Goal: Complete application form: Complete application form

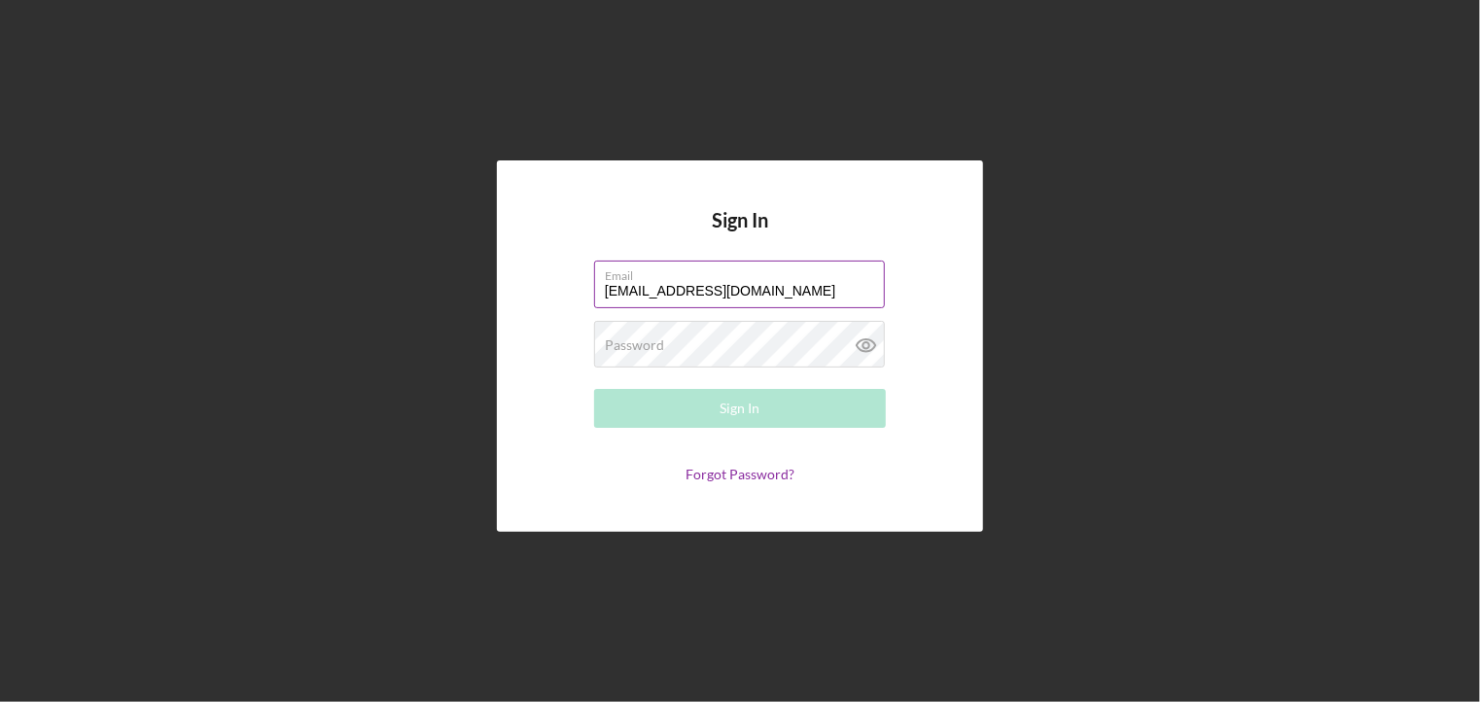
type input "[EMAIL_ADDRESS][DOMAIN_NAME]"
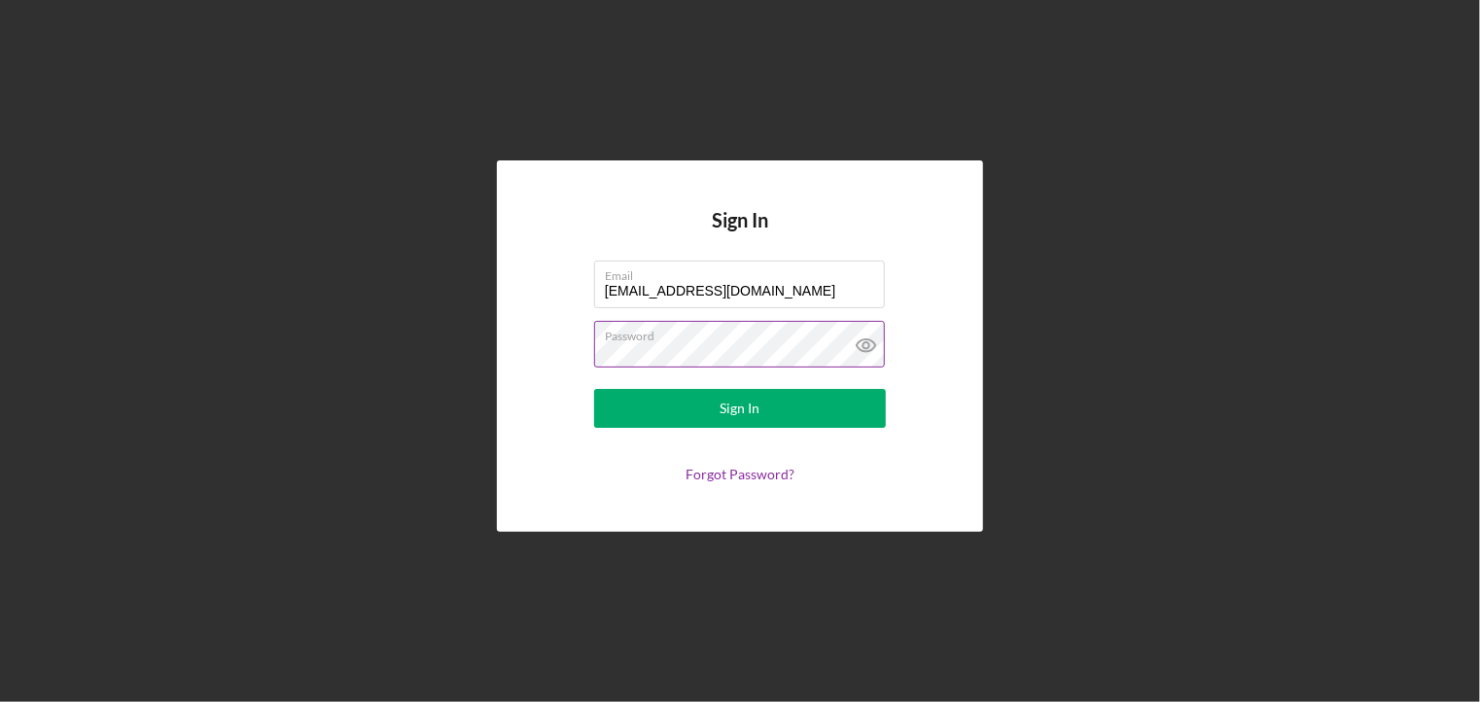
click at [860, 344] on icon at bounding box center [866, 345] width 49 height 49
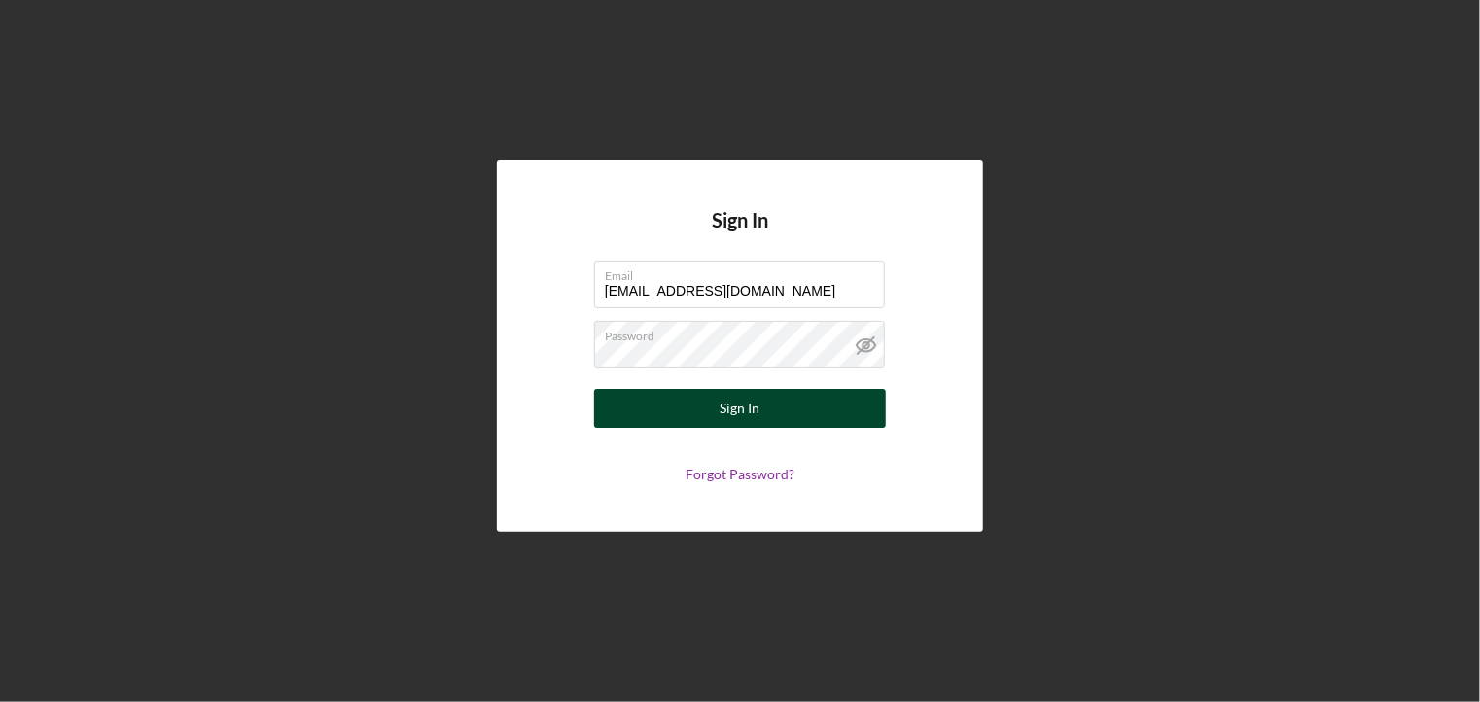
click at [765, 417] on button "Sign In" at bounding box center [740, 408] width 292 height 39
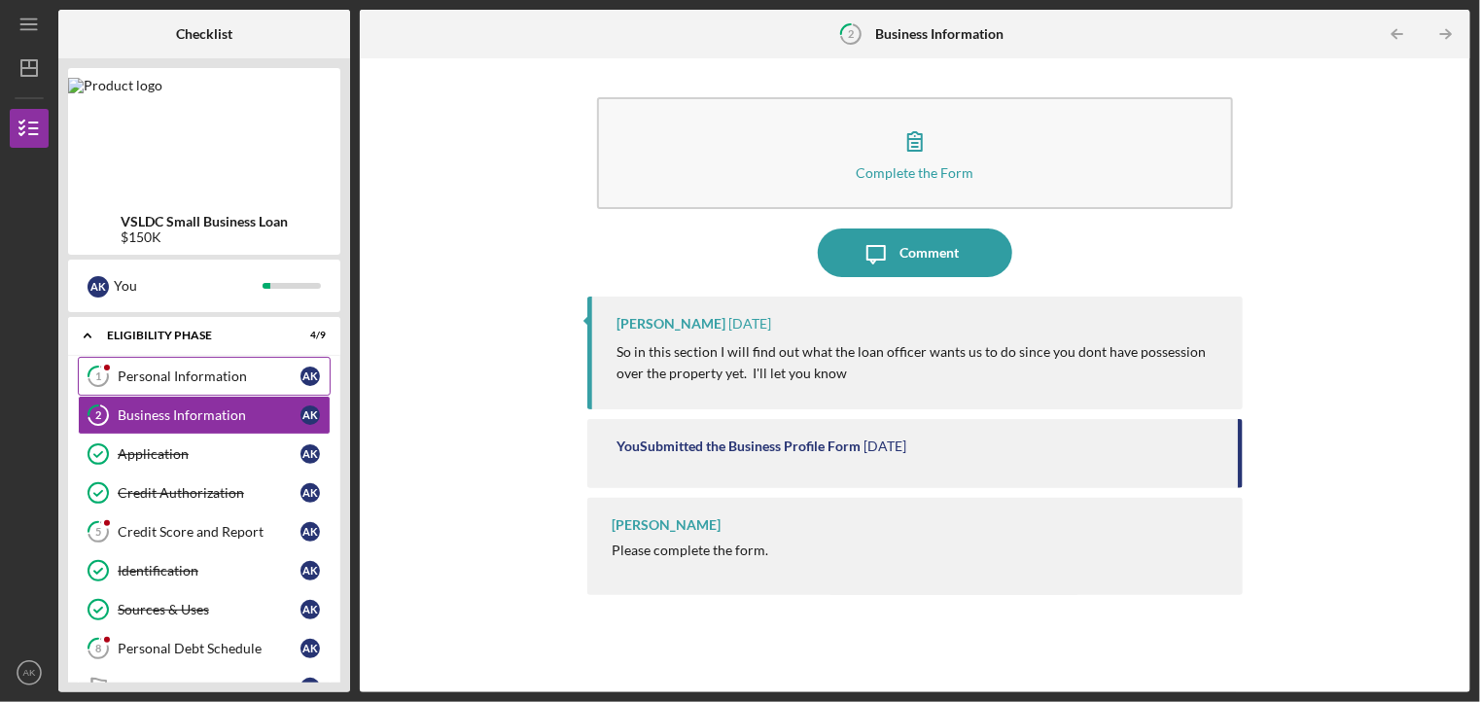
click at [196, 367] on link "1 Personal Information A K" at bounding box center [204, 376] width 253 height 39
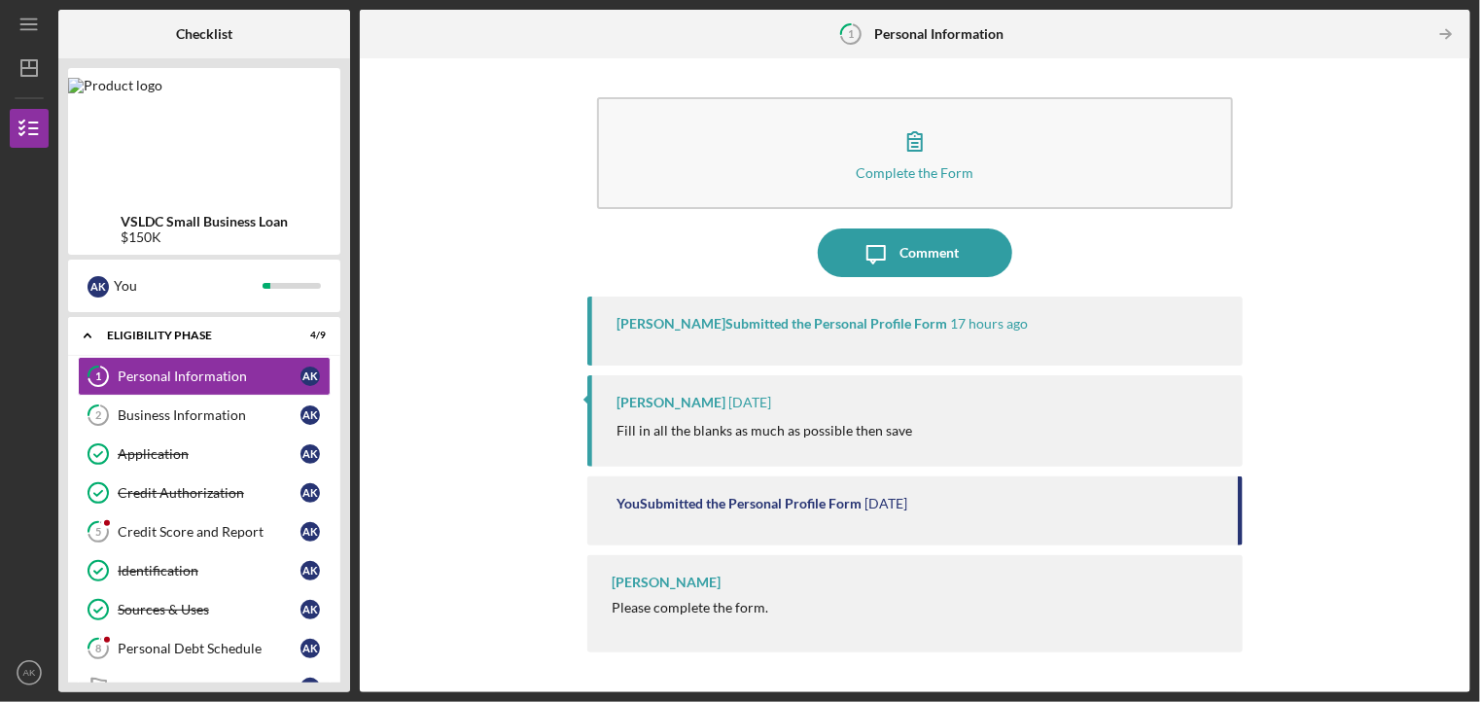
click at [791, 320] on div "[PERSON_NAME] Submitted the Personal Profile Form" at bounding box center [781, 324] width 331 height 16
click at [690, 513] on div "You Submitted the Personal Profile Form [DATE]" at bounding box center [914, 510] width 654 height 69
click at [669, 321] on div "[PERSON_NAME] Submitted the Personal Profile Form" at bounding box center [781, 324] width 331 height 16
drag, startPoint x: 1471, startPoint y: 266, endPoint x: 1472, endPoint y: 226, distance: 40.8
click at [1472, 226] on div "Icon/Menu 1 Personal Information Checklist VSLDC Small Business Loan $150K A K …" at bounding box center [740, 351] width 1480 height 702
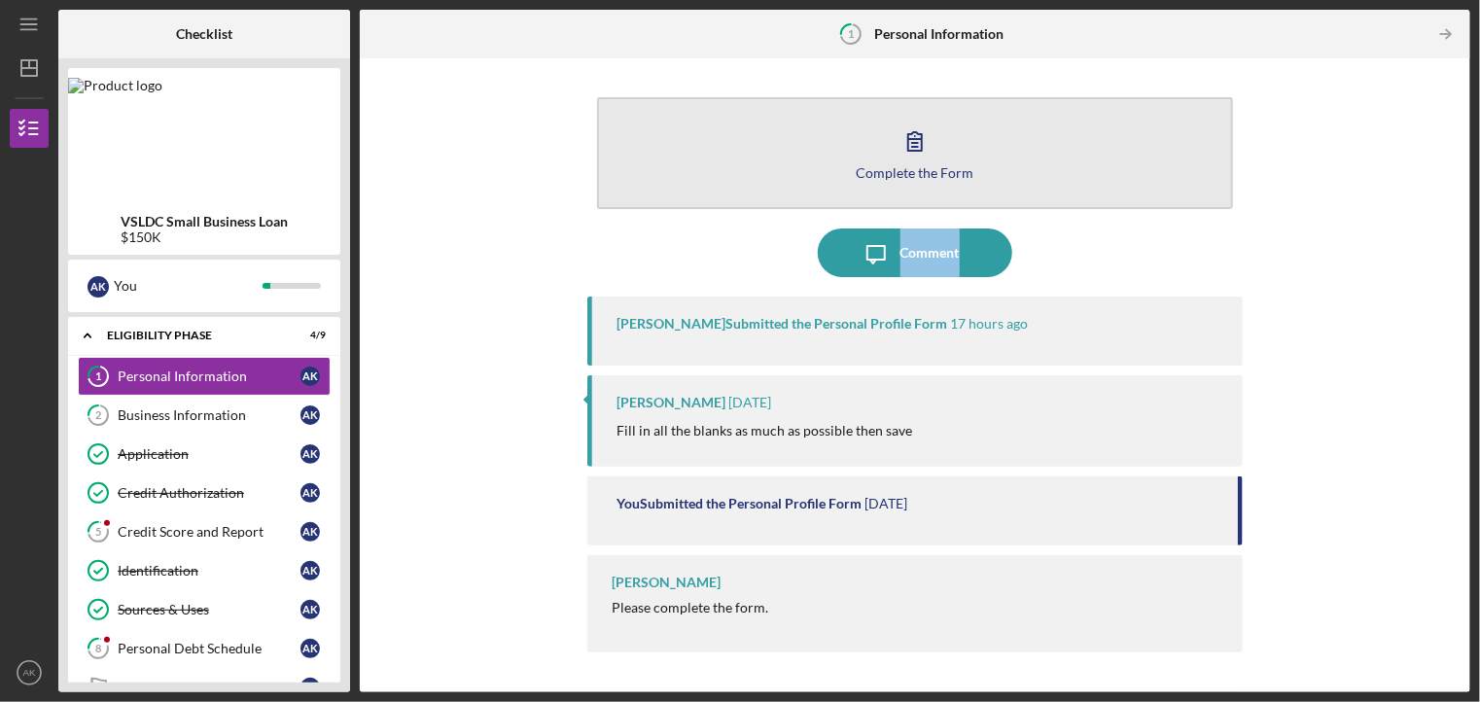
click at [969, 161] on button "Complete the Form Form" at bounding box center [914, 153] width 635 height 112
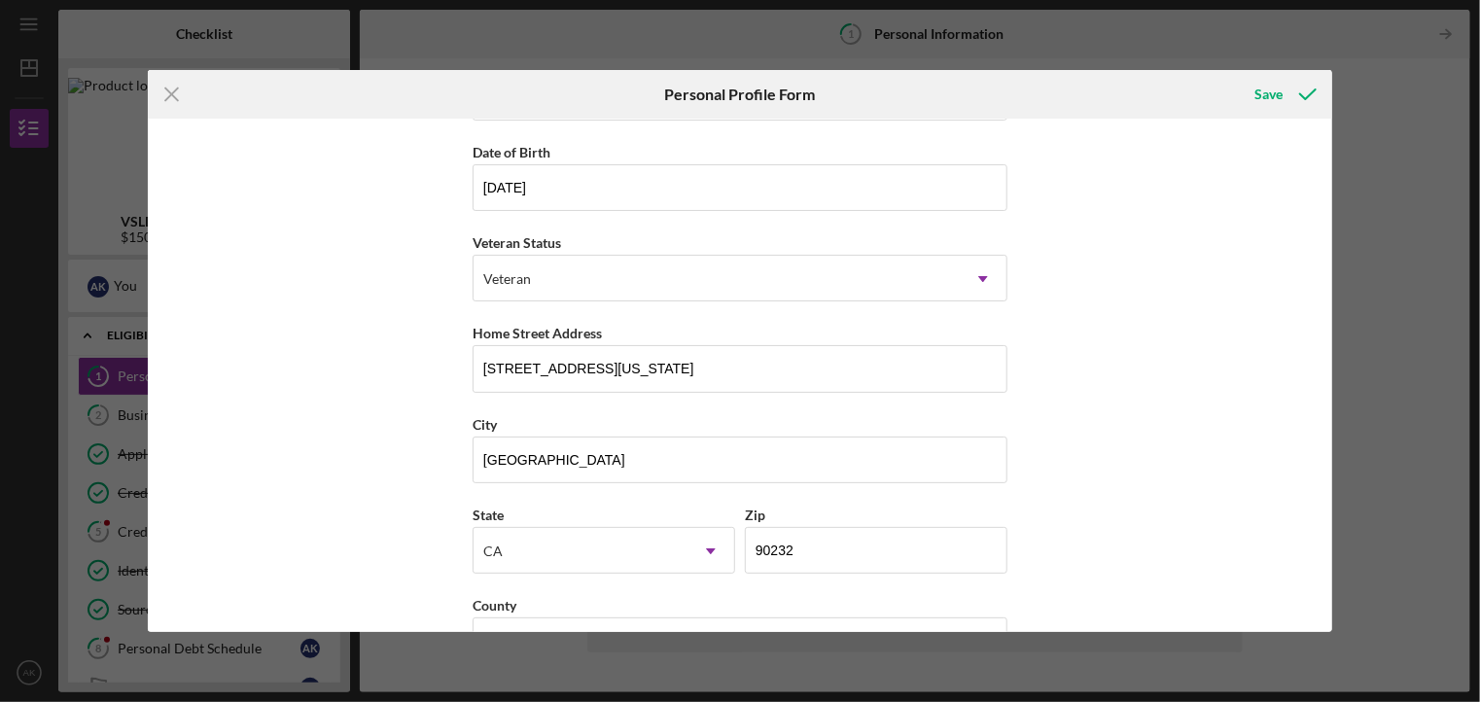
scroll to position [168, 0]
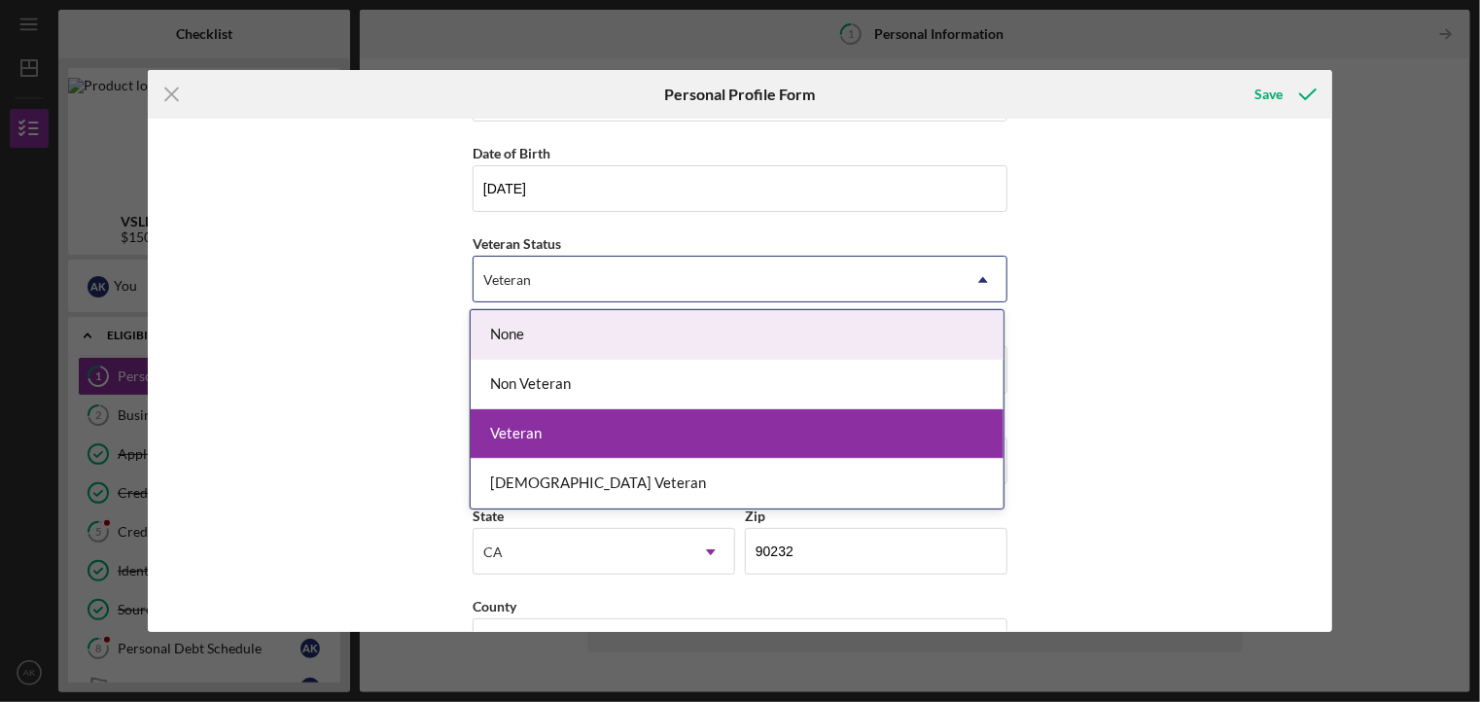
click at [1078, 324] on div "First Name [PERSON_NAME] Middle Name Last Name KOYA Job Title Date of Birth [DE…" at bounding box center [740, 375] width 1184 height 513
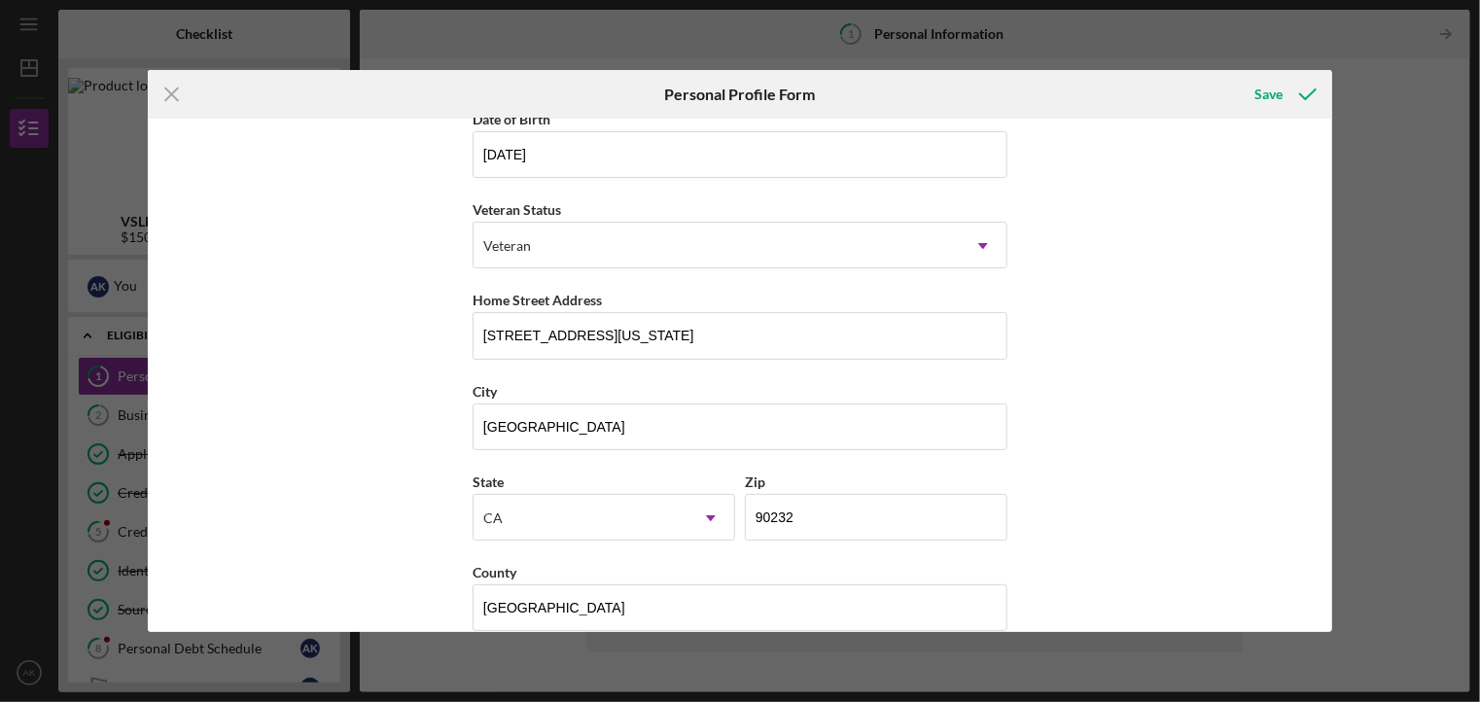
scroll to position [227, 0]
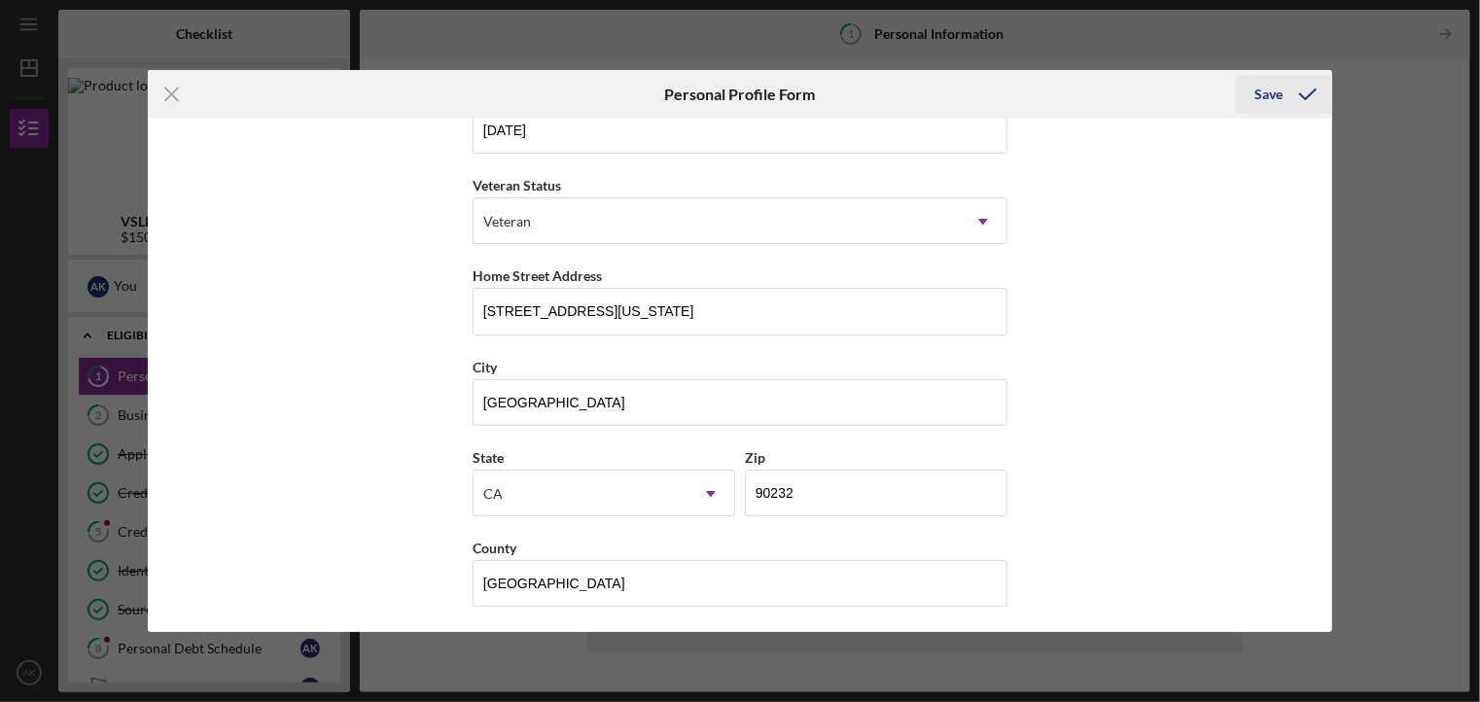
click at [1276, 97] on div "Save" at bounding box center [1269, 94] width 28 height 39
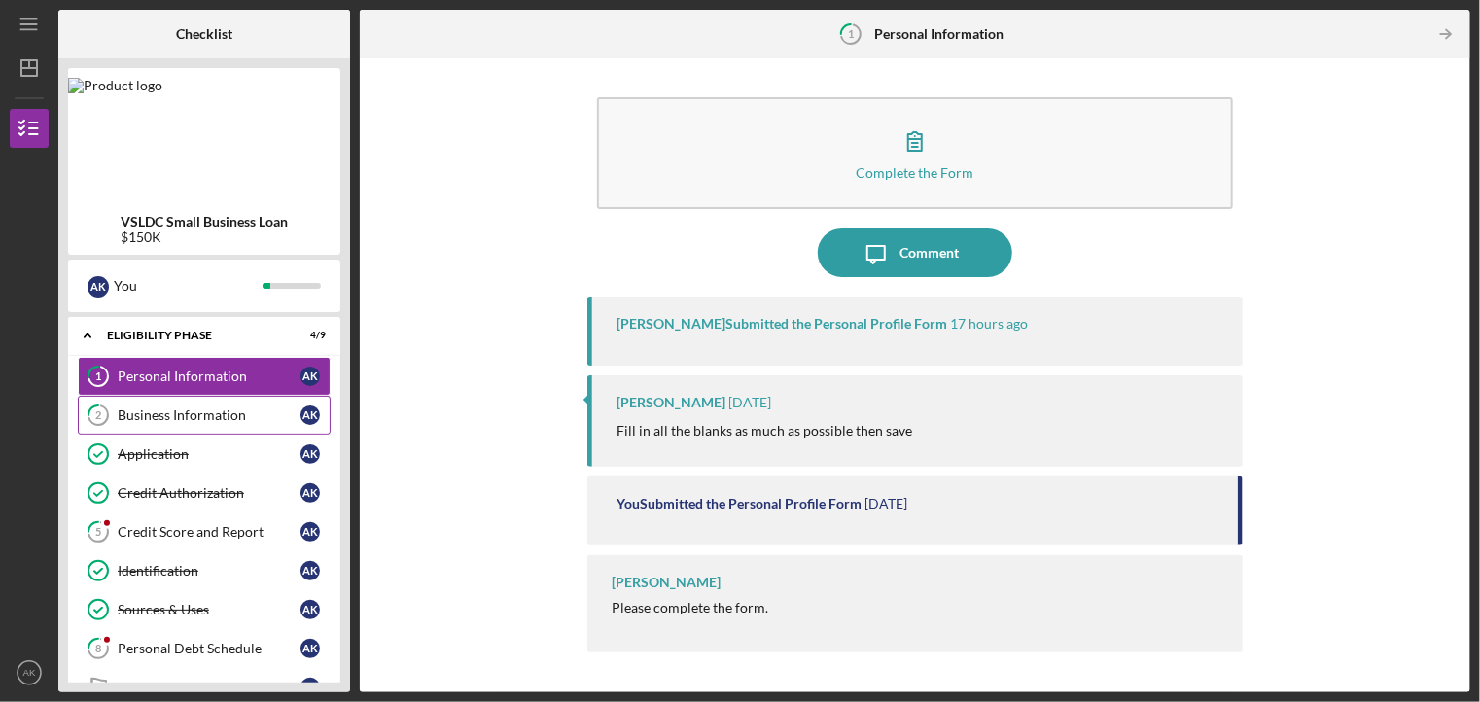
click at [160, 414] on div "Business Information" at bounding box center [209, 415] width 183 height 16
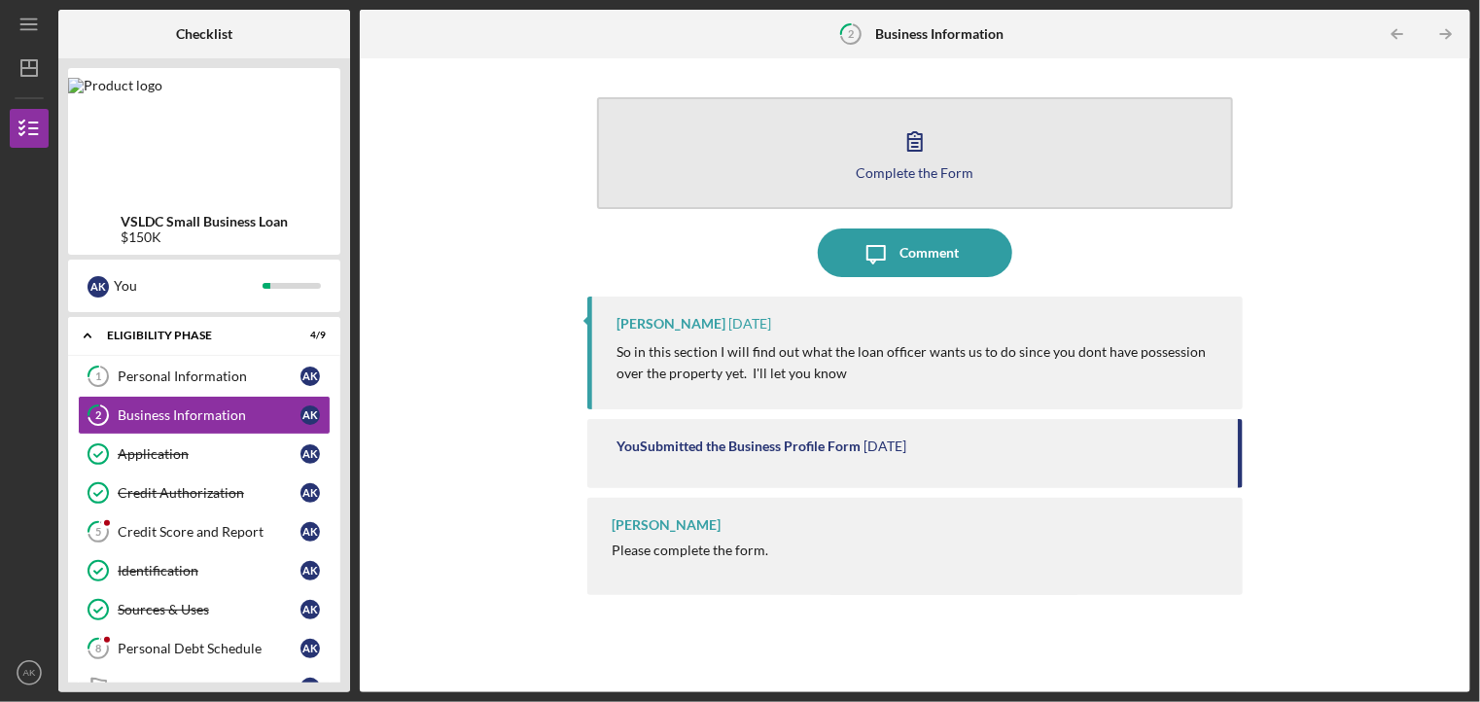
click at [917, 133] on icon "button" at bounding box center [915, 141] width 14 height 18
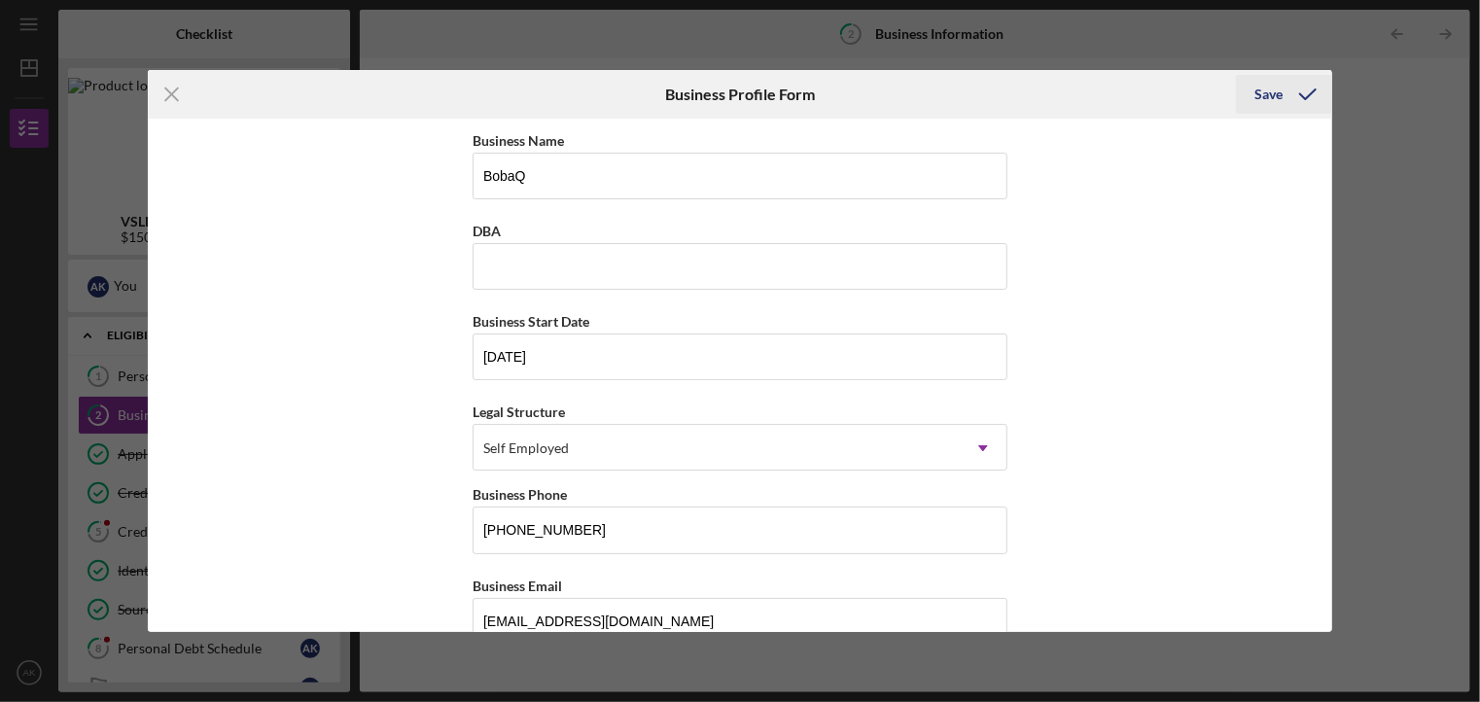
click at [1290, 88] on icon "submit" at bounding box center [1307, 94] width 49 height 49
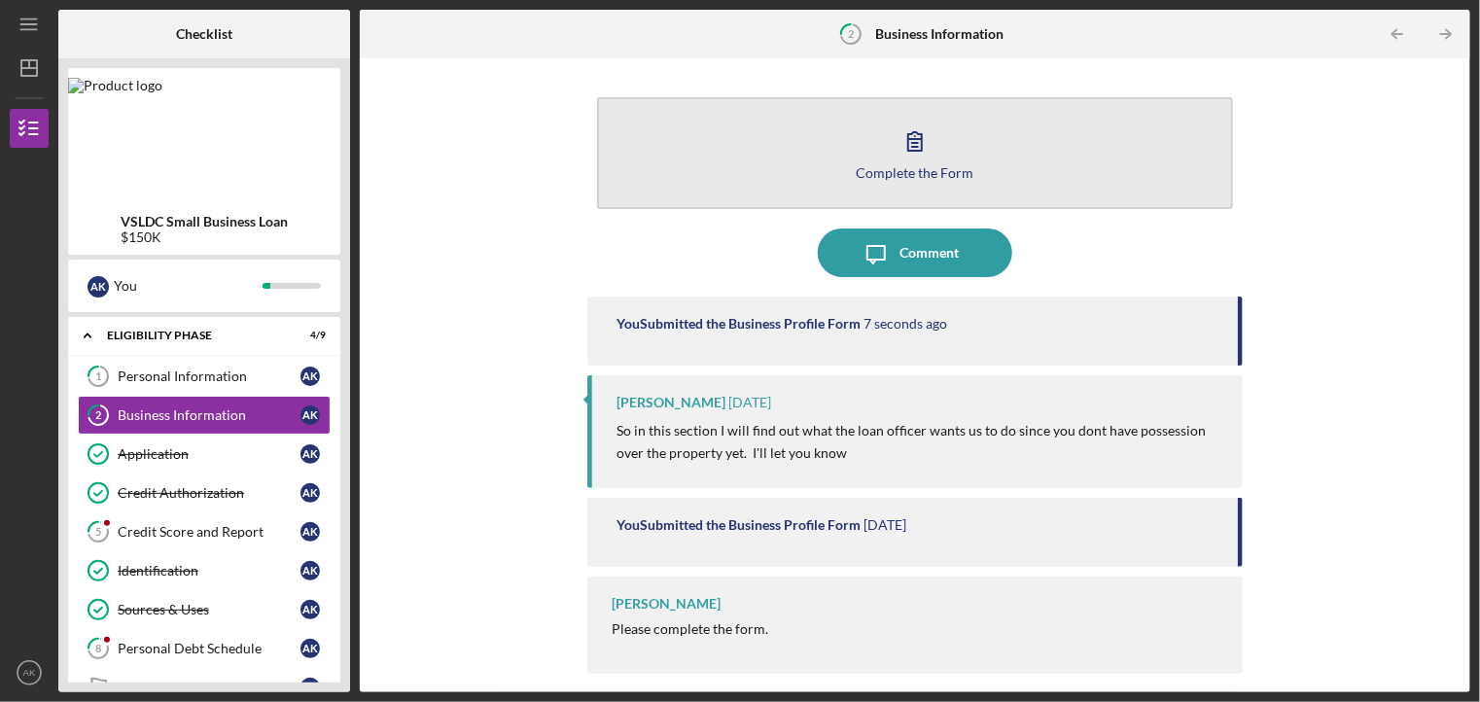
click at [908, 158] on icon "button" at bounding box center [915, 141] width 49 height 49
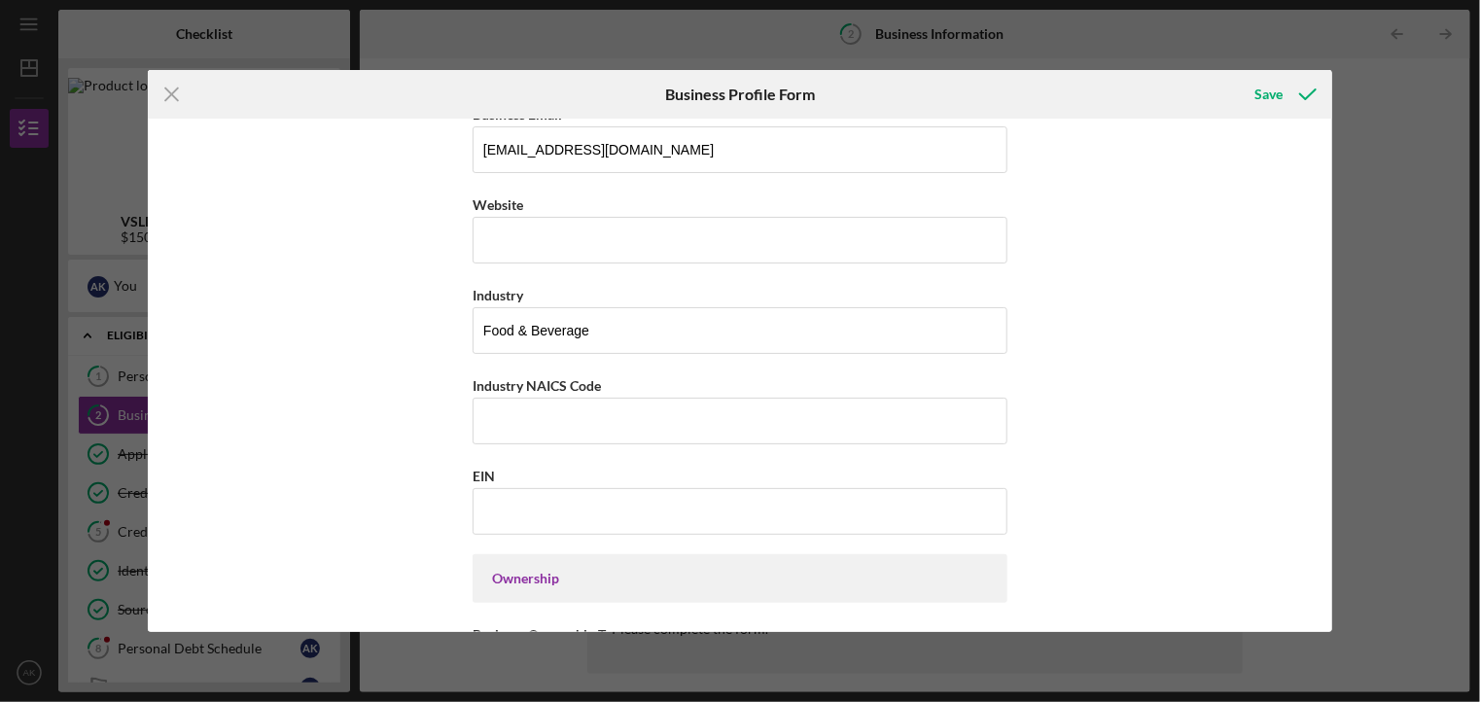
scroll to position [501, 0]
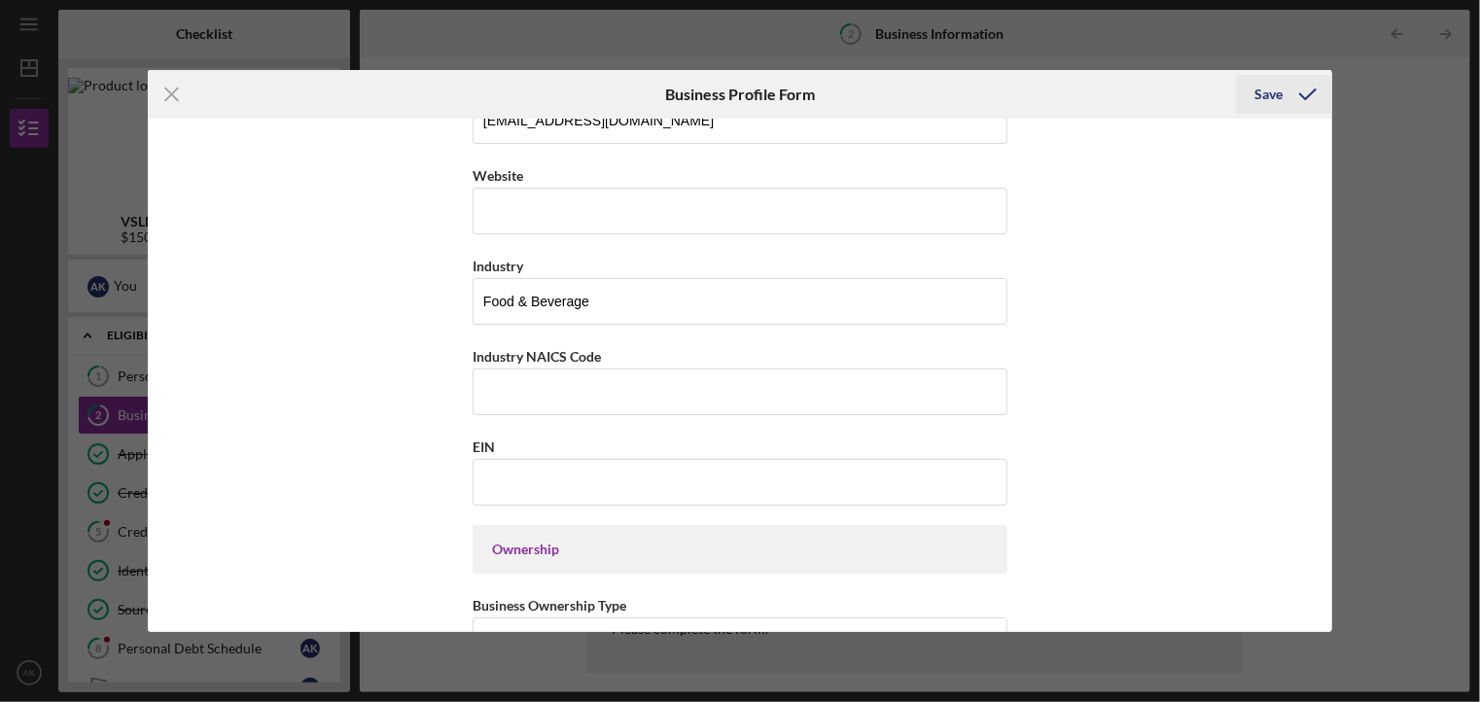
click at [1288, 101] on icon "submit" at bounding box center [1307, 94] width 49 height 49
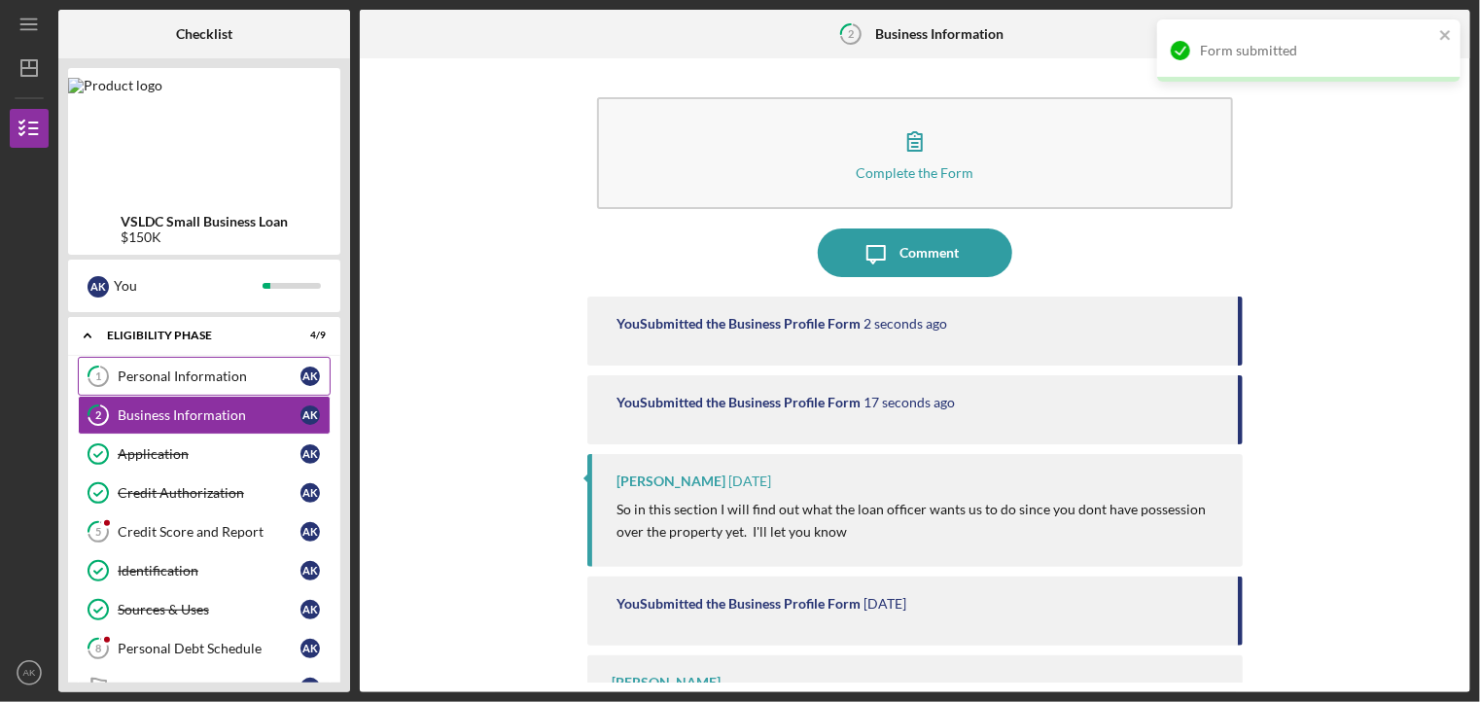
click at [216, 369] on div "Personal Information" at bounding box center [209, 376] width 183 height 16
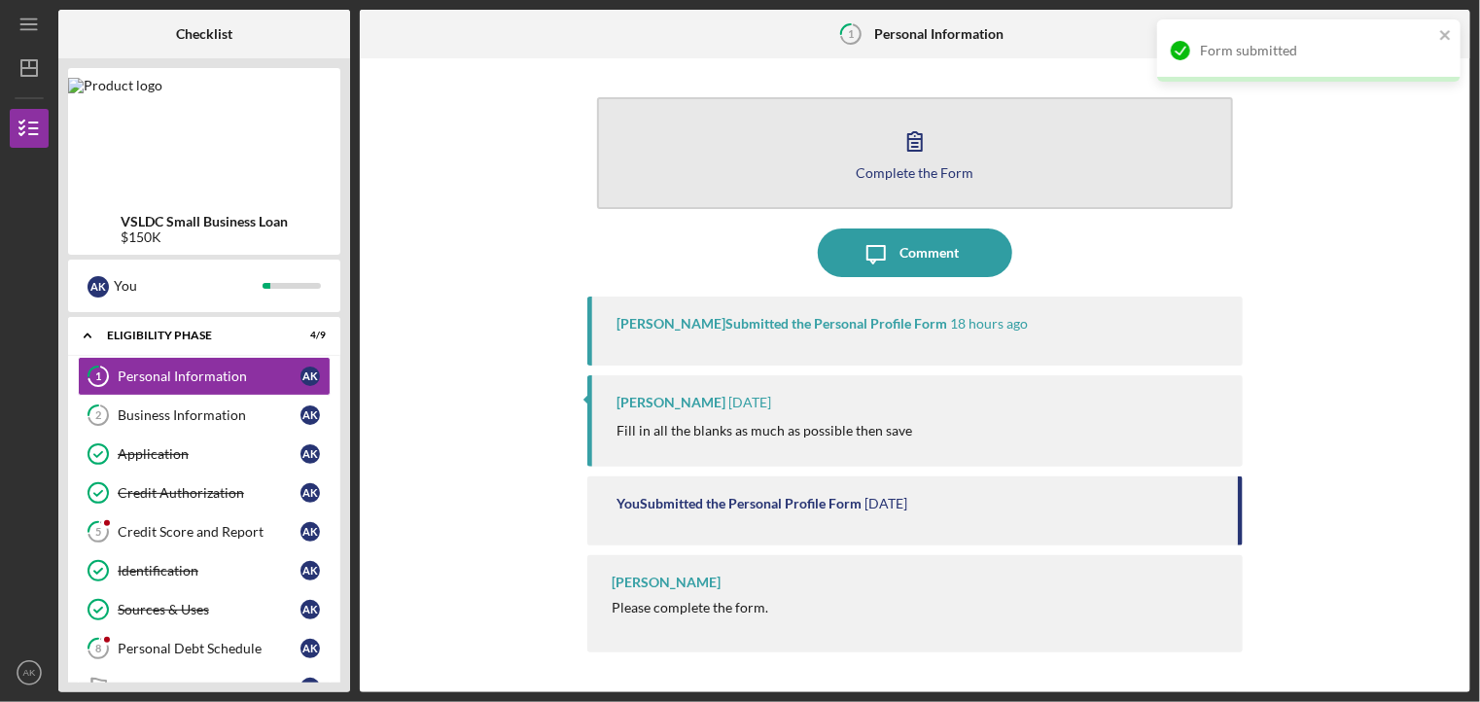
click at [932, 165] on div "Complete the Form" at bounding box center [916, 172] width 118 height 15
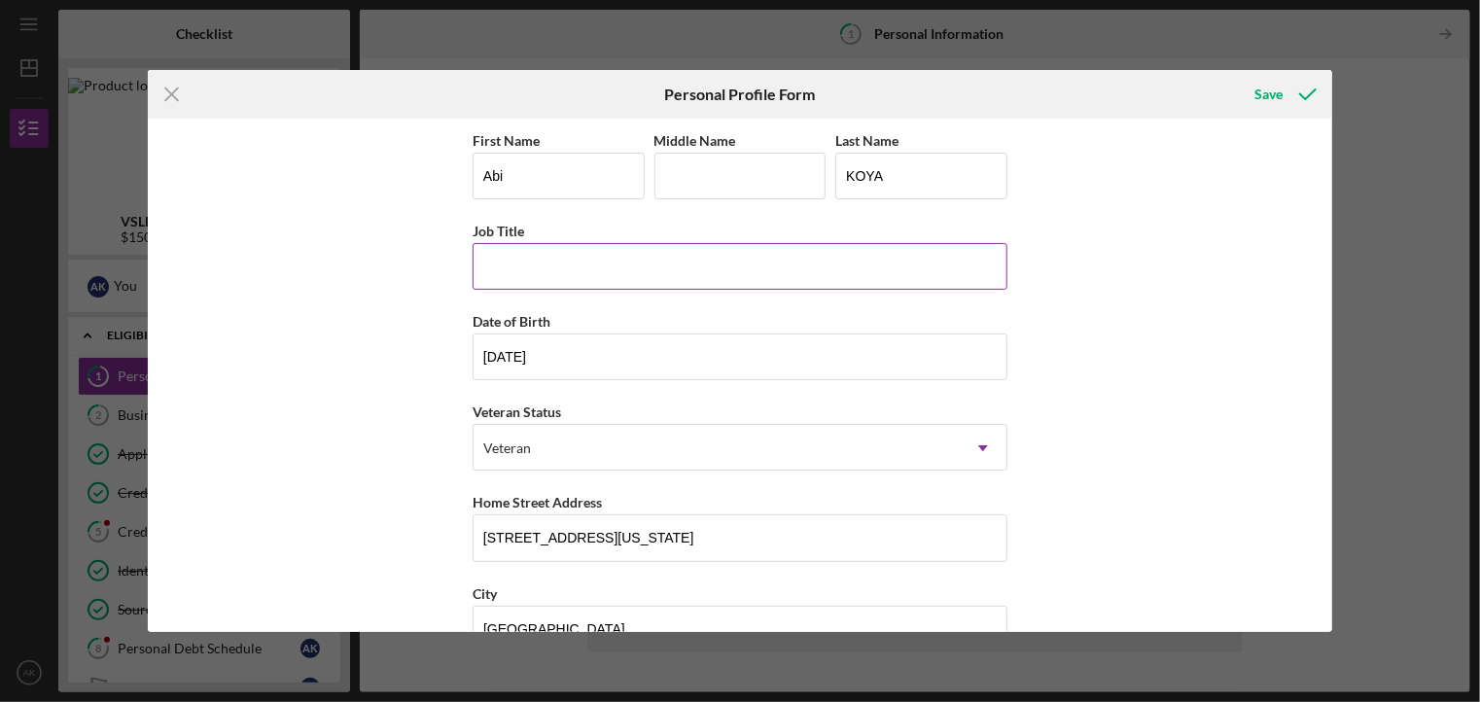
click at [915, 268] on input "Job Title" at bounding box center [740, 266] width 535 height 47
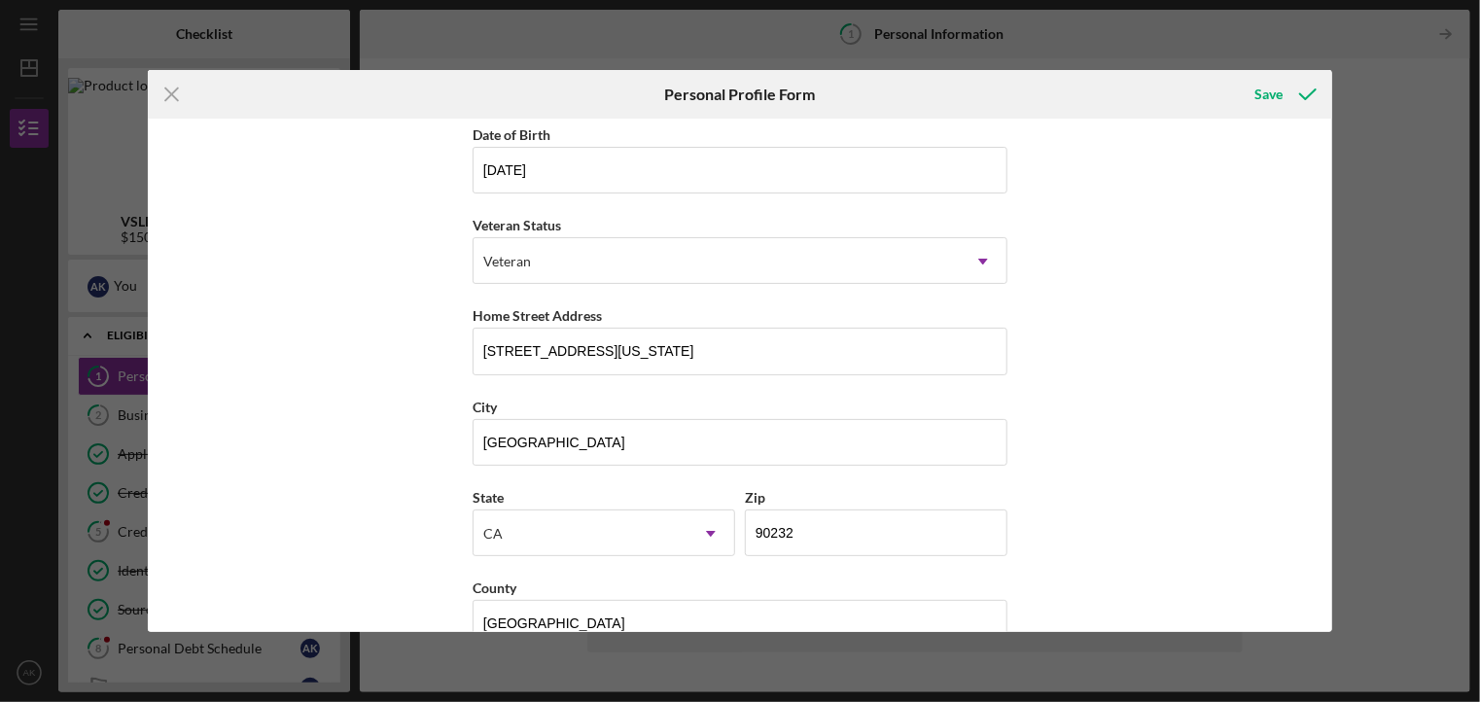
scroll to position [227, 0]
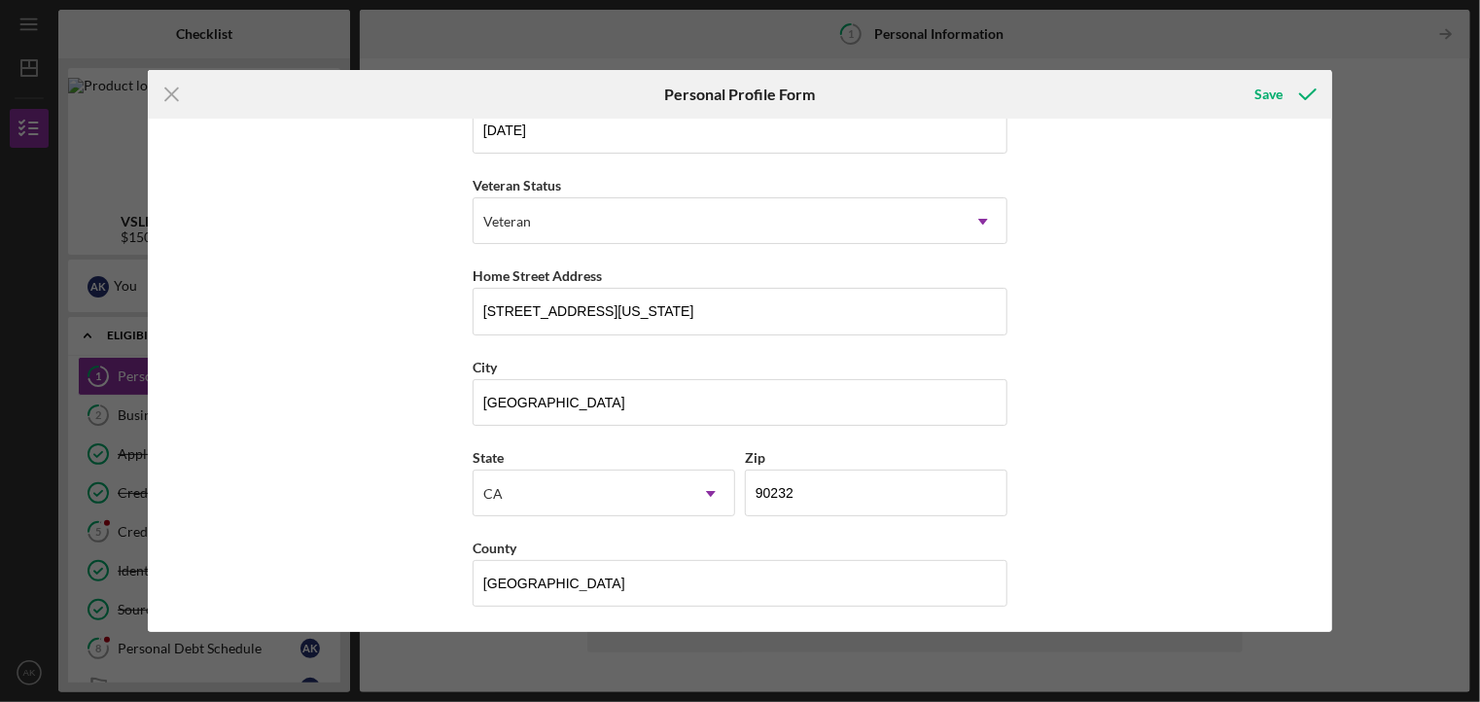
type input "CEO"
click at [1272, 97] on div "Save" at bounding box center [1269, 94] width 28 height 39
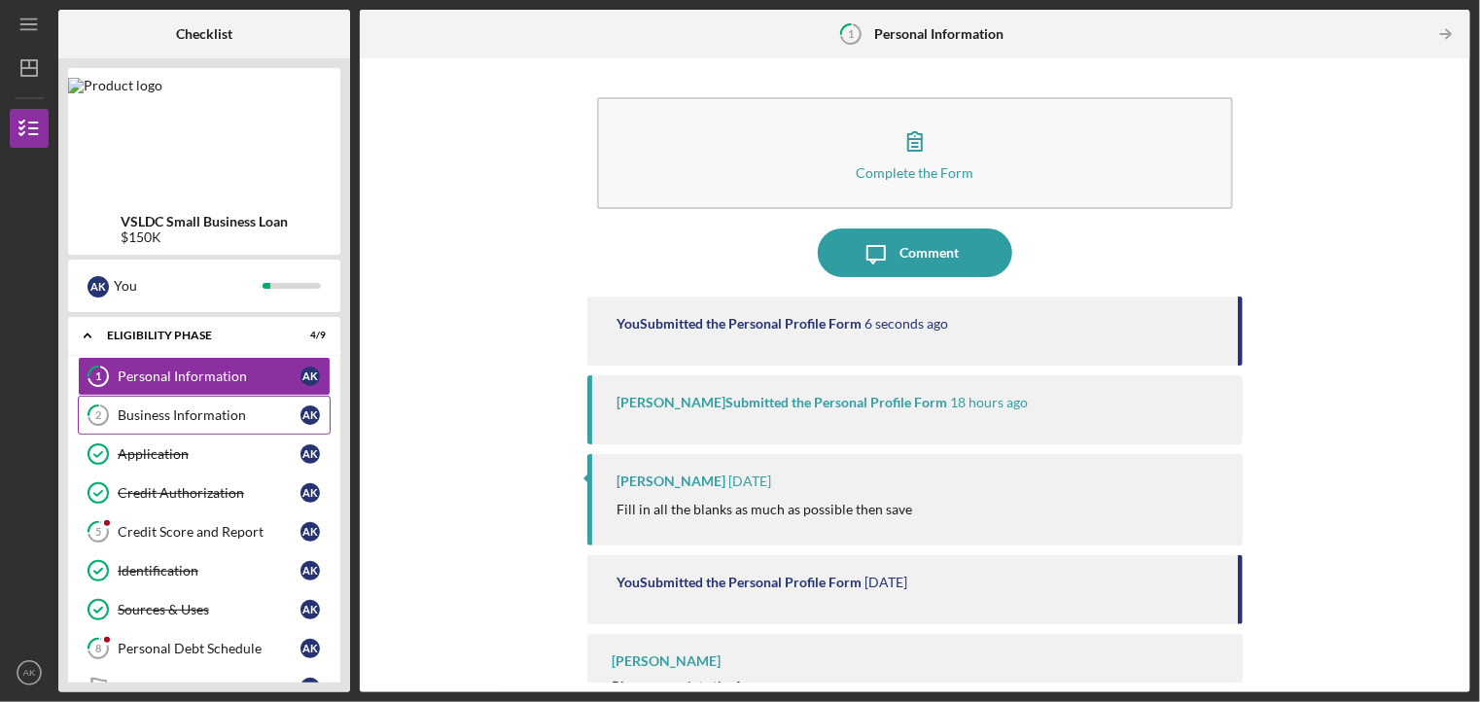
click at [238, 407] on div "Business Information" at bounding box center [209, 415] width 183 height 16
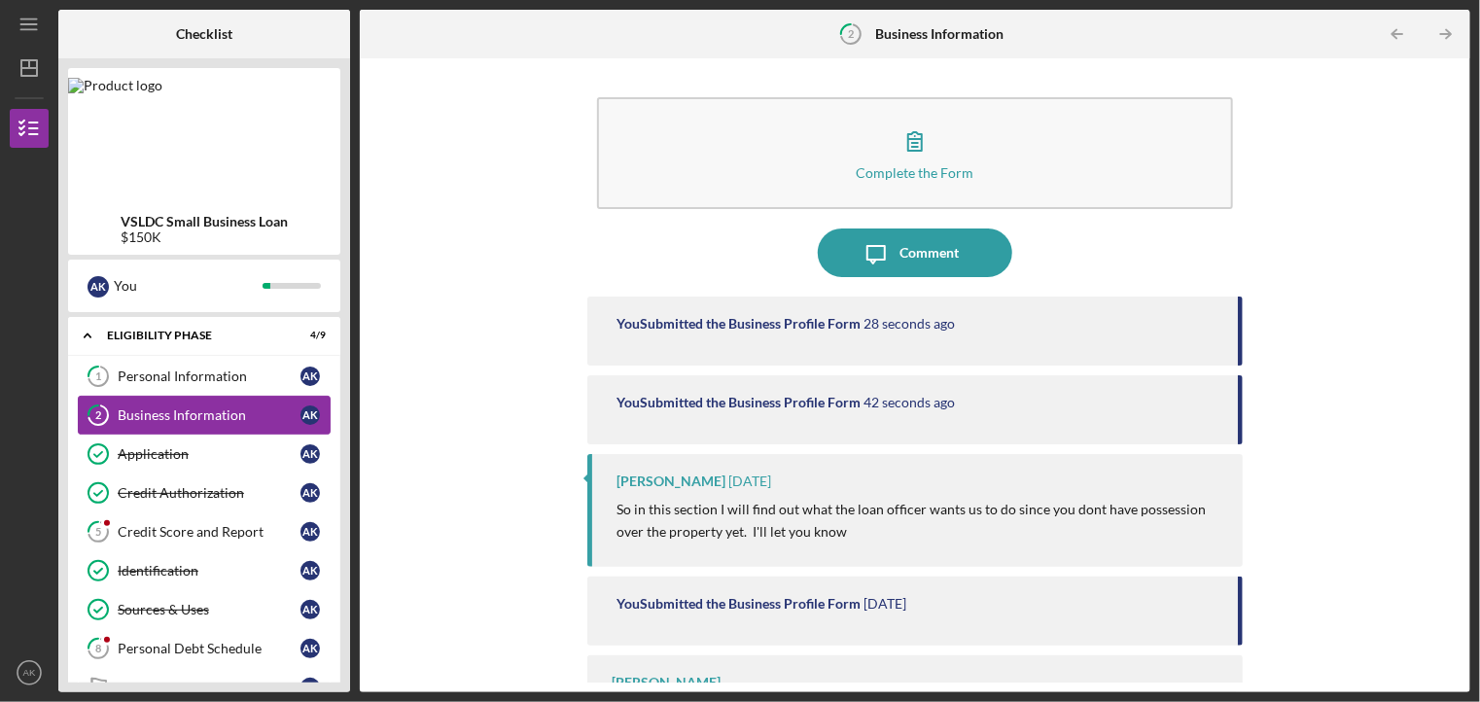
click at [984, 160] on button "Complete the Form Form" at bounding box center [914, 153] width 635 height 112
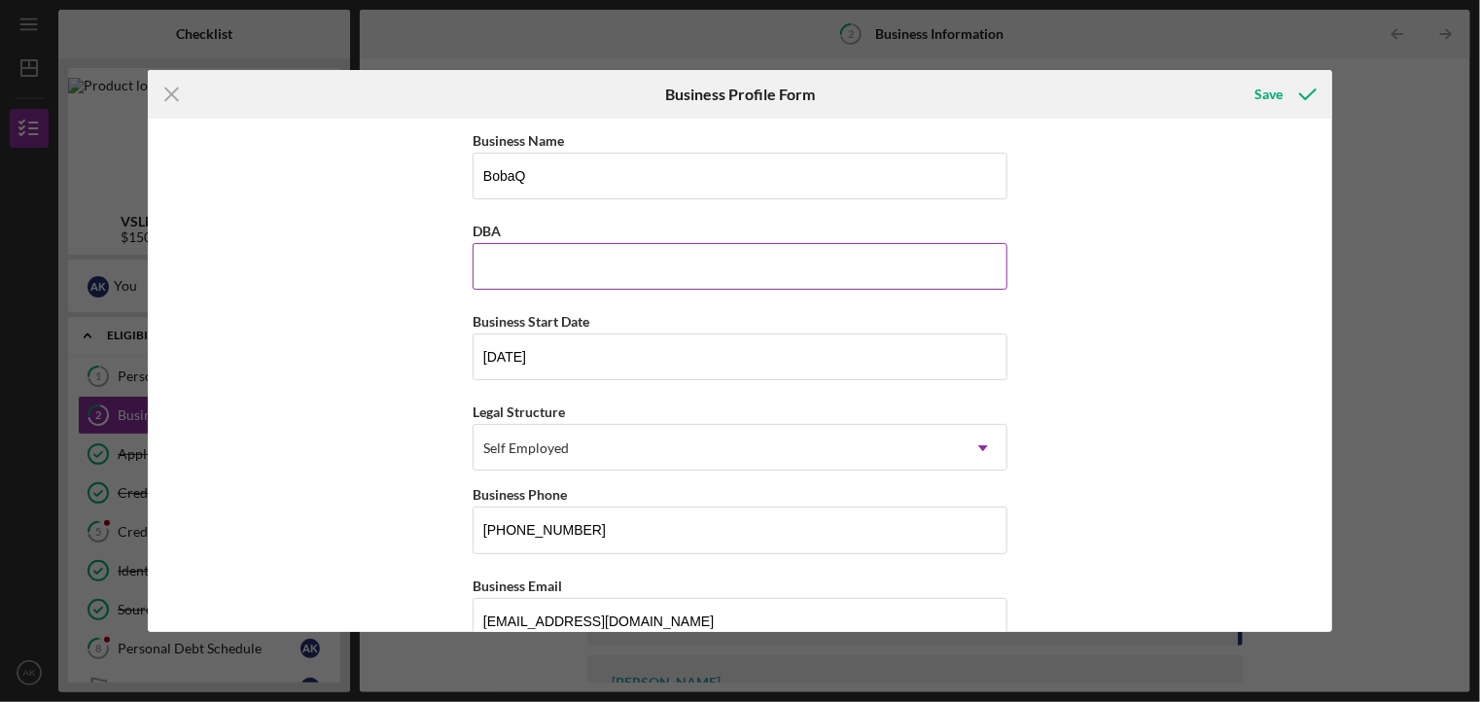
click at [870, 289] on input "DBA" at bounding box center [740, 266] width 535 height 47
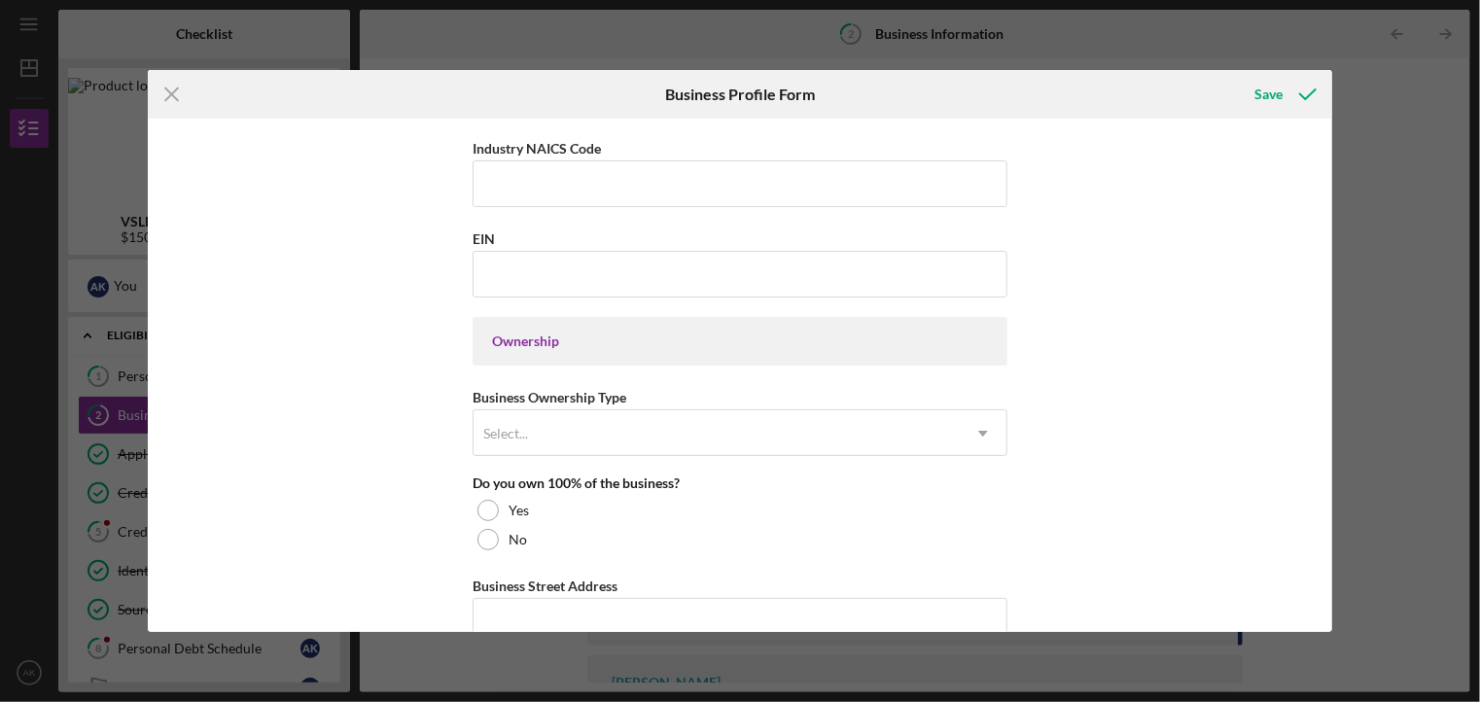
scroll to position [713, 0]
type input "BobaQ"
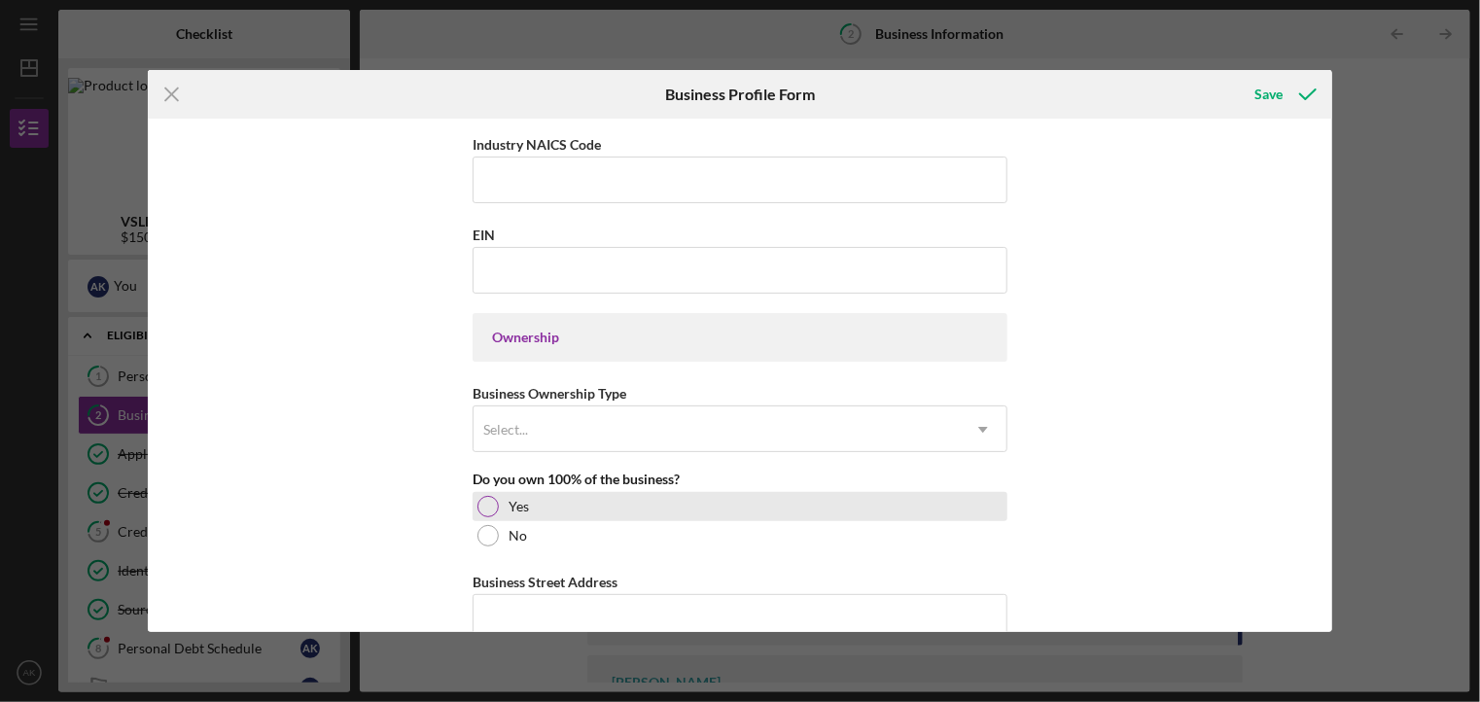
click at [509, 509] on label "Yes" at bounding box center [519, 507] width 20 height 16
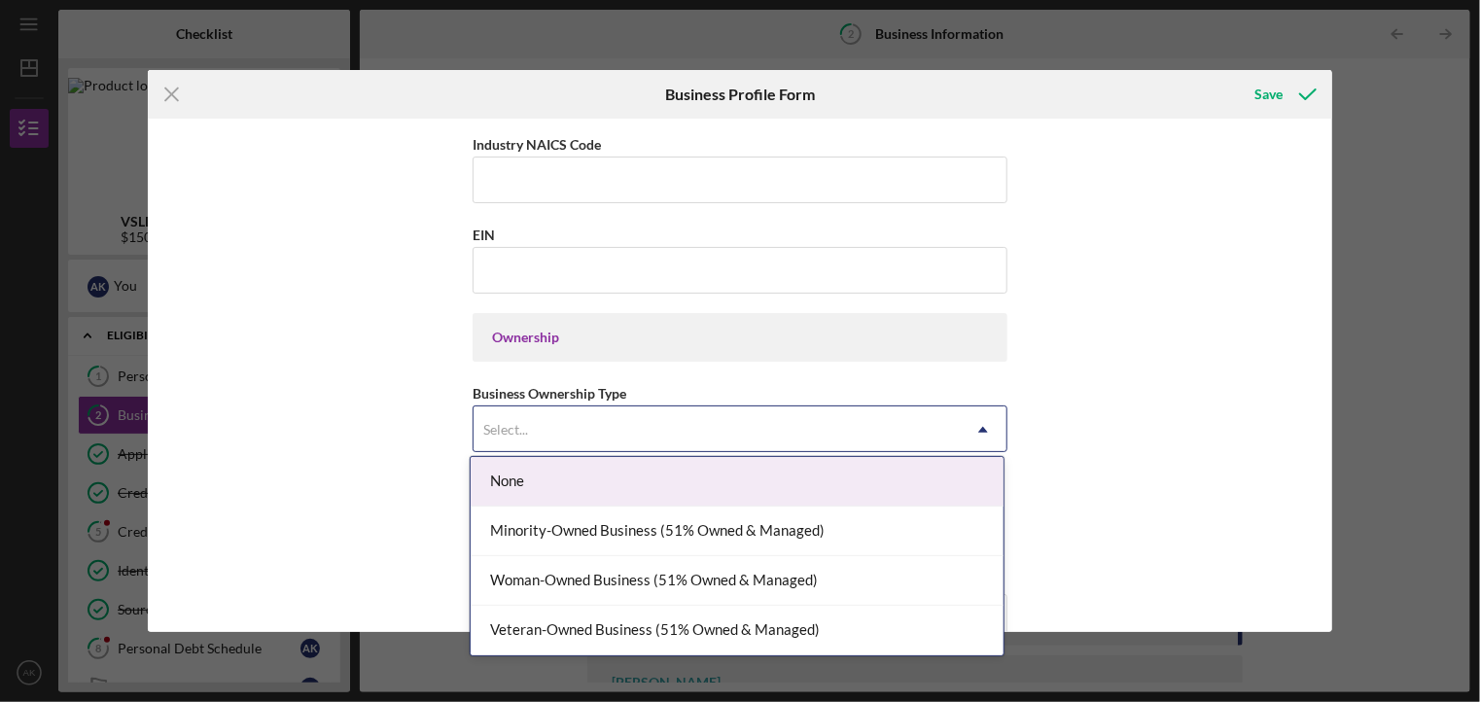
click at [774, 579] on div "Woman-Owned Business (51% Owned & Managed)" at bounding box center [737, 581] width 533 height 50
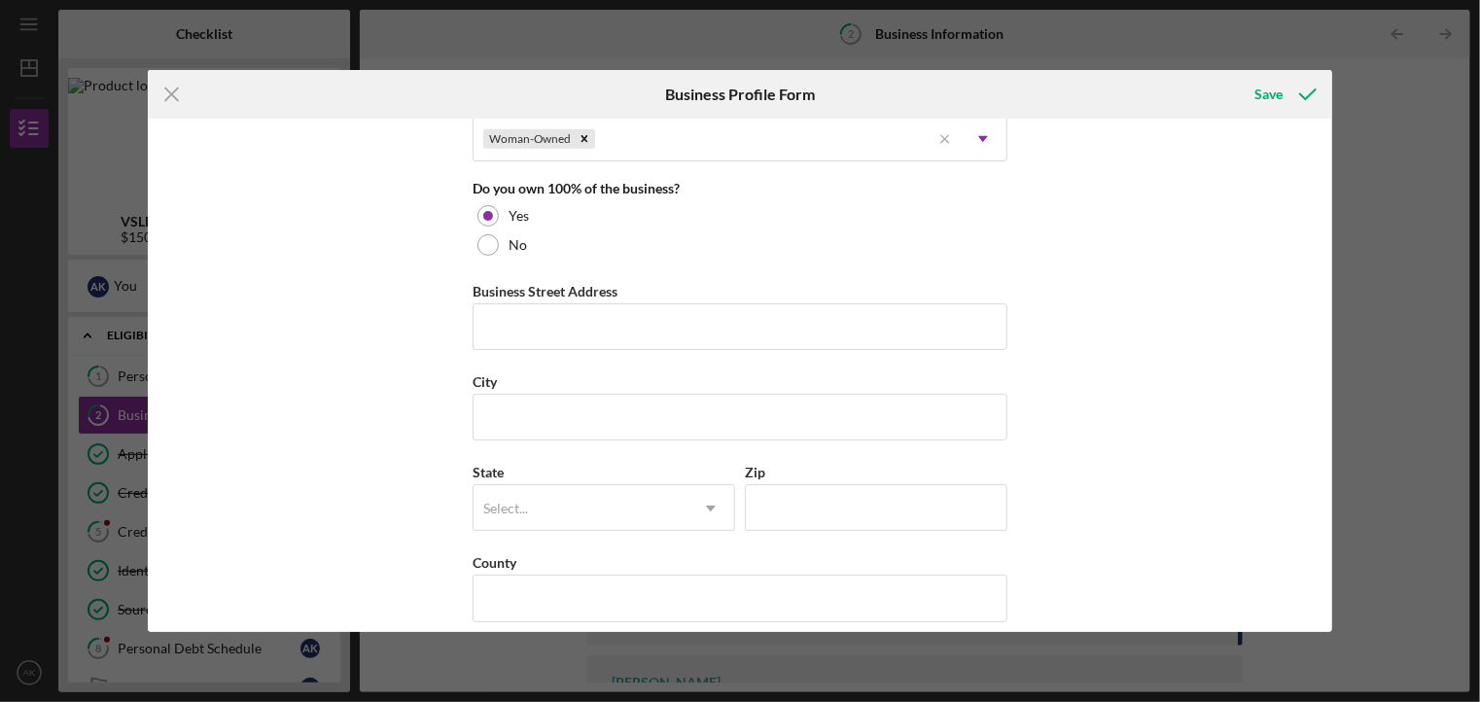
scroll to position [1004, 0]
click at [898, 325] on input "Business Street Address" at bounding box center [740, 325] width 535 height 47
type input "[STREET_ADDRESS][US_STATE]"
click at [790, 410] on input "City" at bounding box center [740, 416] width 535 height 47
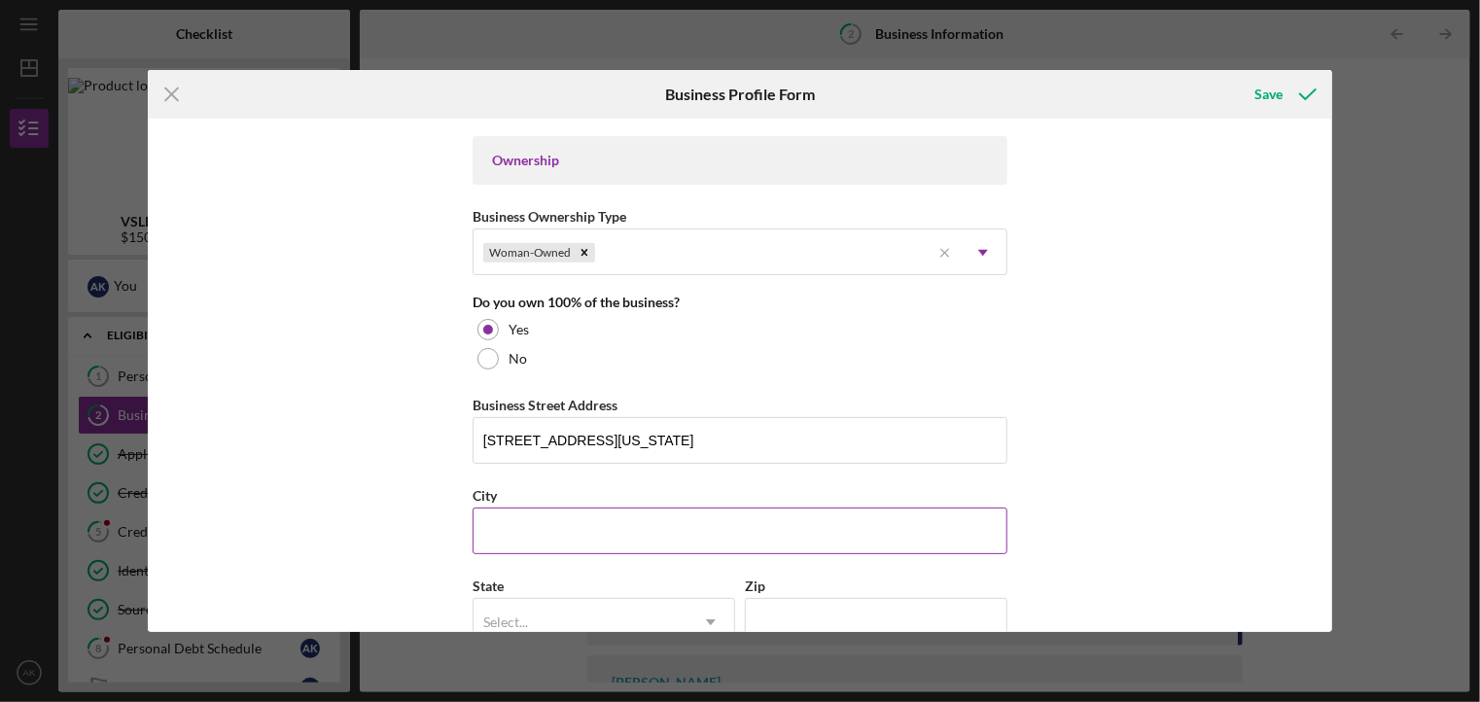
scroll to position [897, 0]
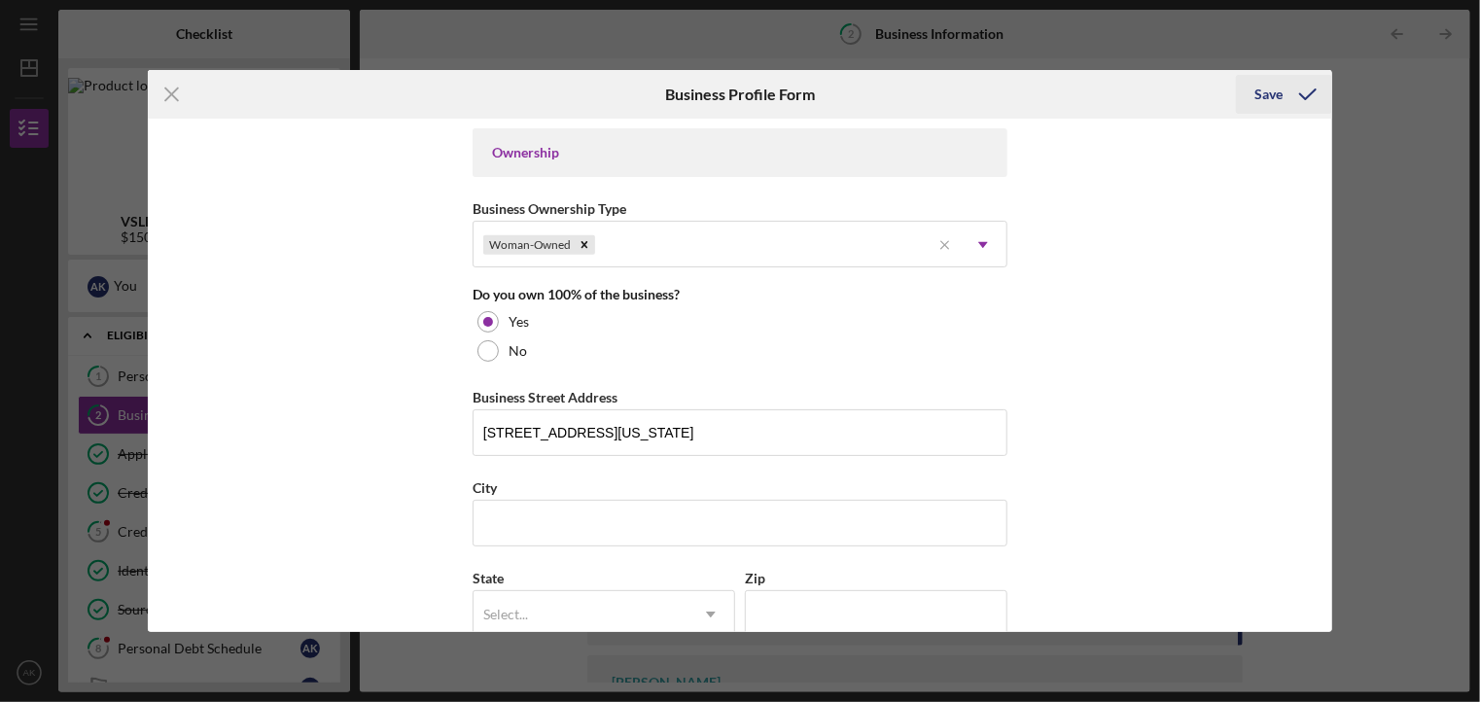
click at [1281, 97] on div "Save" at bounding box center [1269, 94] width 28 height 39
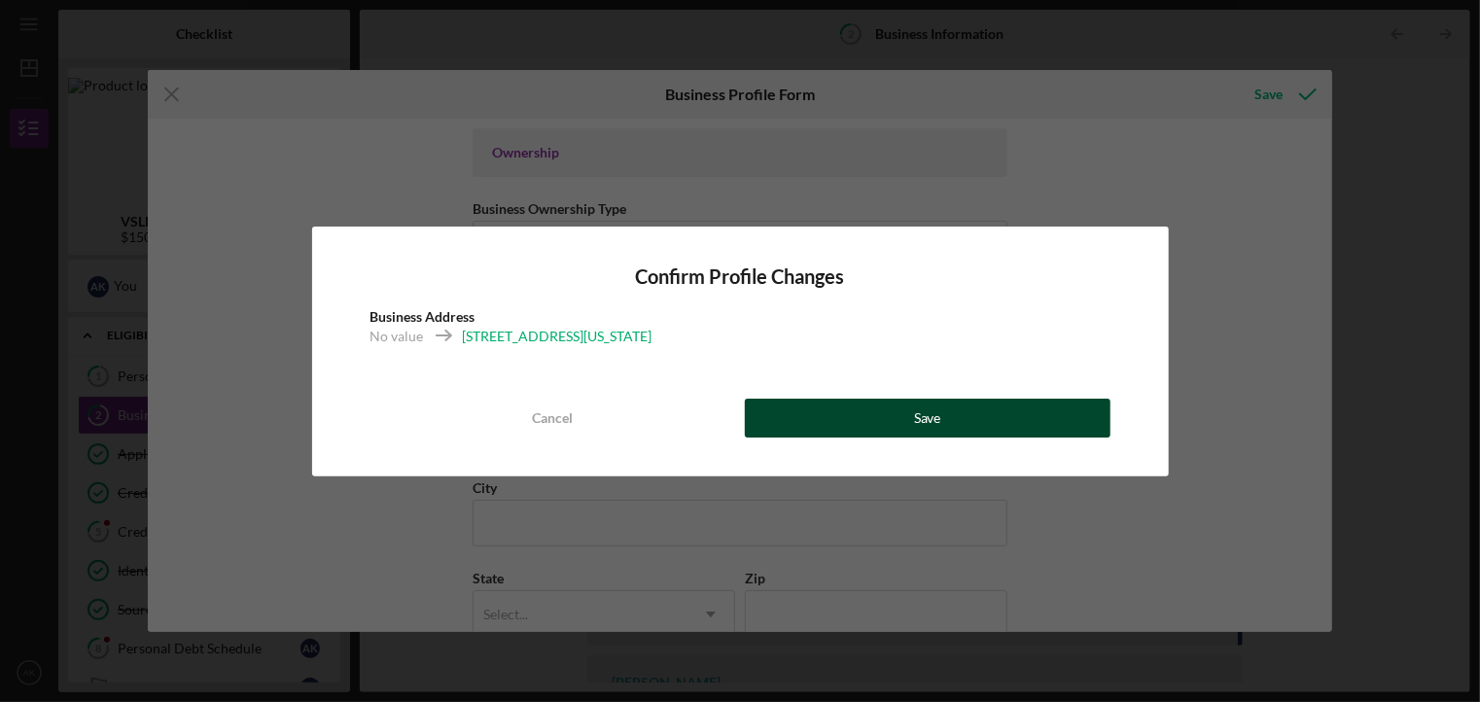
click at [858, 412] on button "Save" at bounding box center [928, 418] width 366 height 39
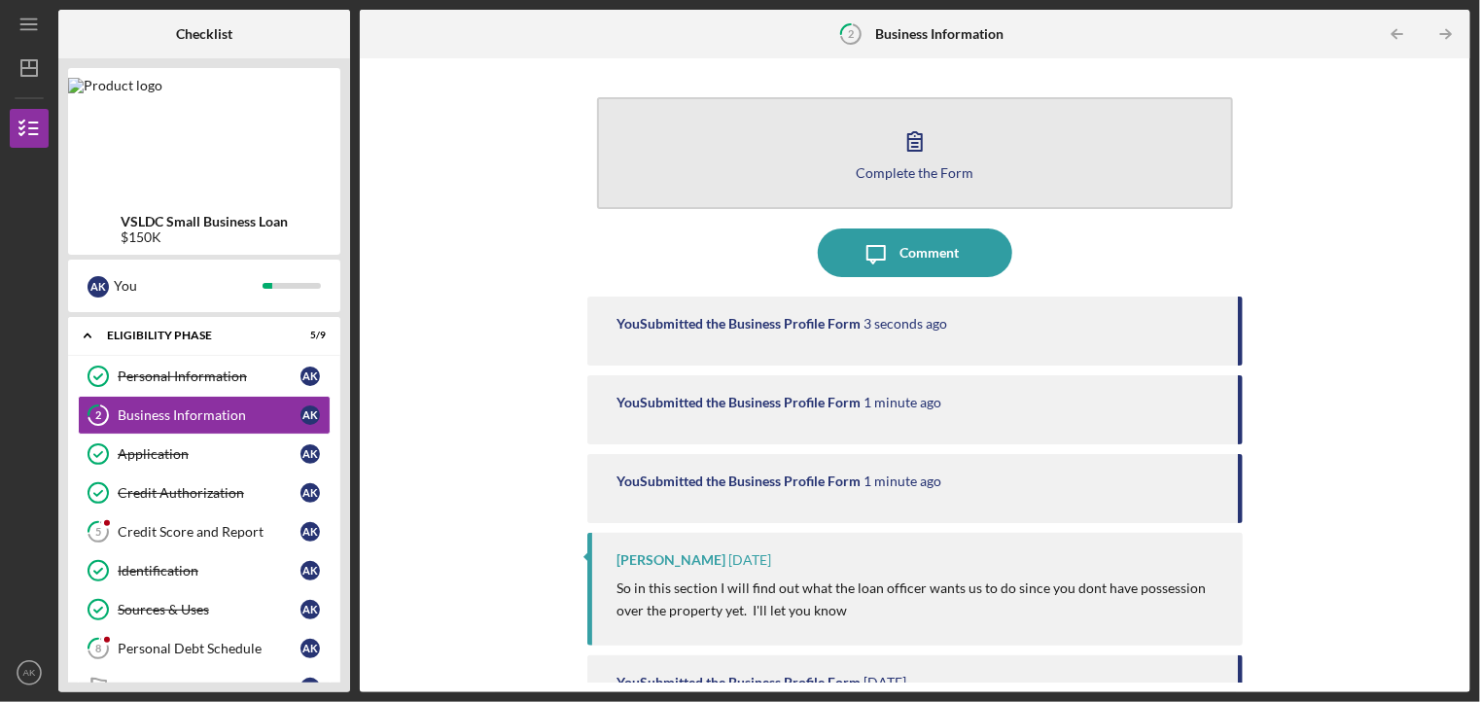
click at [933, 175] on div "Complete the Form" at bounding box center [916, 172] width 118 height 15
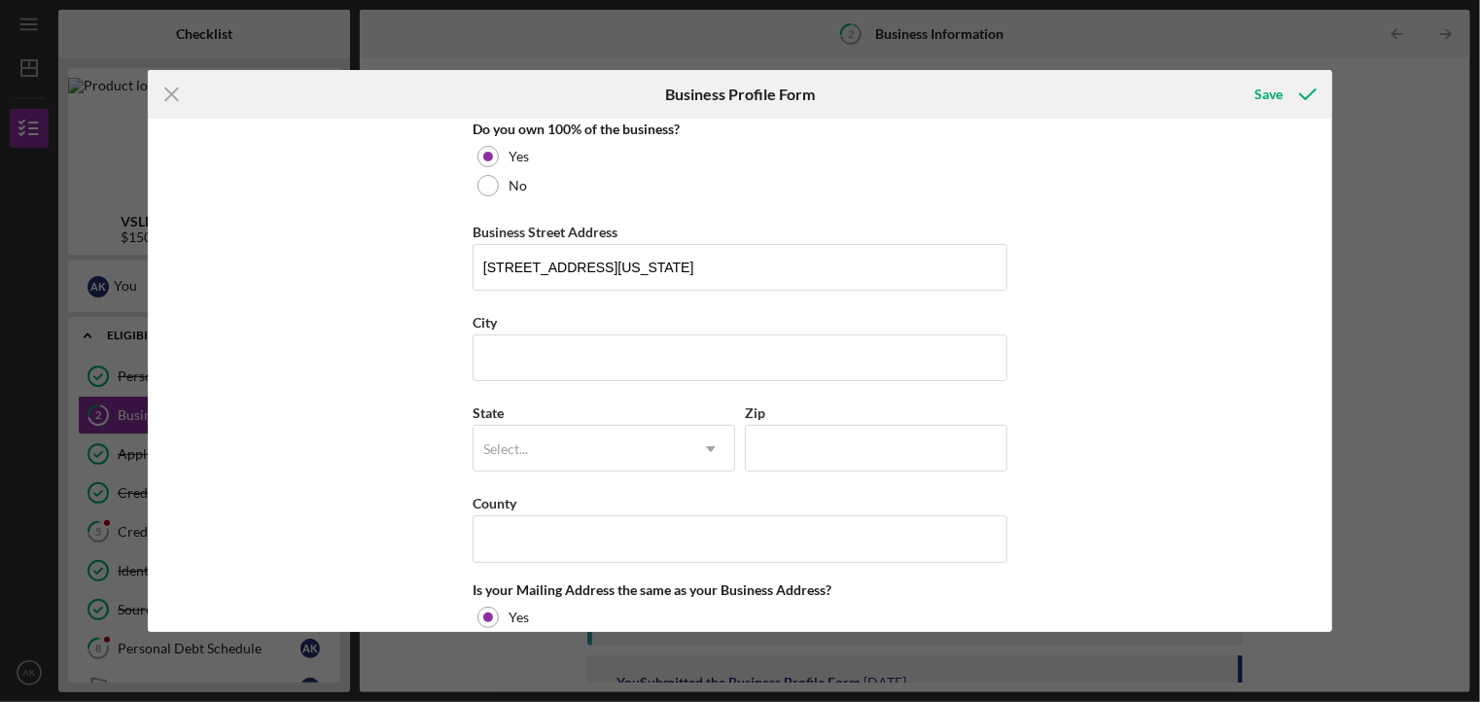
scroll to position [1081, 0]
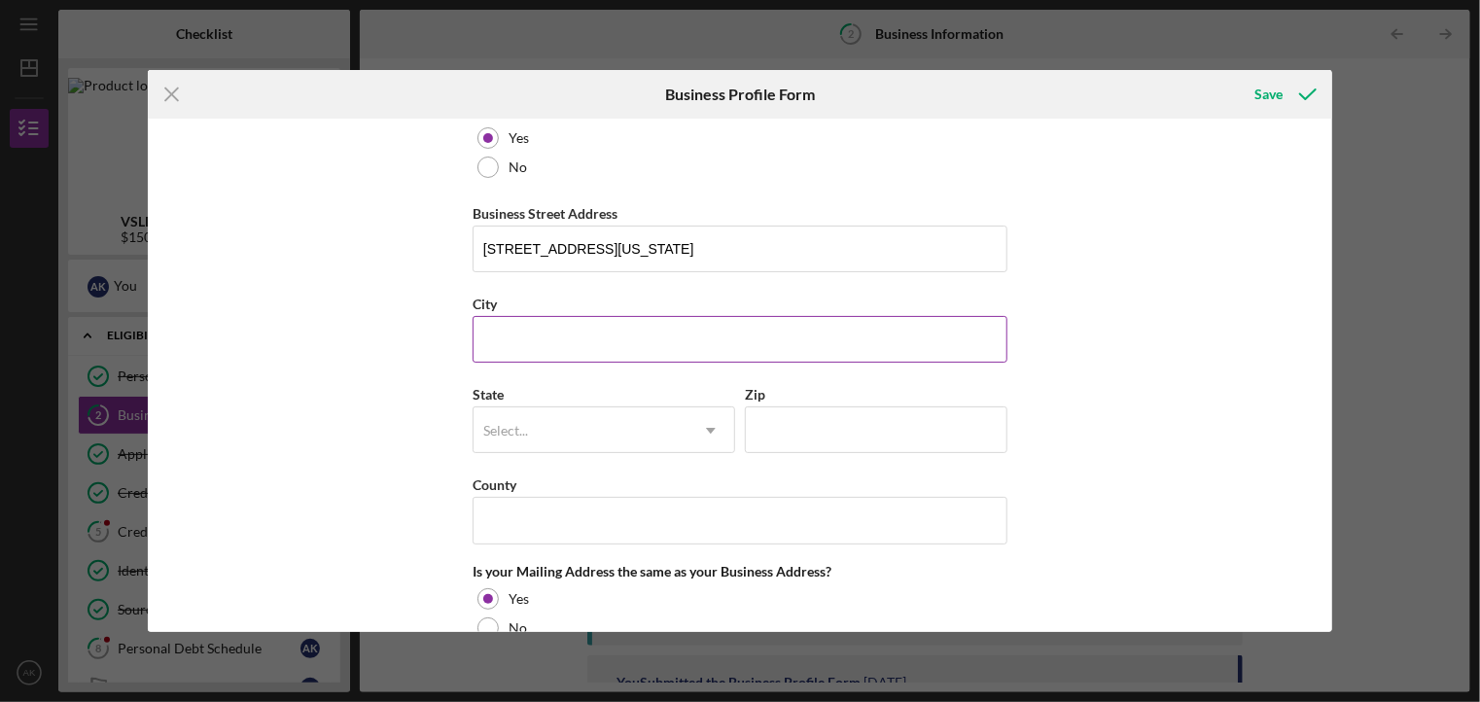
click at [818, 327] on input "City" at bounding box center [740, 339] width 535 height 47
type input "[GEOGRAPHIC_DATA]"
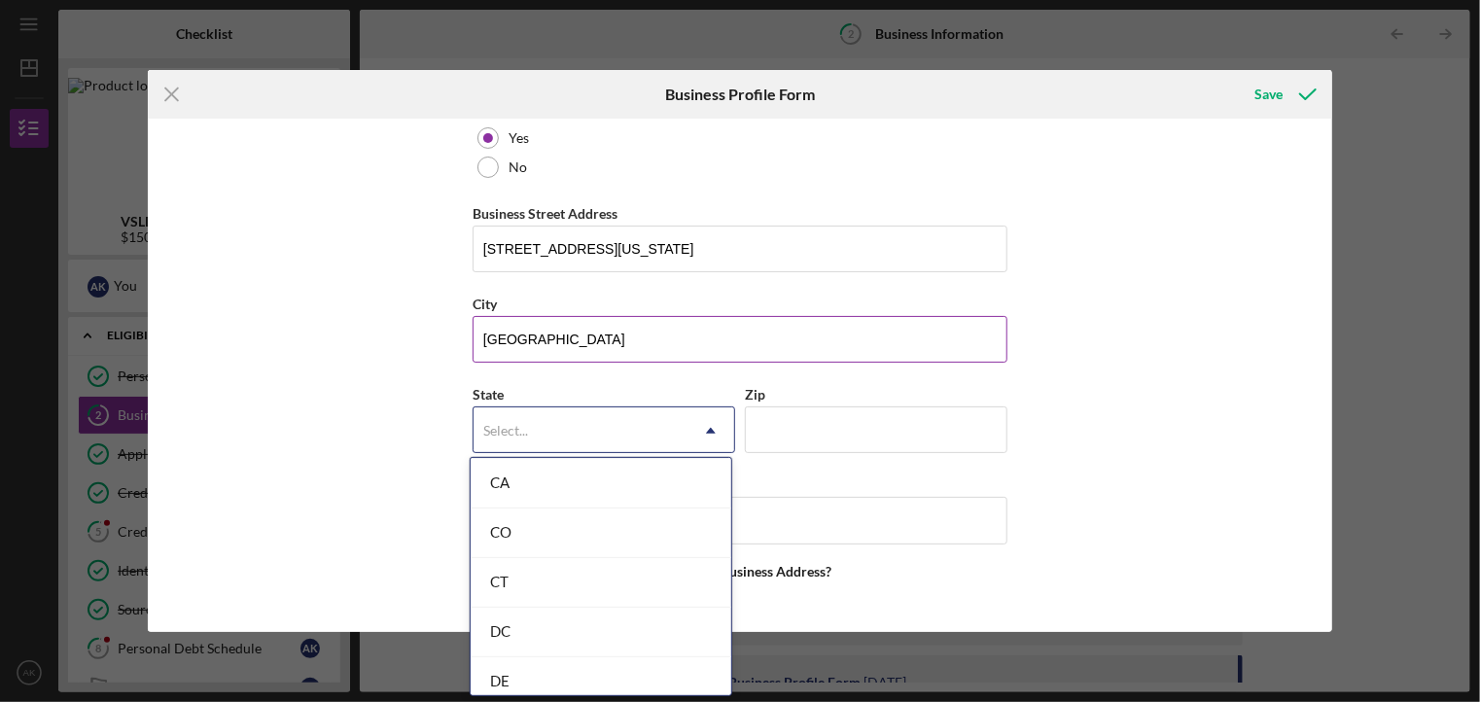
scroll to position [544, 0]
click at [594, 479] on div "CA" at bounding box center [601, 485] width 261 height 50
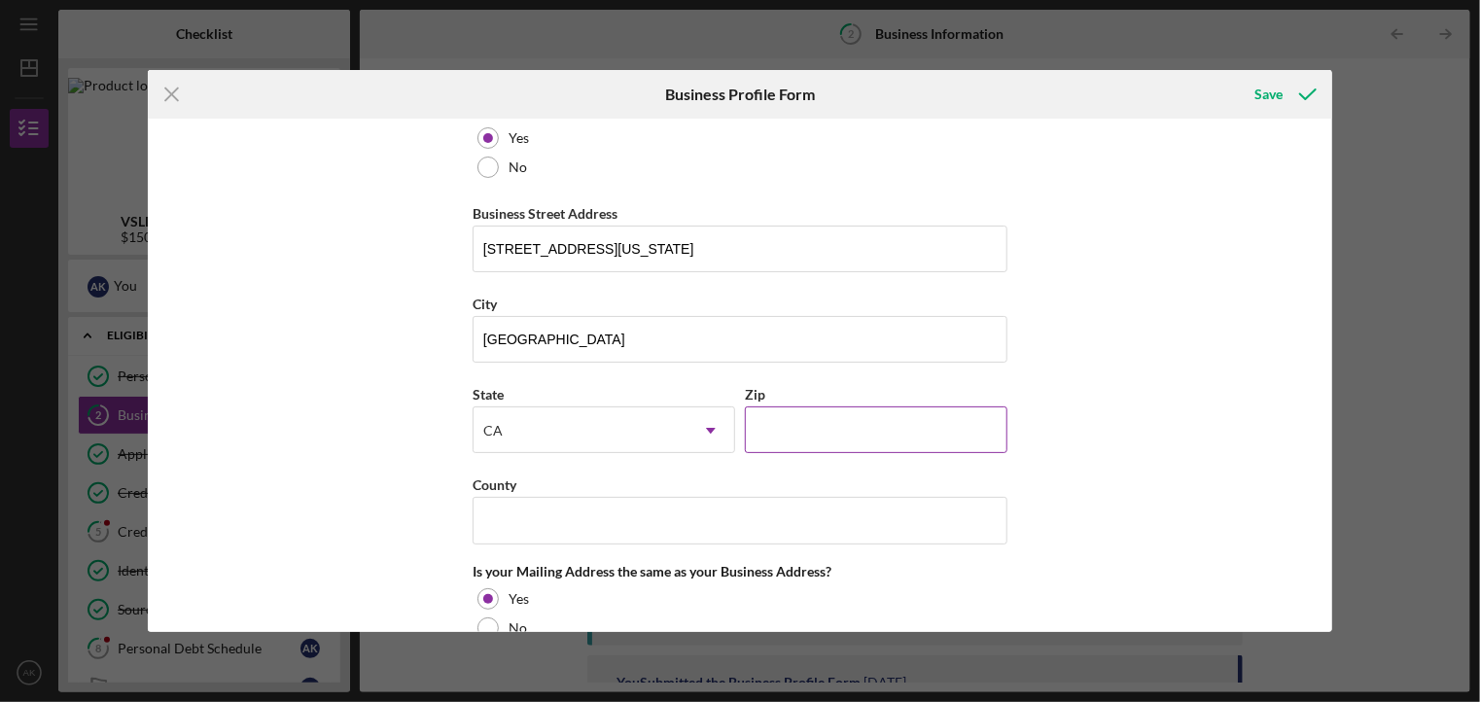
click at [813, 427] on input "Zip" at bounding box center [876, 429] width 263 height 47
type input "90232"
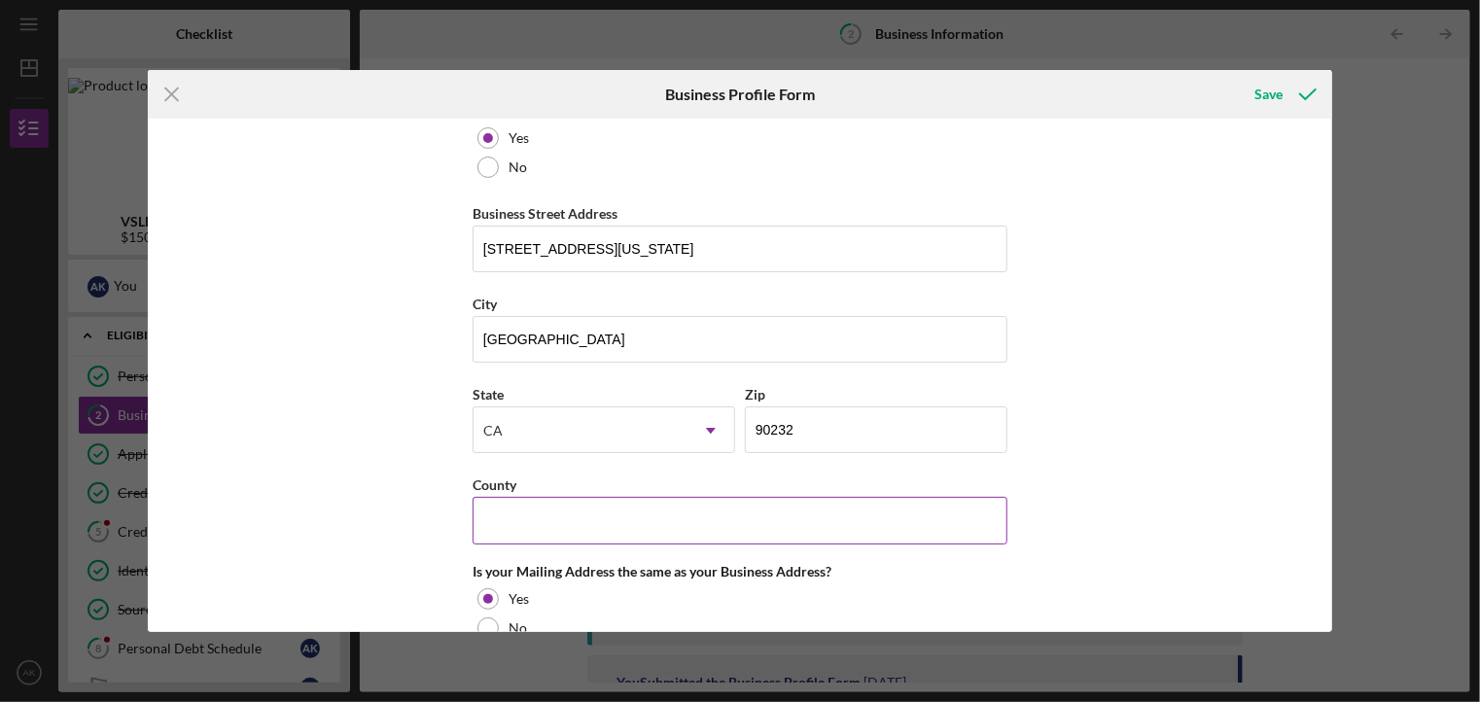
click at [722, 511] on input "County" at bounding box center [740, 520] width 535 height 47
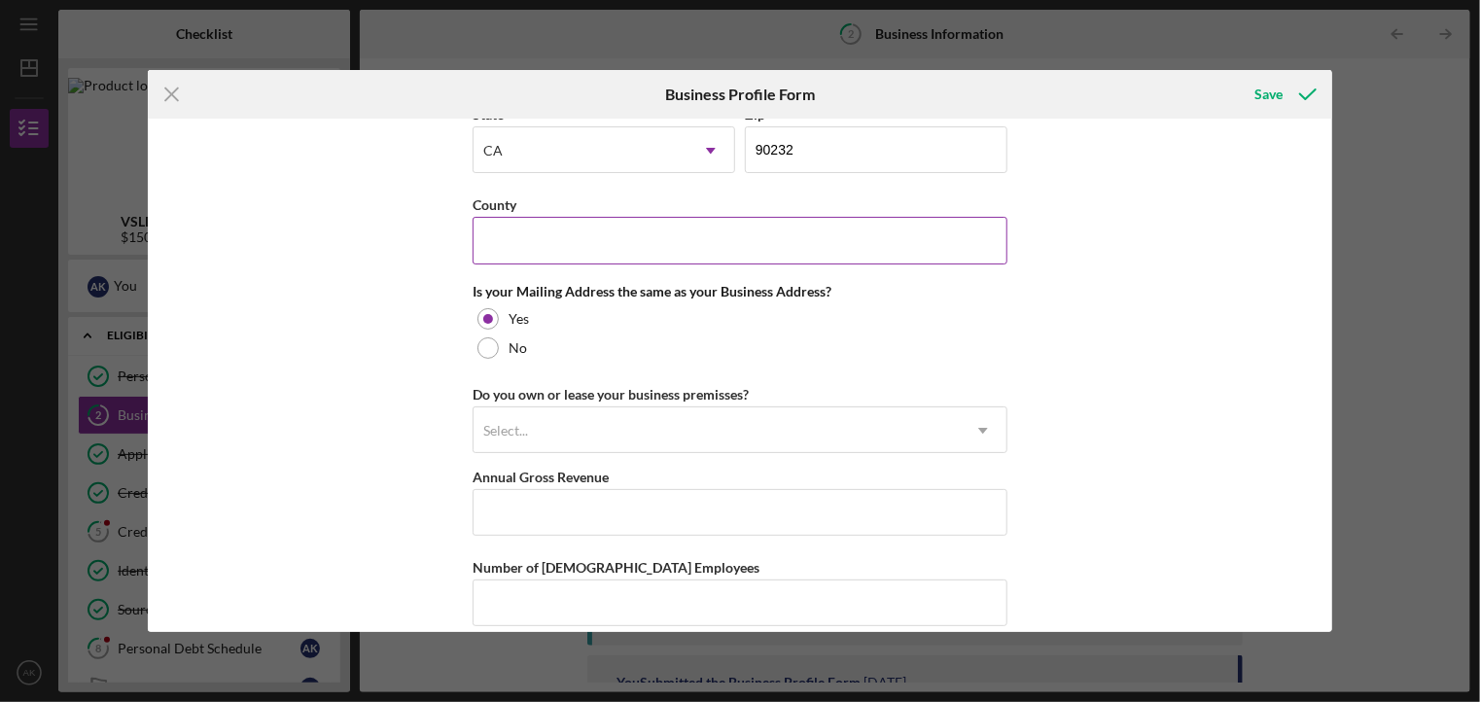
scroll to position [1366, 0]
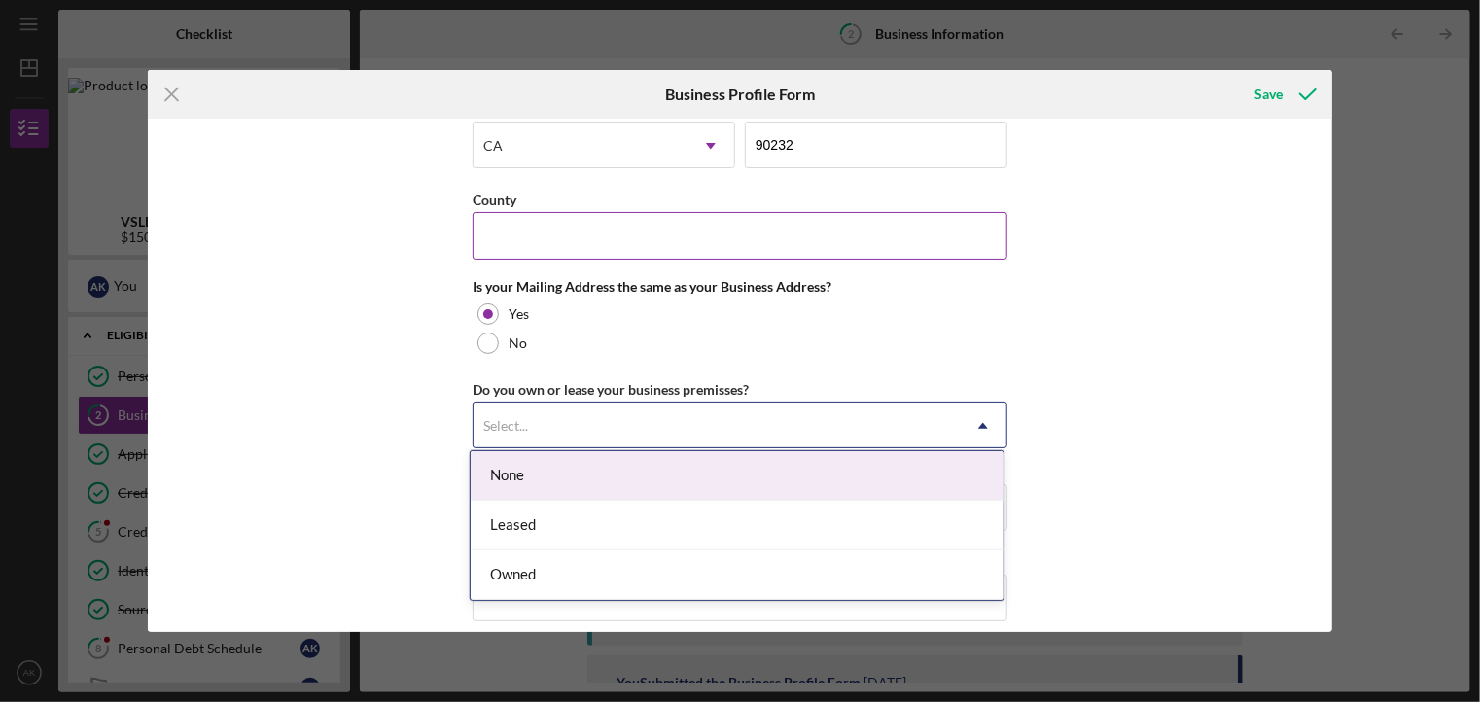
click at [761, 521] on div "Leased" at bounding box center [737, 526] width 533 height 50
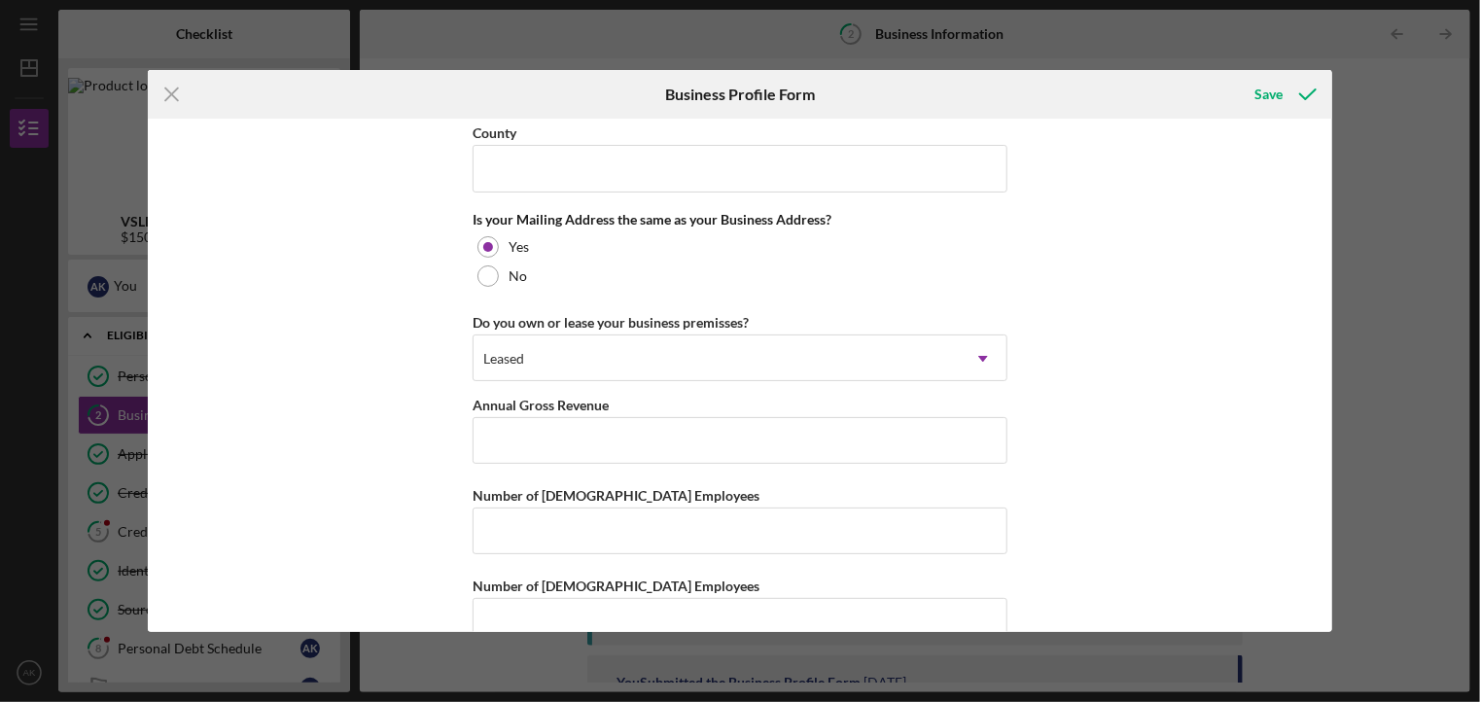
scroll to position [1468, 0]
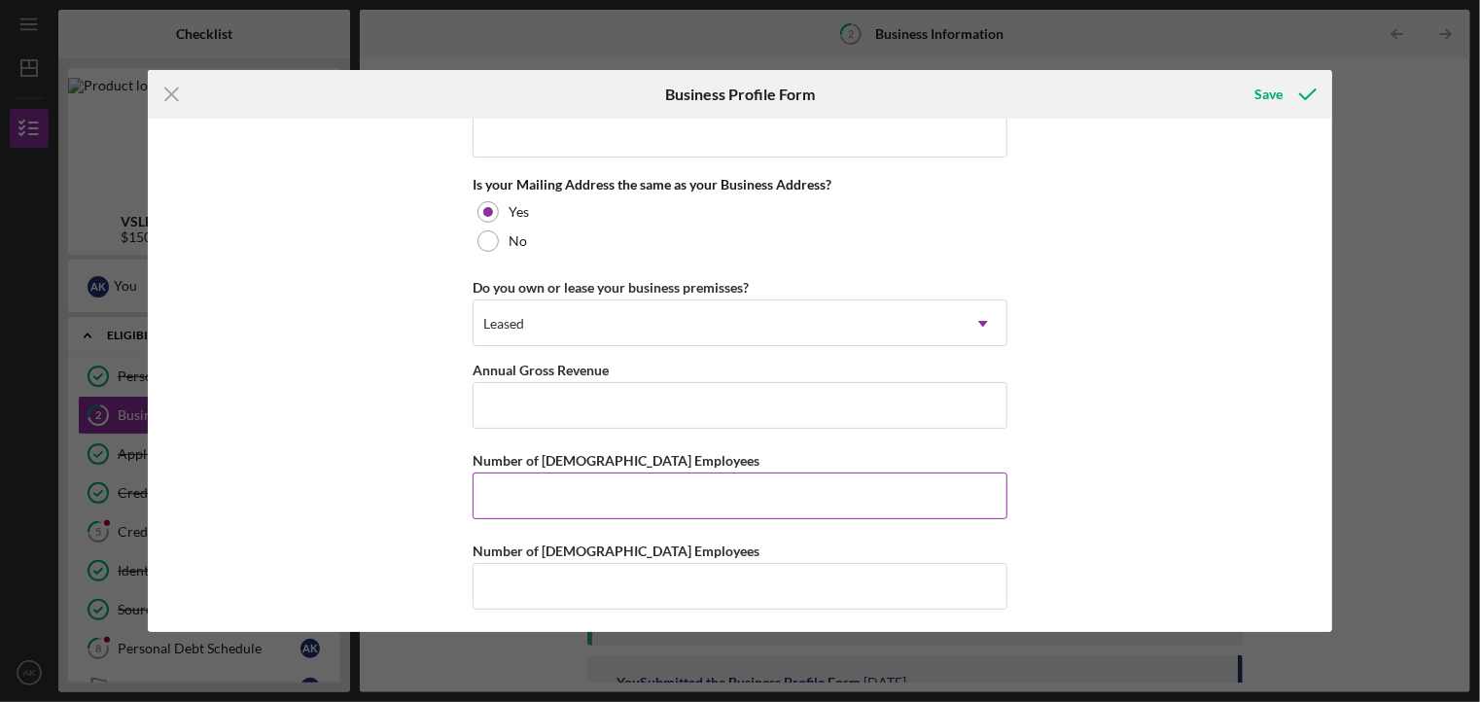
click at [793, 493] on input "Number of [DEMOGRAPHIC_DATA] Employees" at bounding box center [740, 496] width 535 height 47
type input "3"
click at [746, 582] on input "Number of [DEMOGRAPHIC_DATA] Employees" at bounding box center [740, 586] width 535 height 47
type input "1"
click at [1287, 110] on icon "submit" at bounding box center [1307, 94] width 49 height 49
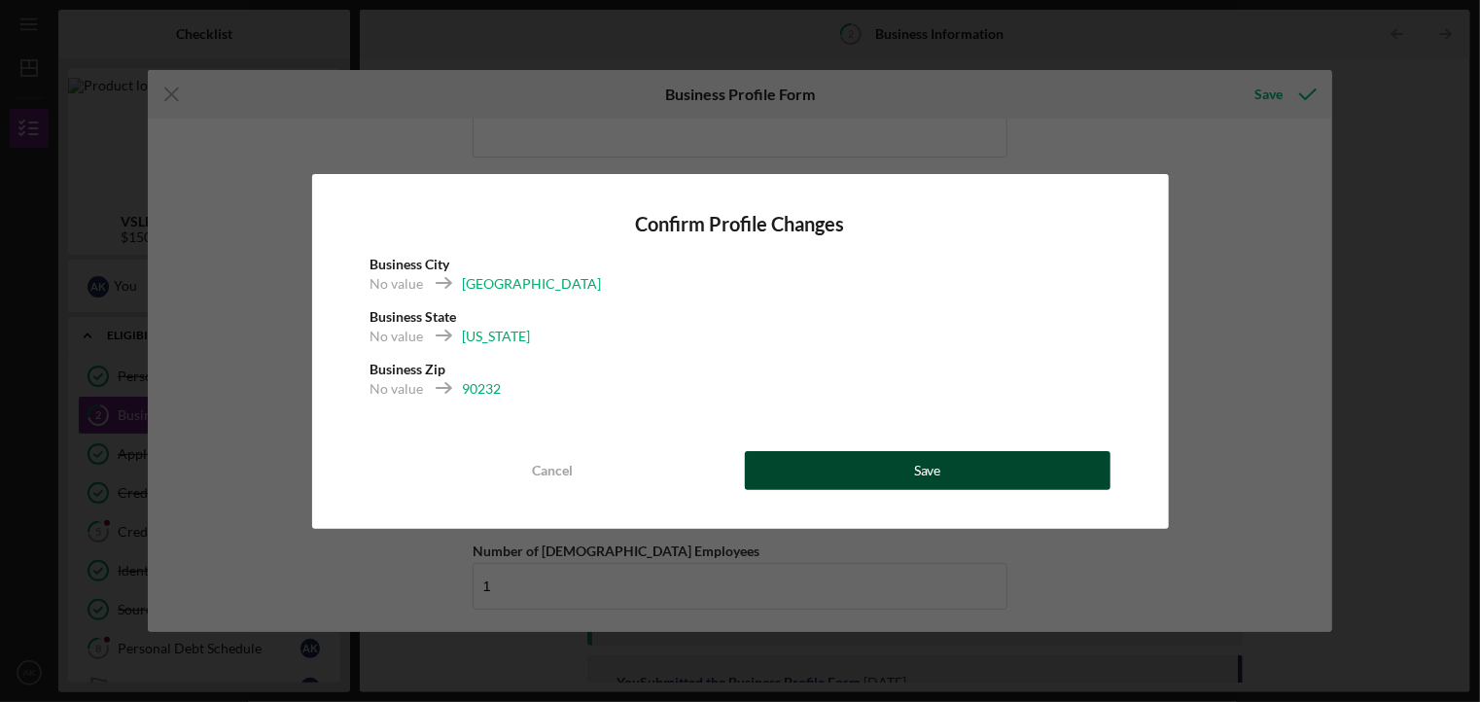
click at [991, 479] on button "Save" at bounding box center [928, 470] width 366 height 39
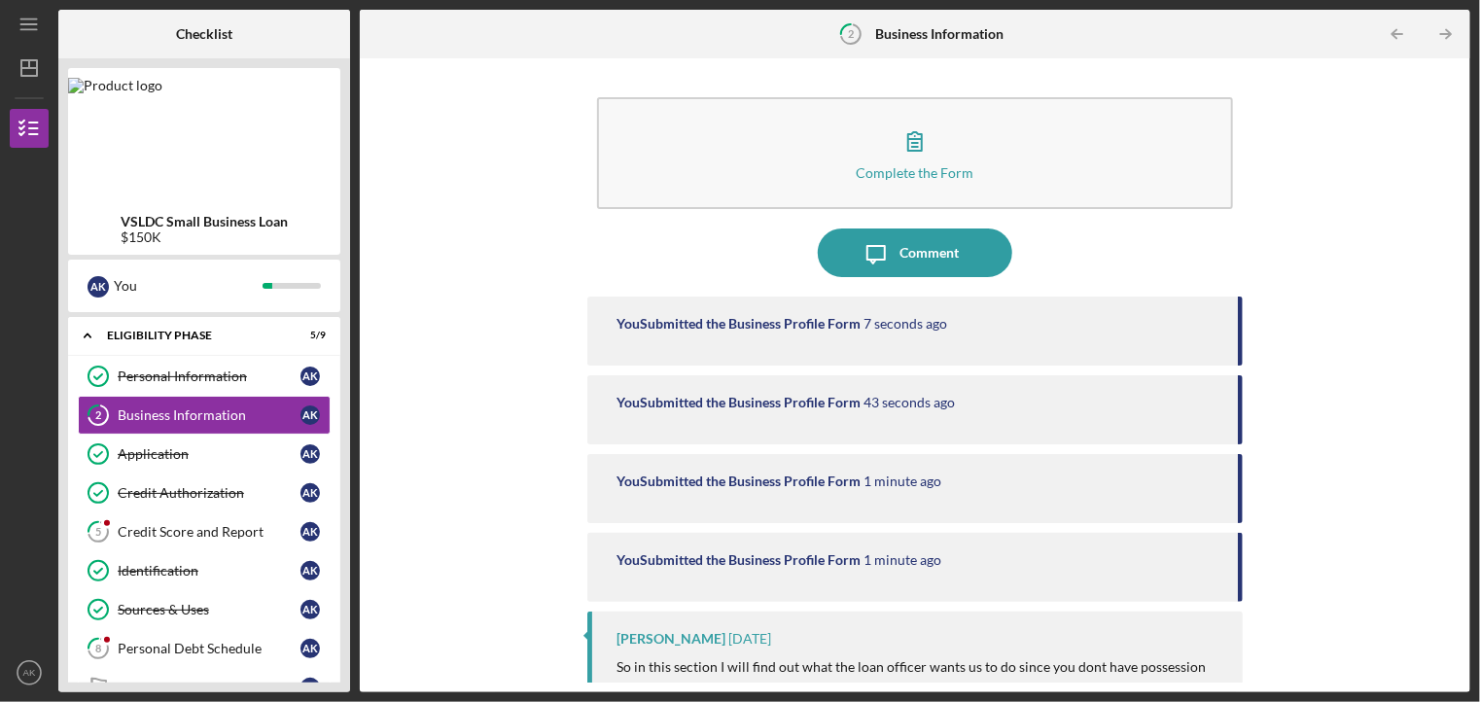
click at [947, 171] on div "Complete the Form" at bounding box center [916, 172] width 118 height 15
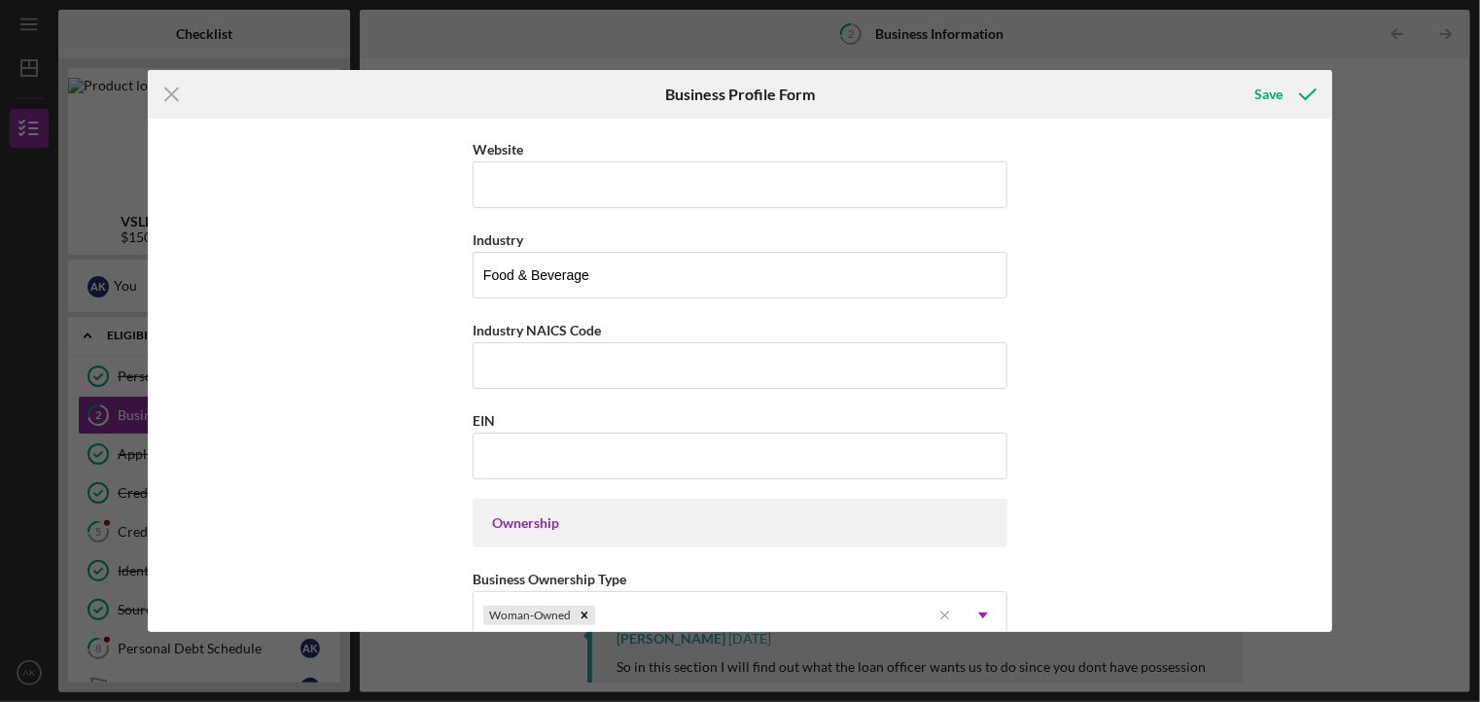
scroll to position [476, 0]
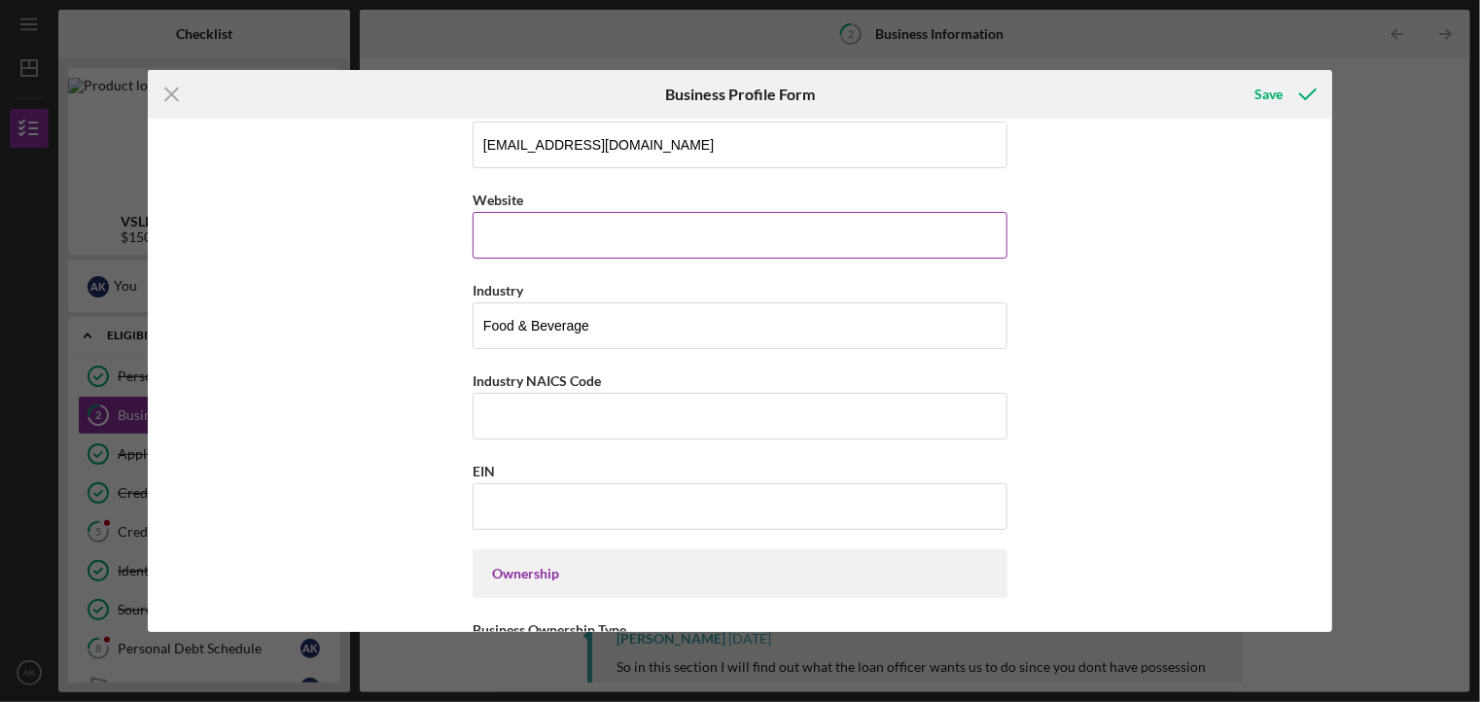
click at [820, 236] on input "Website" at bounding box center [740, 235] width 535 height 47
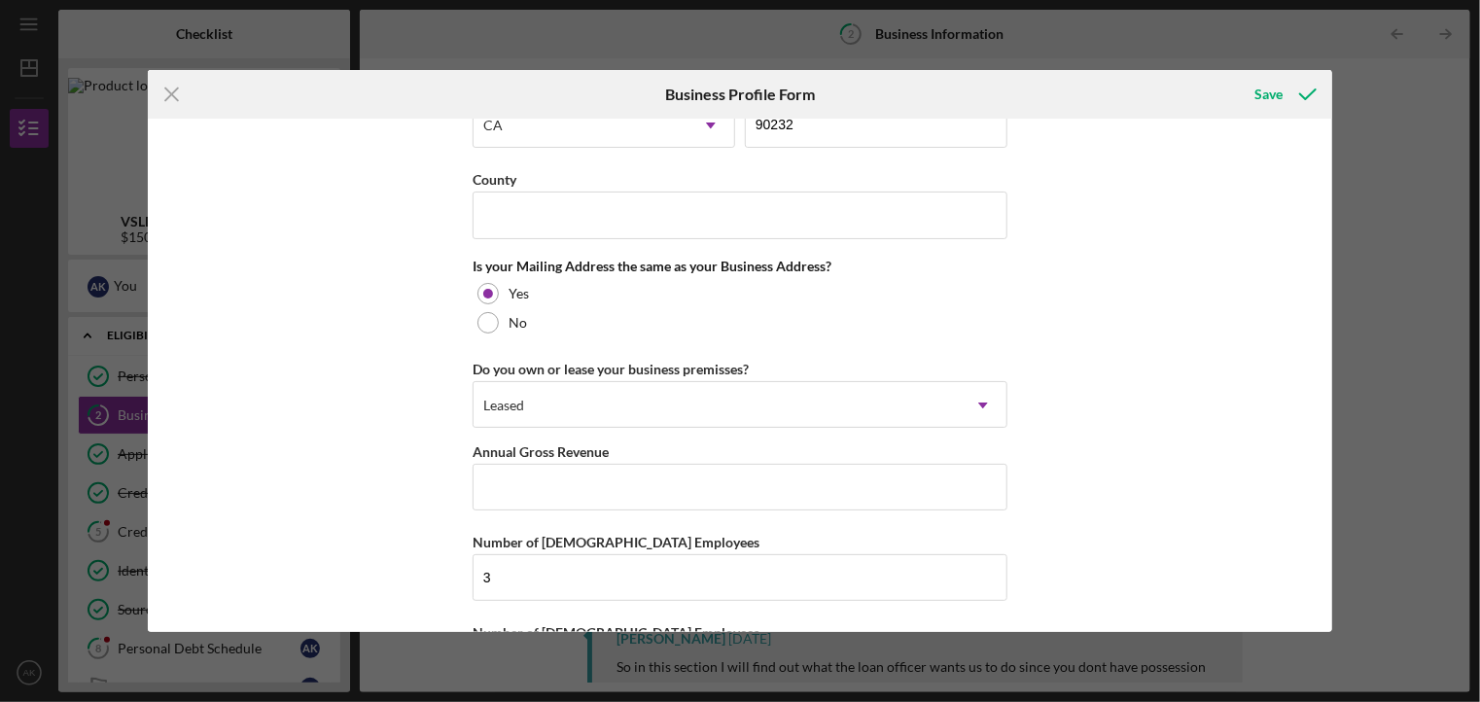
scroll to position [1392, 0]
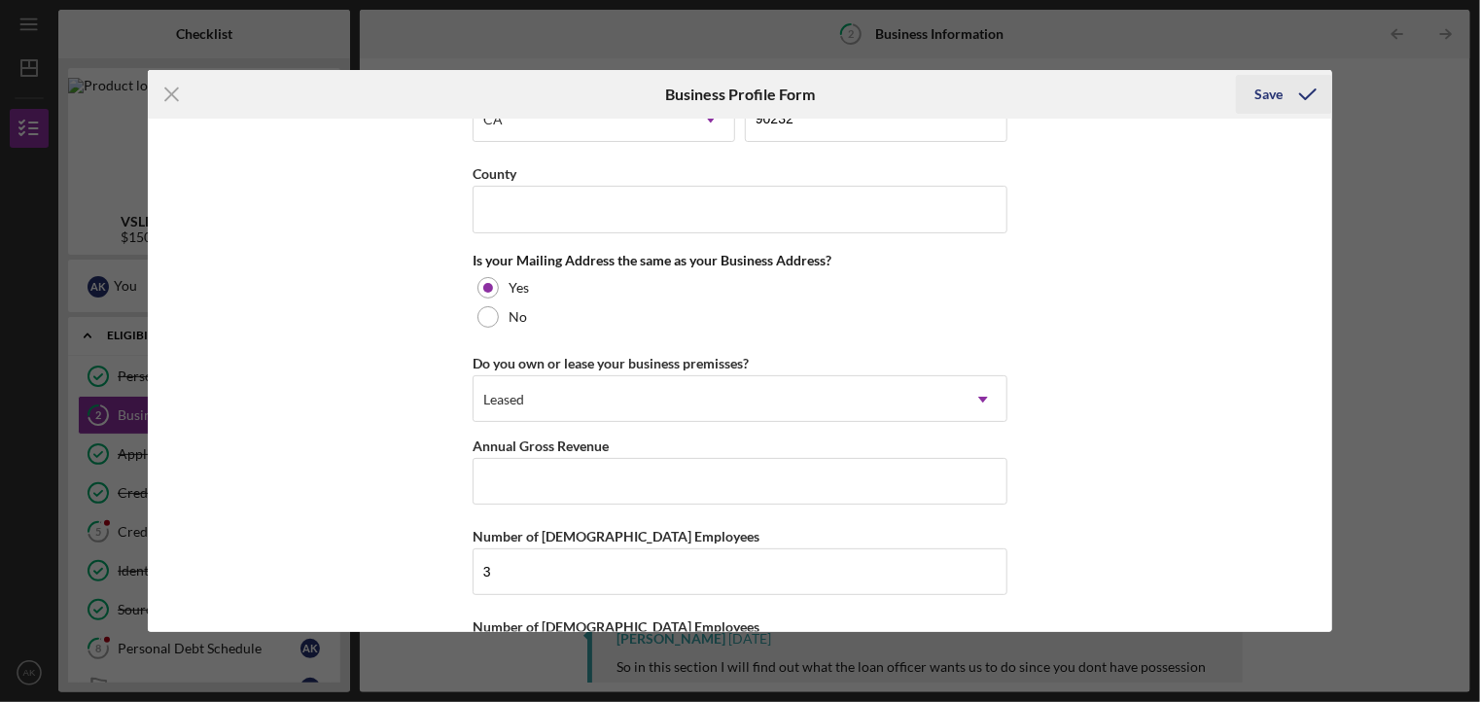
click at [1294, 101] on icon "submit" at bounding box center [1307, 94] width 49 height 49
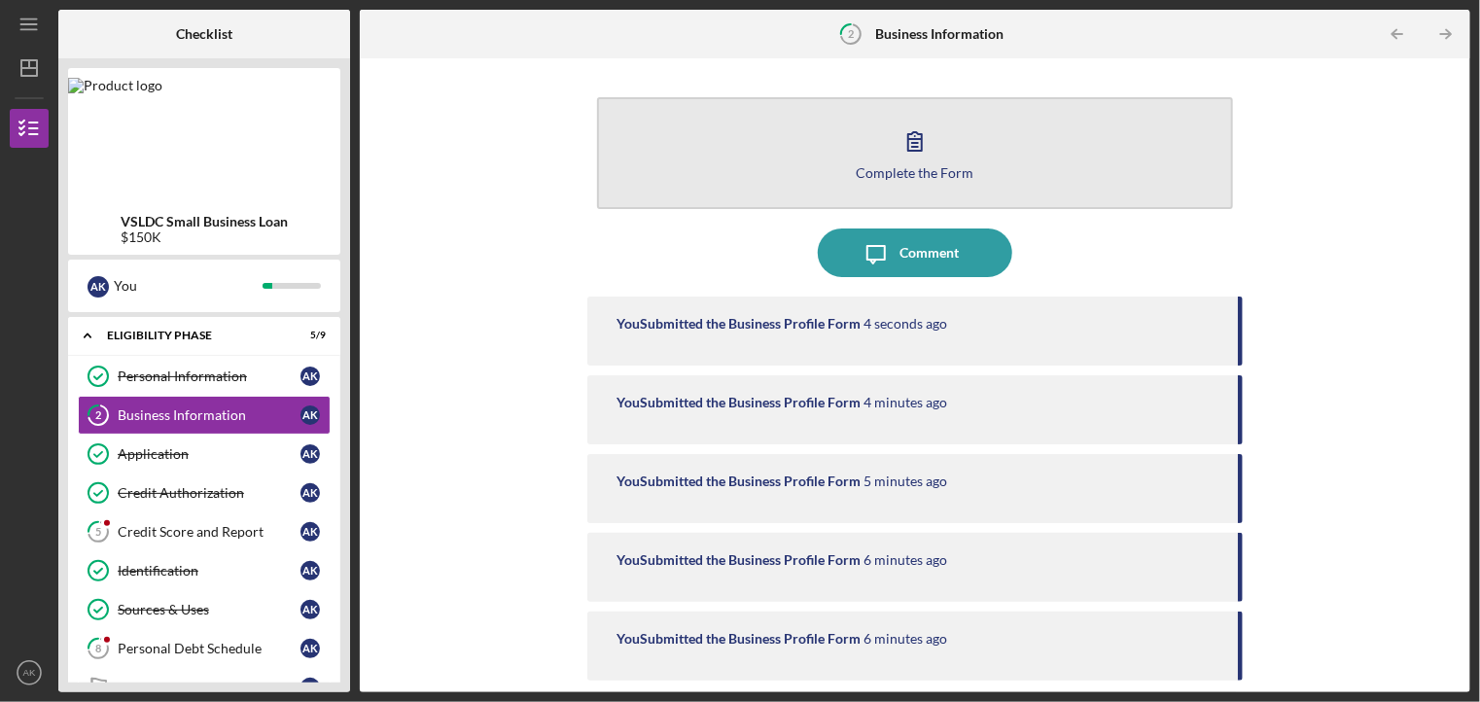
click at [922, 173] on div "Complete the Form" at bounding box center [916, 172] width 118 height 15
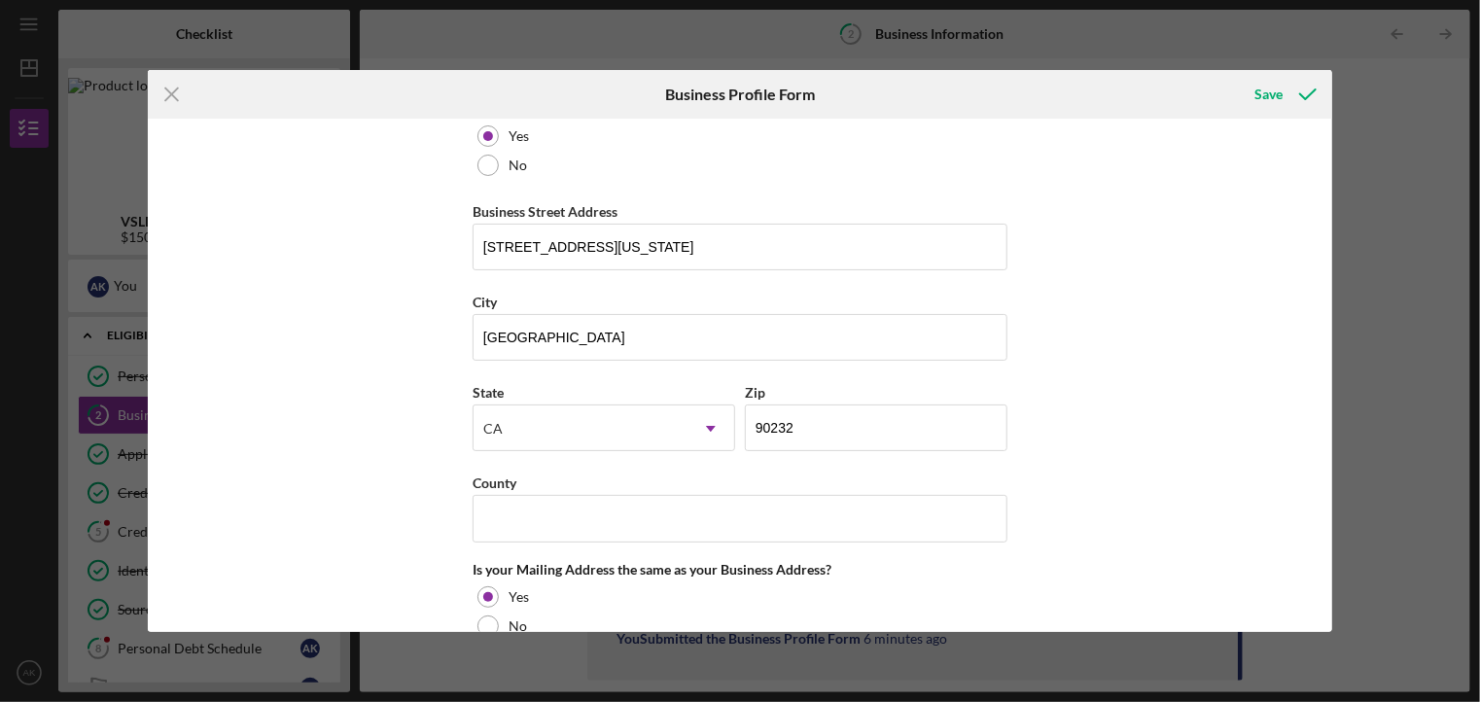
scroll to position [1082, 0]
click at [1268, 104] on div "Save" at bounding box center [1269, 94] width 28 height 39
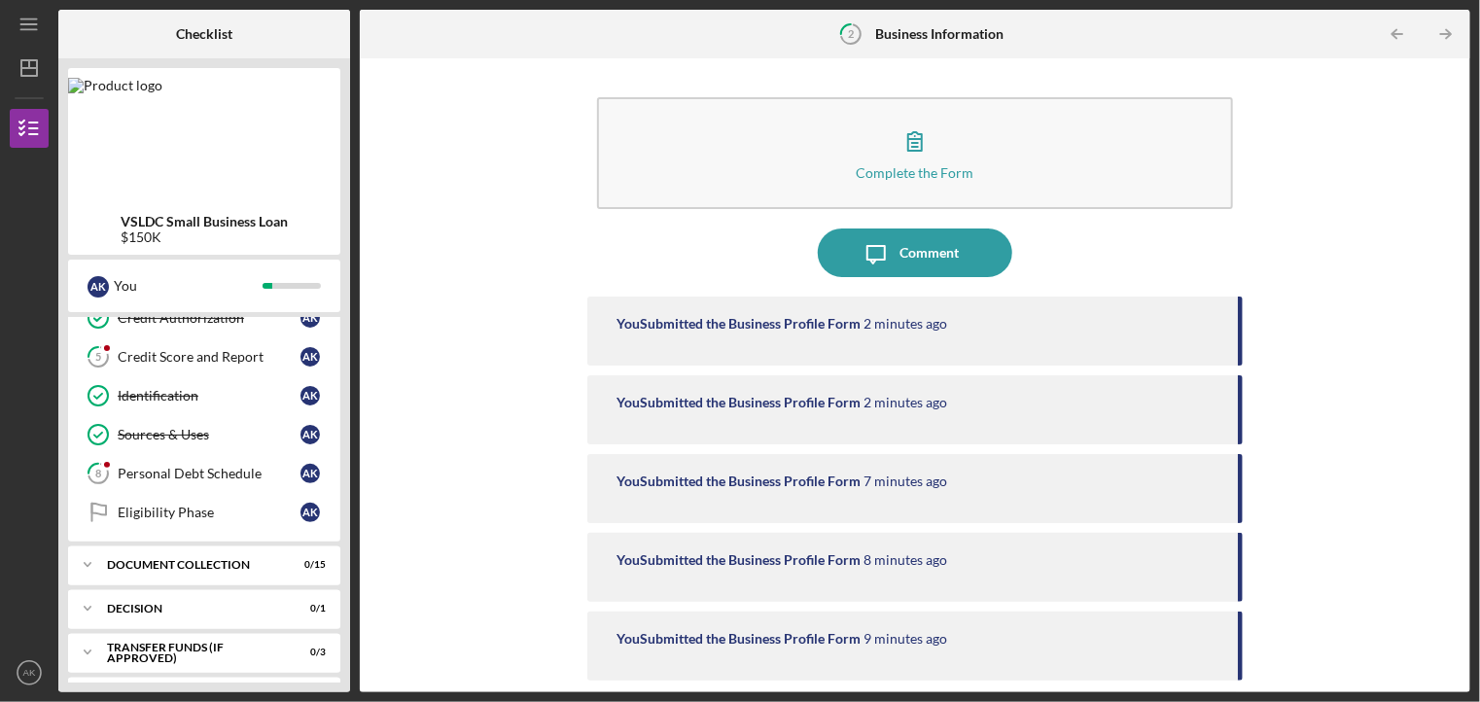
scroll to position [179, 0]
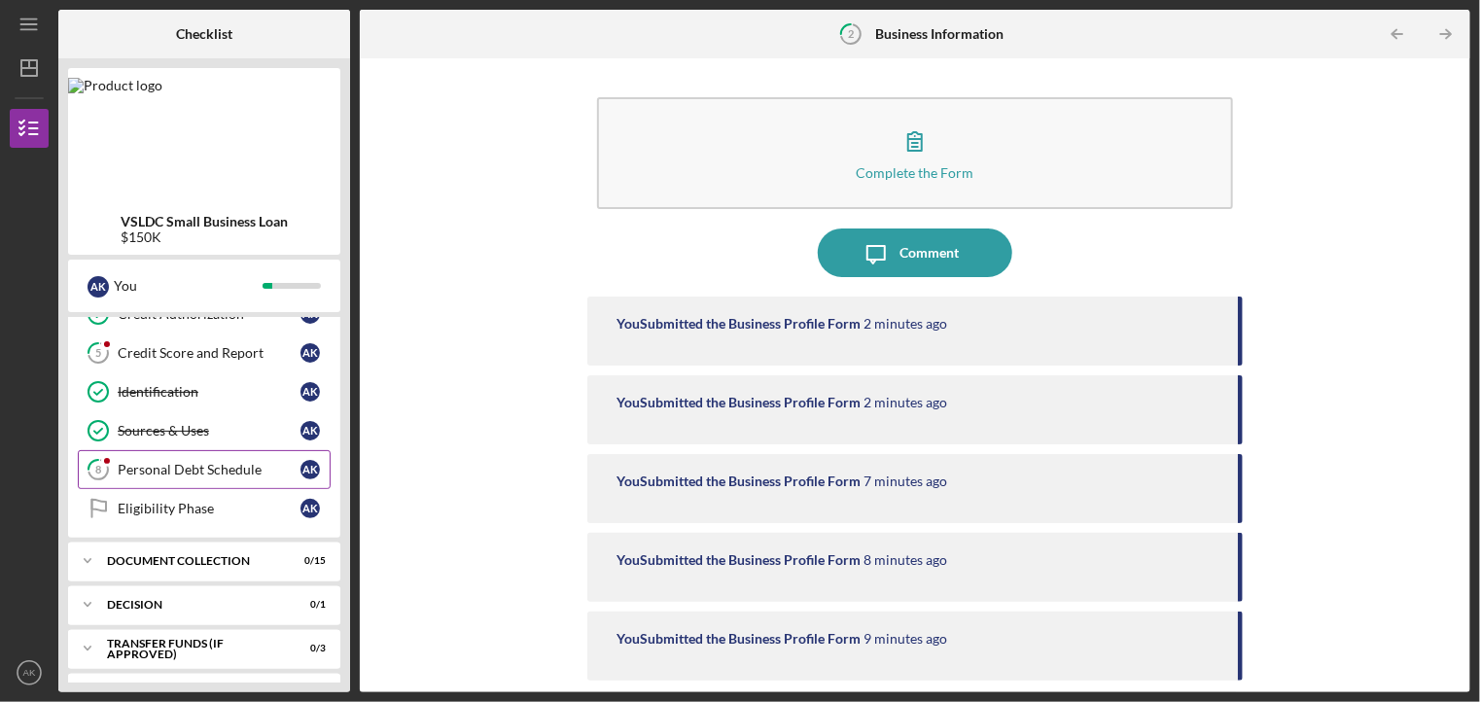
click at [226, 470] on div "Personal Debt Schedule" at bounding box center [209, 470] width 183 height 16
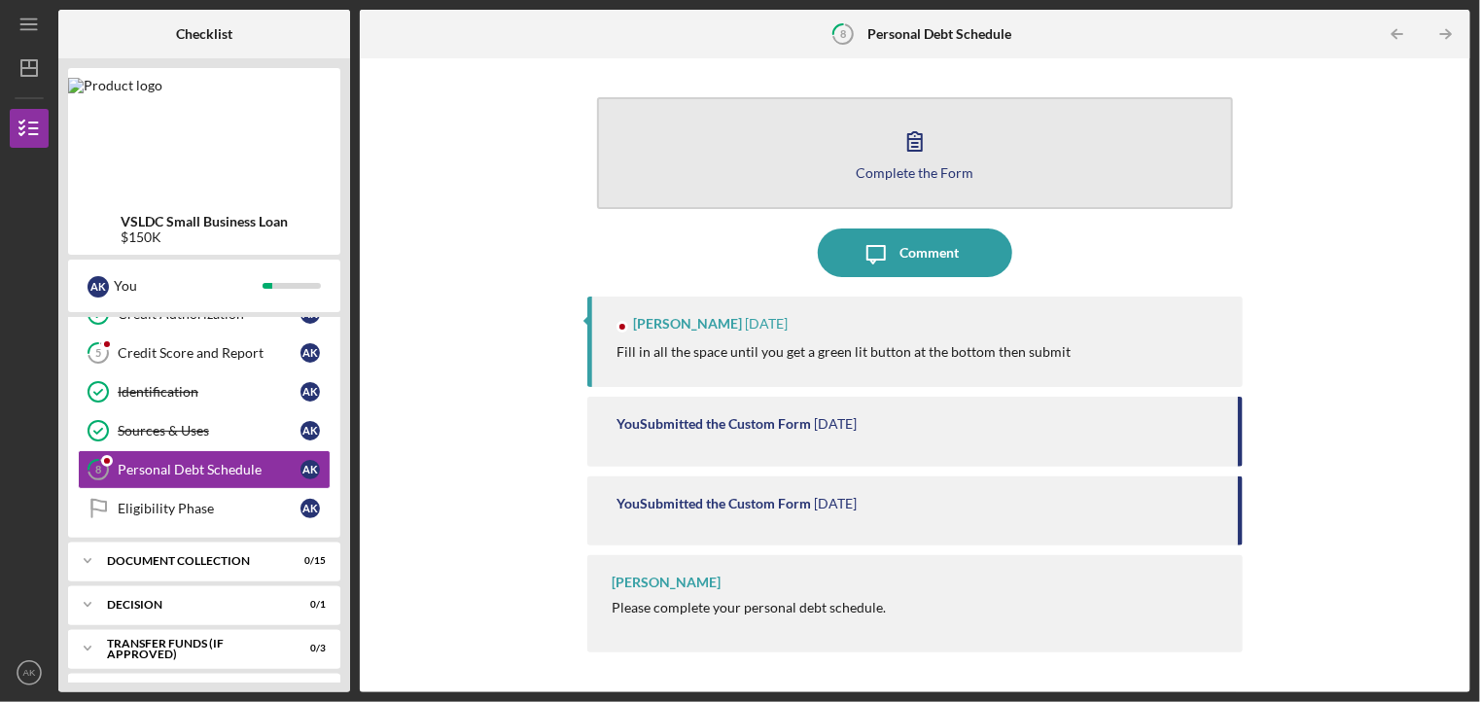
click at [903, 156] on icon "button" at bounding box center [915, 141] width 49 height 49
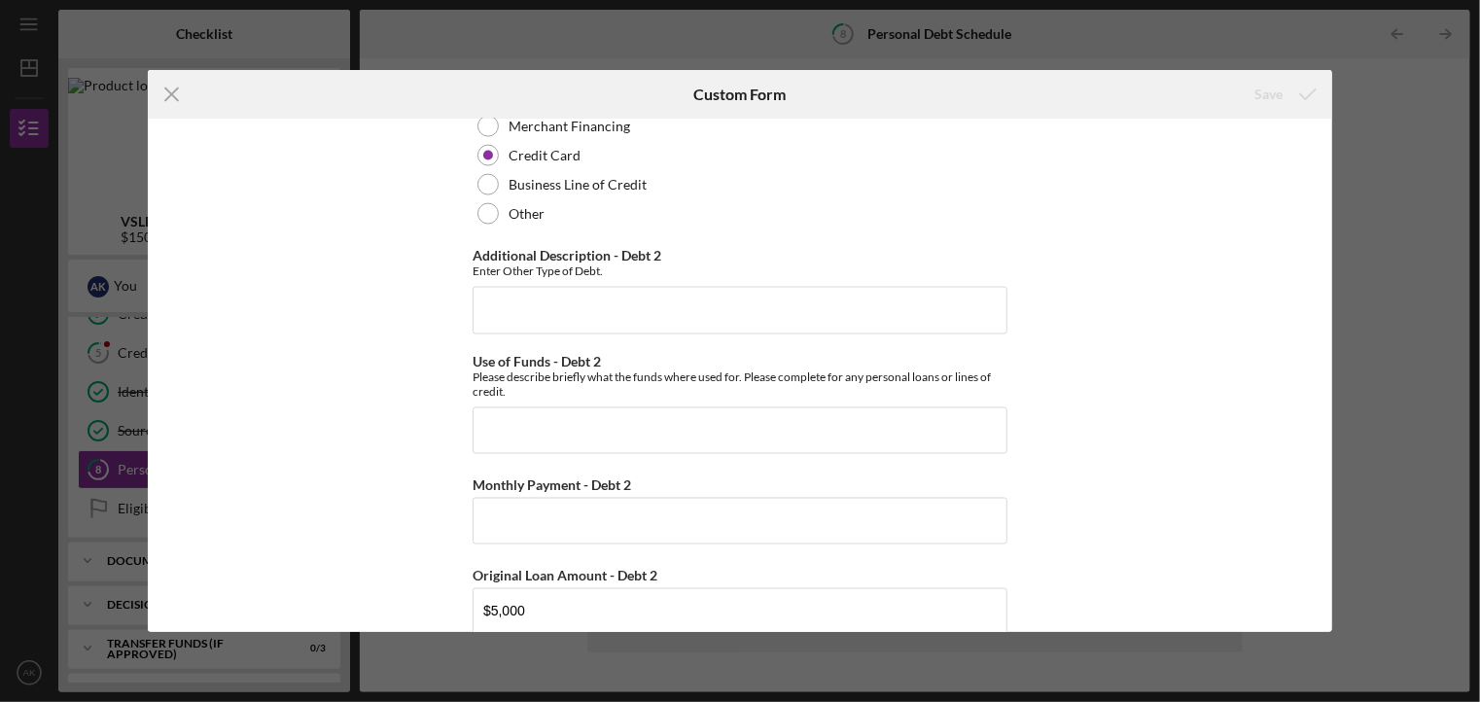
scroll to position [1508, 0]
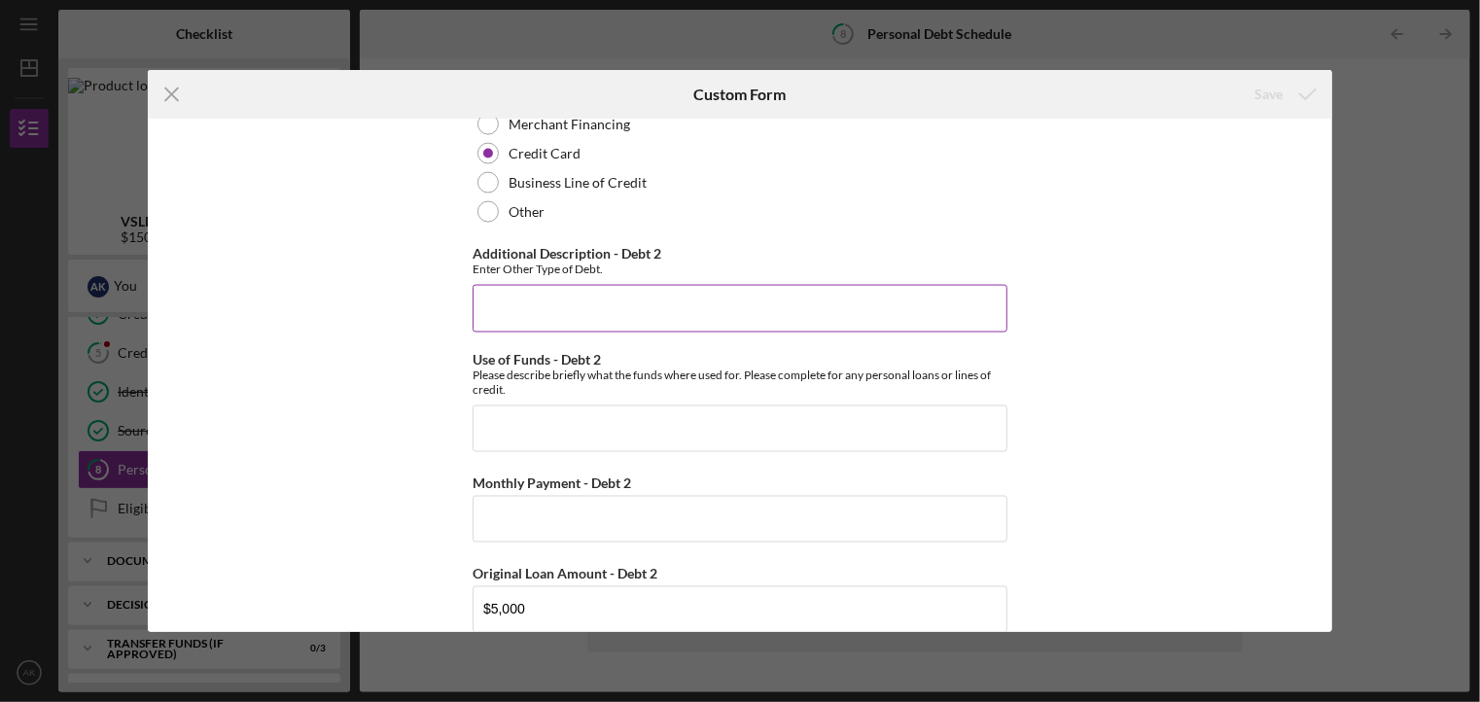
click at [634, 297] on input "Additional Description - Debt 2" at bounding box center [740, 308] width 535 height 47
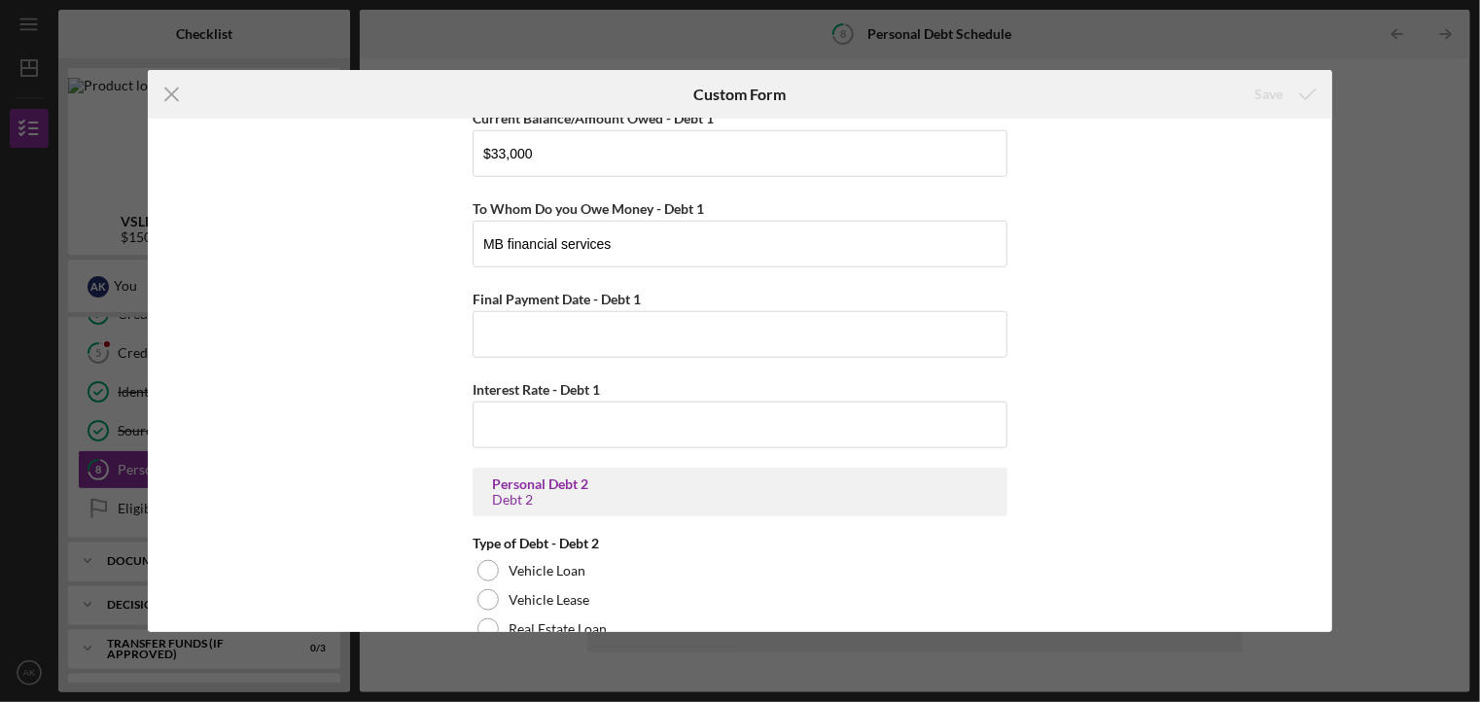
scroll to position [859, 0]
click at [704, 333] on input "Final Payment Date - Debt 1" at bounding box center [740, 333] width 535 height 47
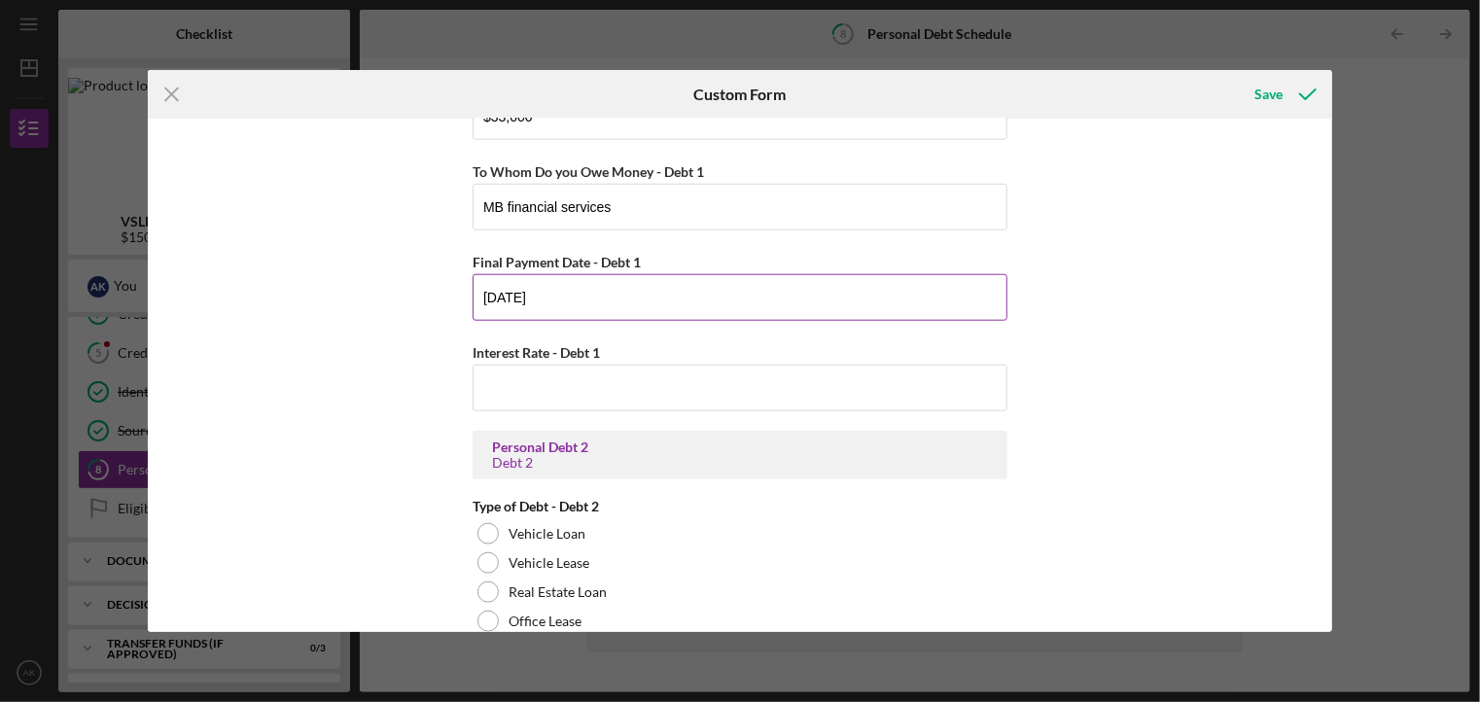
scroll to position [896, 0]
type input "[DATE]"
click at [1267, 102] on div "Save" at bounding box center [1269, 94] width 28 height 39
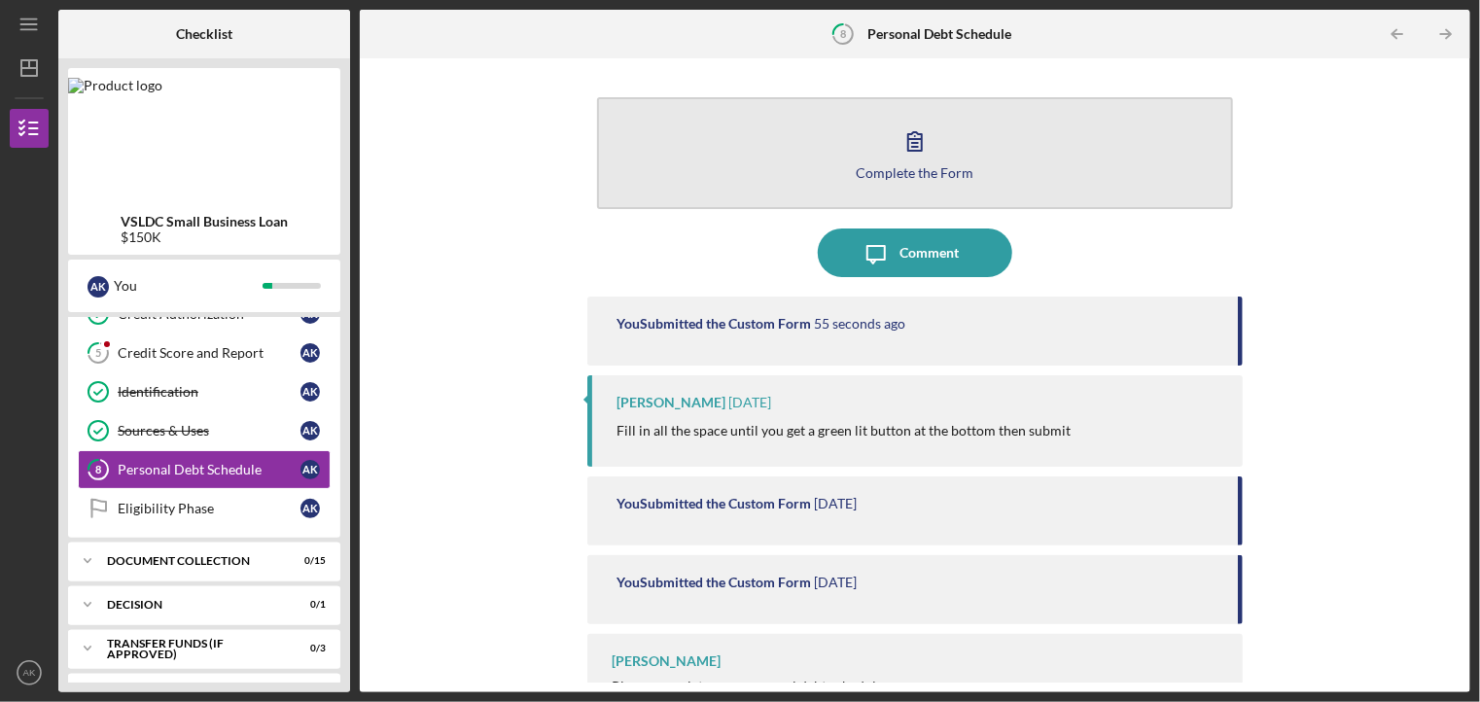
click at [929, 166] on div "Complete the Form" at bounding box center [916, 172] width 118 height 15
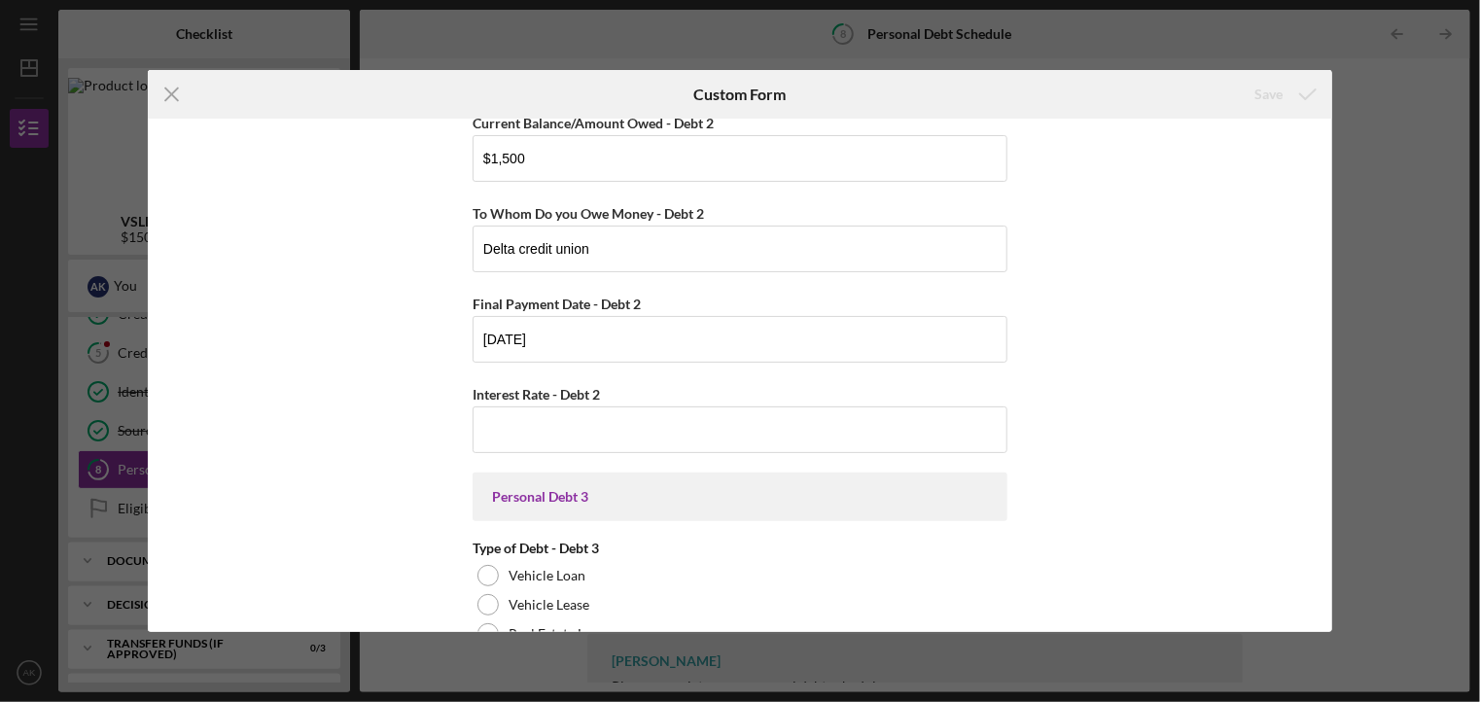
scroll to position [2058, 0]
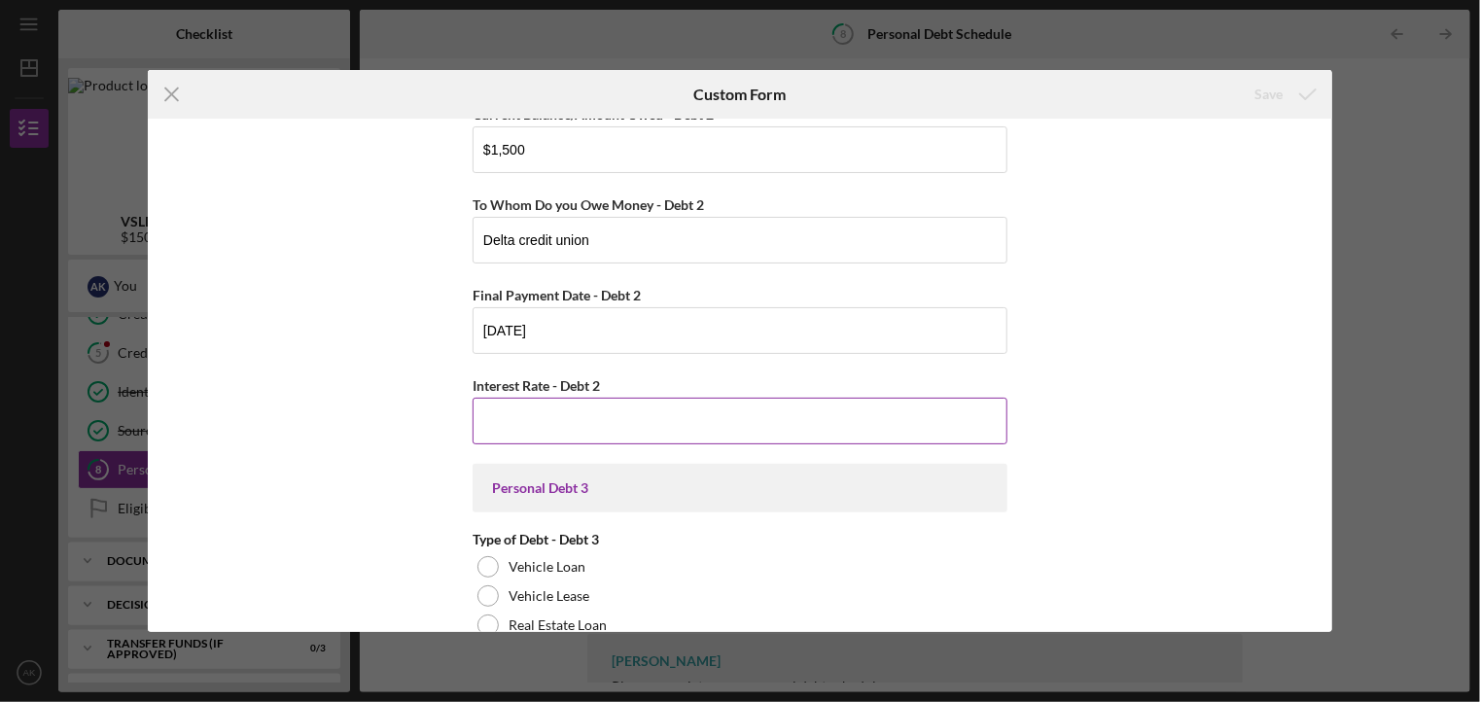
click at [734, 421] on input "Interest Rate - Debt 2" at bounding box center [740, 421] width 535 height 47
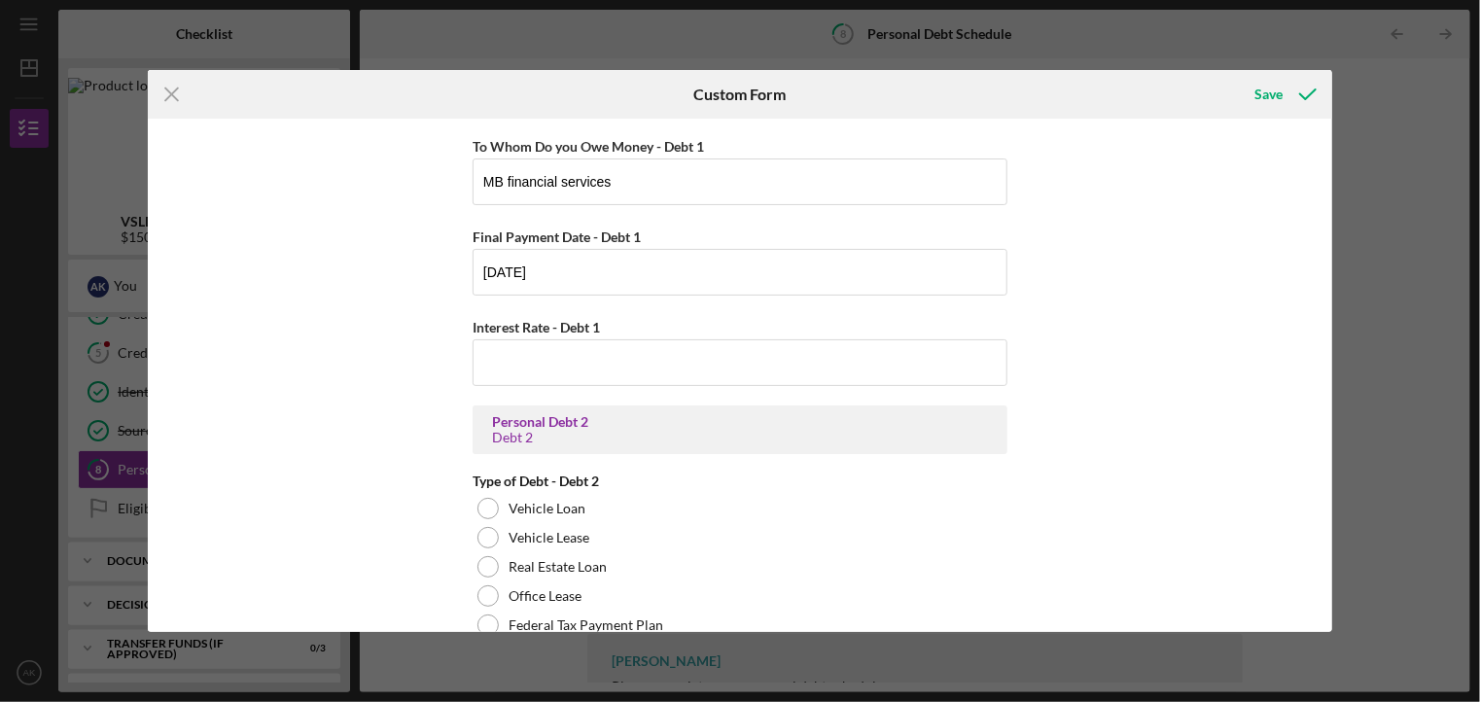
scroll to position [918, 0]
click at [730, 365] on input "Interest Rate - Debt 1" at bounding box center [740, 364] width 535 height 47
type input "8.00000%"
click at [1278, 103] on div "Save" at bounding box center [1269, 94] width 28 height 39
type input "8.00000%"
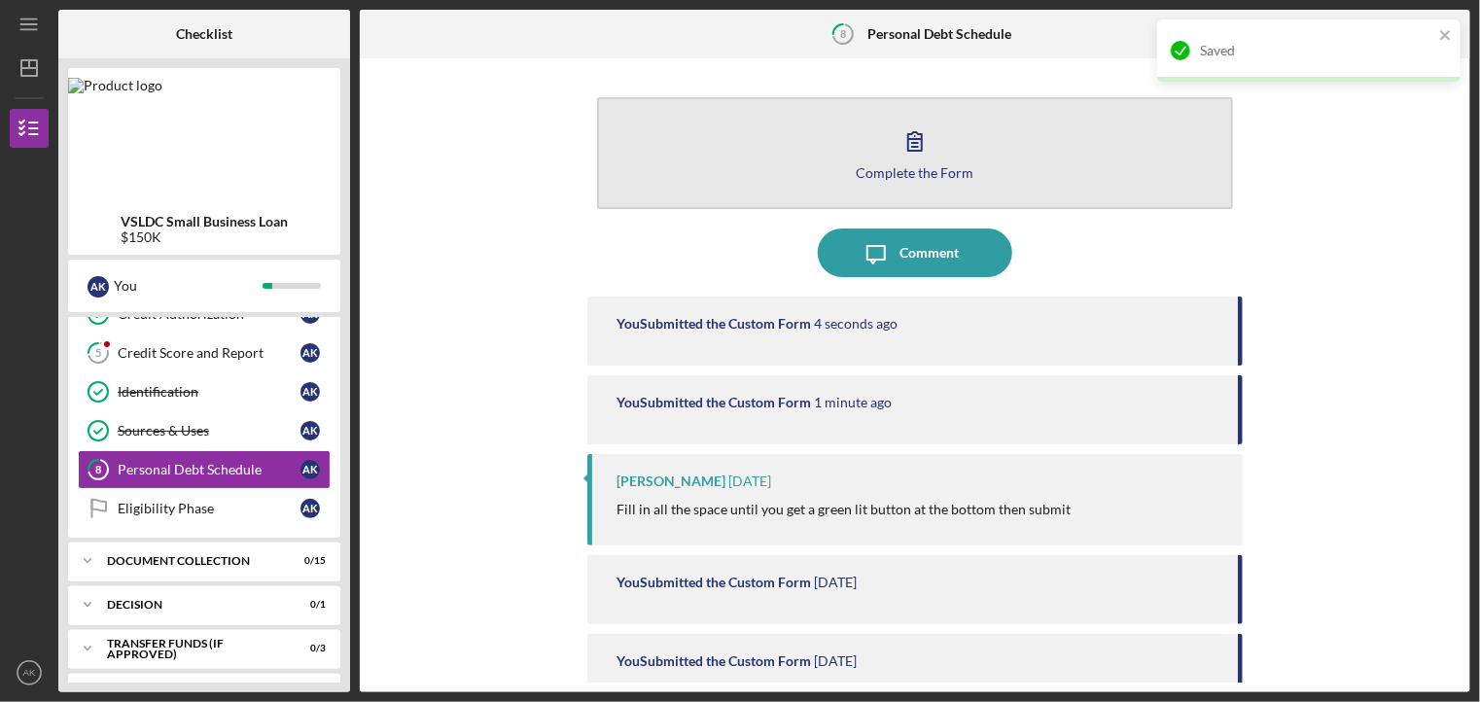
click at [1014, 194] on button "Complete the Form Form" at bounding box center [914, 153] width 635 height 112
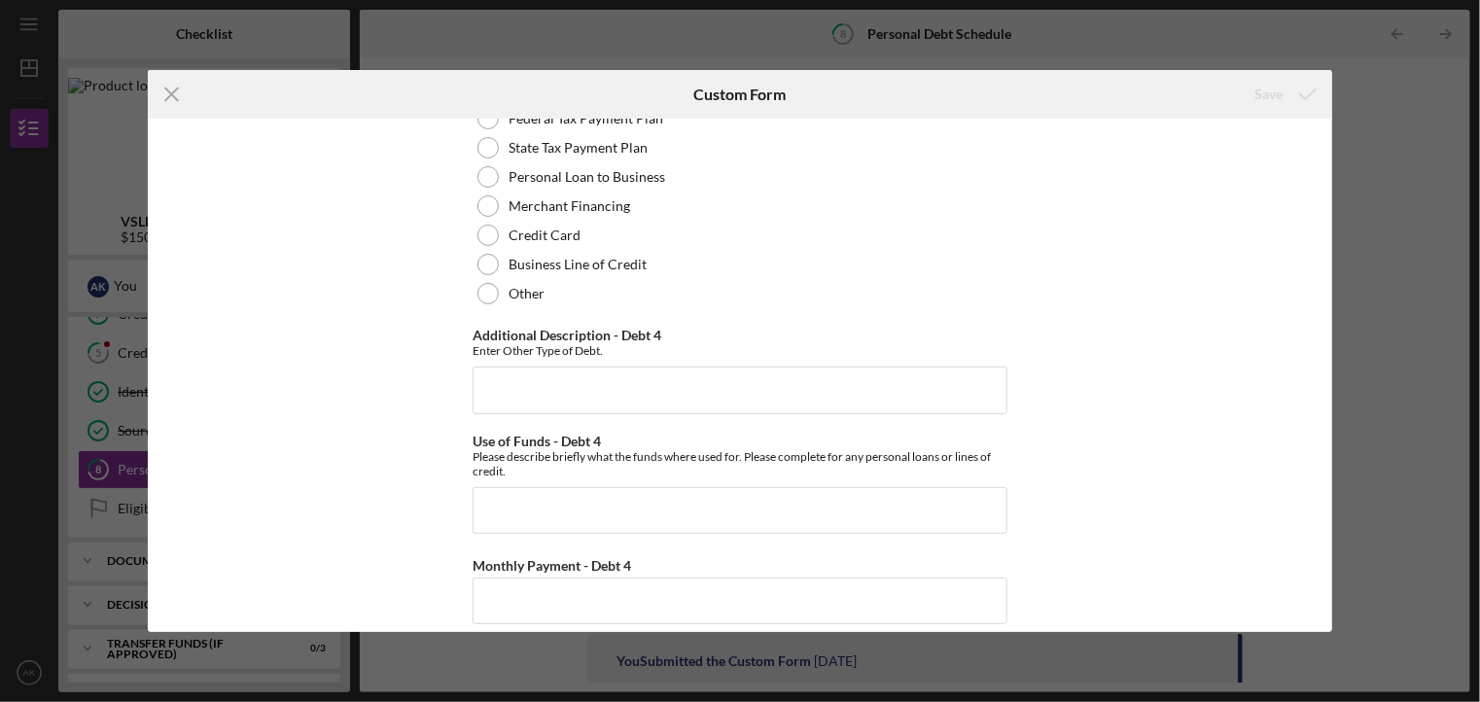
scroll to position [3823, 0]
click at [1097, 405] on div "Personal Debt 1 Debt 1 Type of Debt - Debt 1 Vehicle Loan Vehicle Lease Real Es…" at bounding box center [740, 375] width 1184 height 513
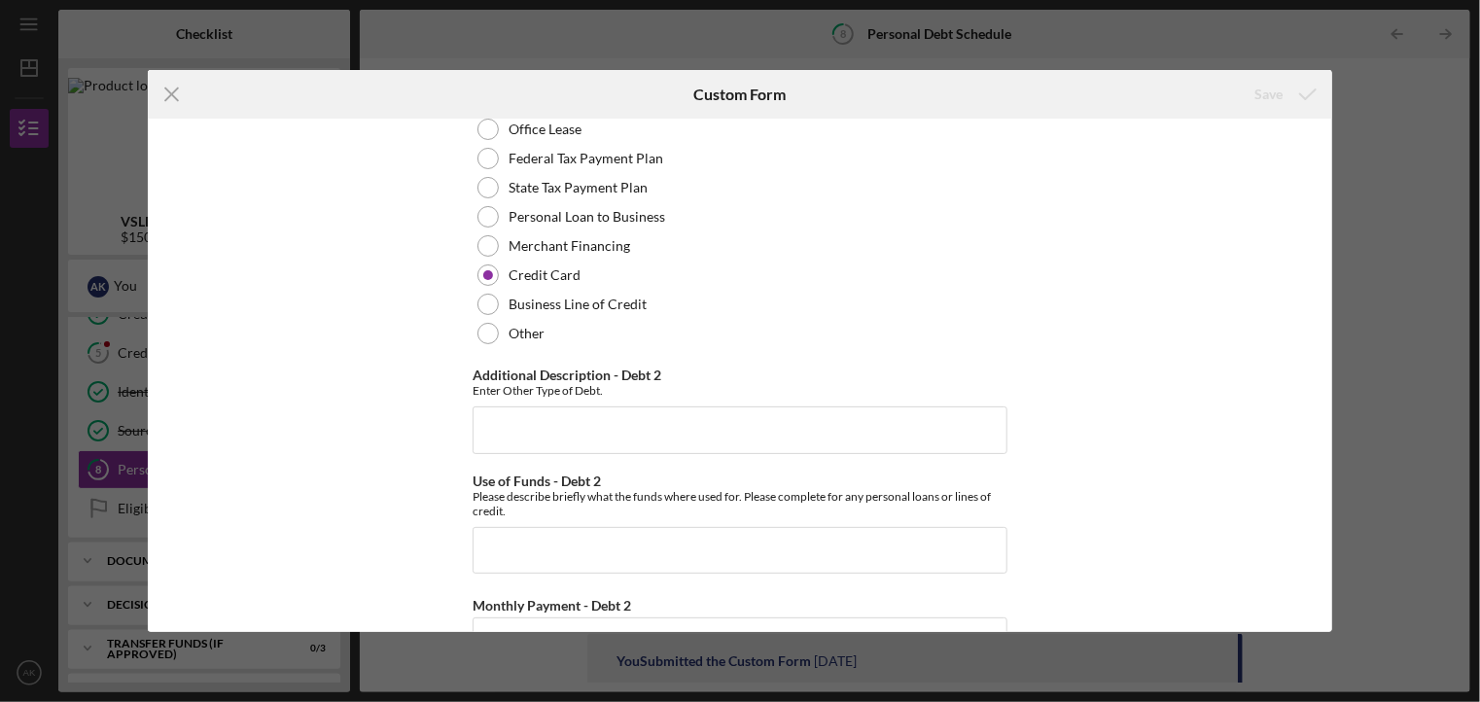
scroll to position [1390, 0]
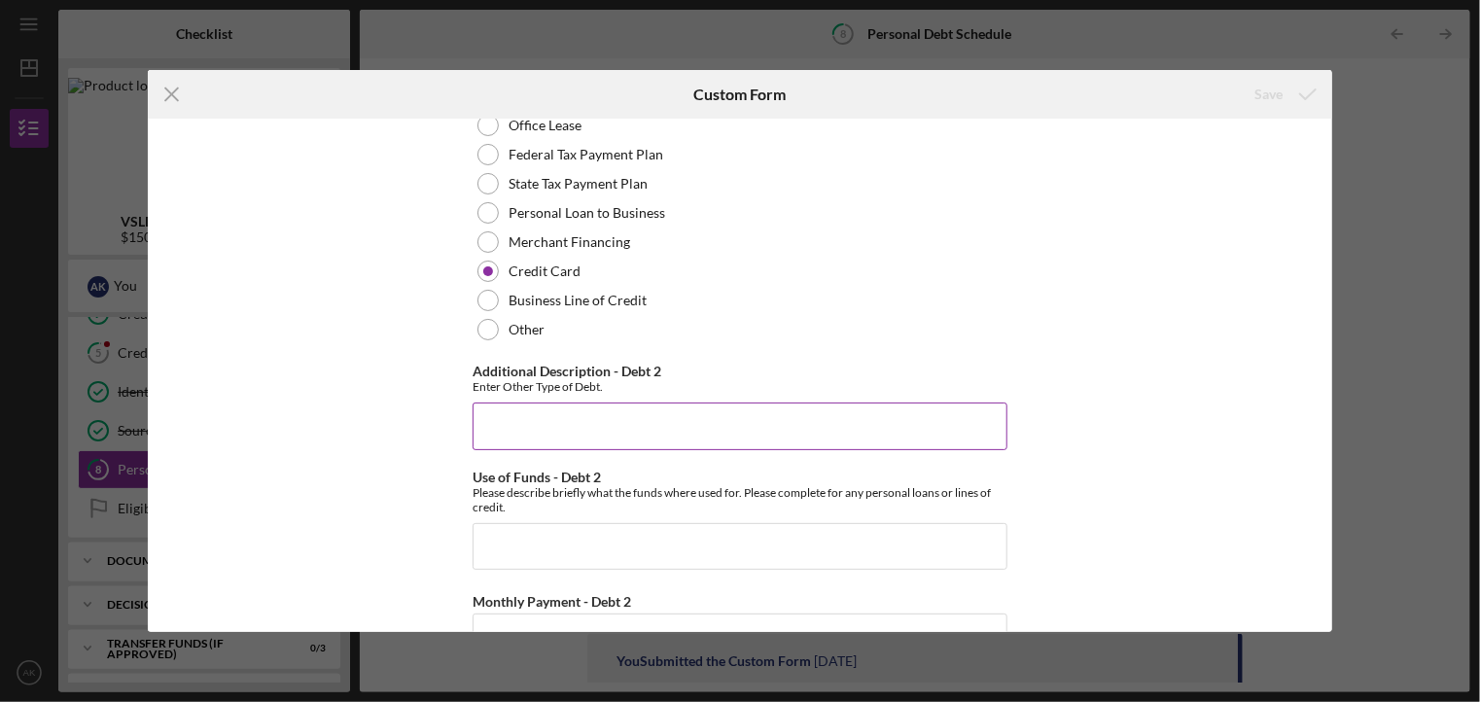
click at [802, 444] on input "Additional Description - Debt 2" at bounding box center [740, 426] width 535 height 47
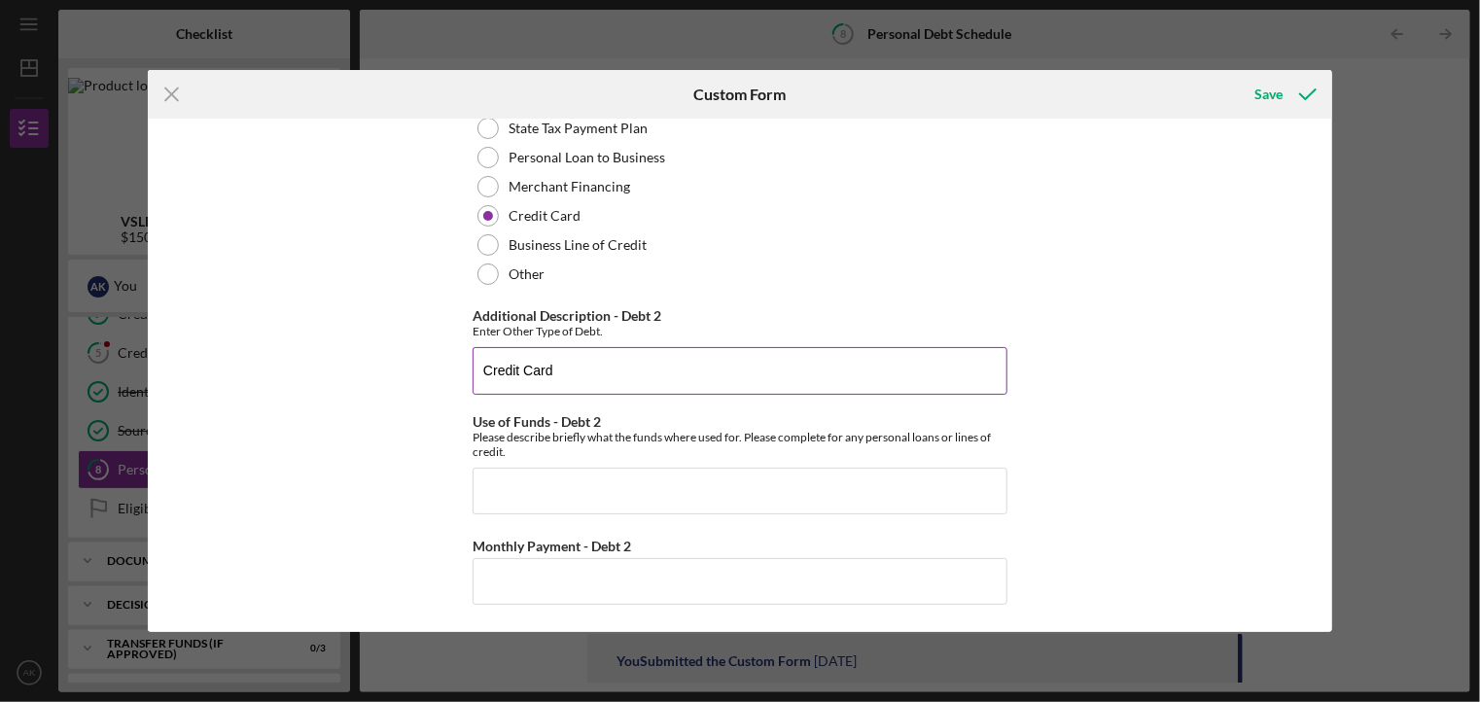
scroll to position [1465, 0]
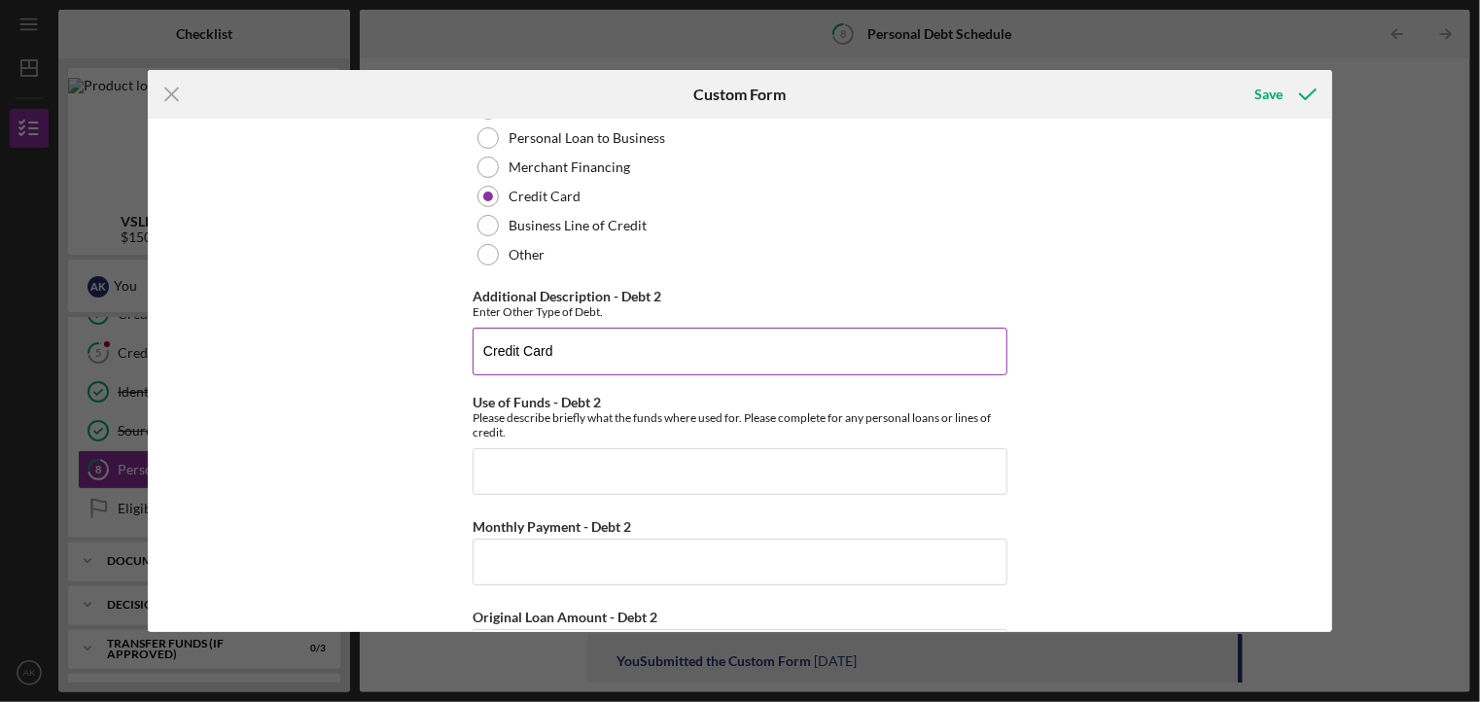
type input "Credit Card"
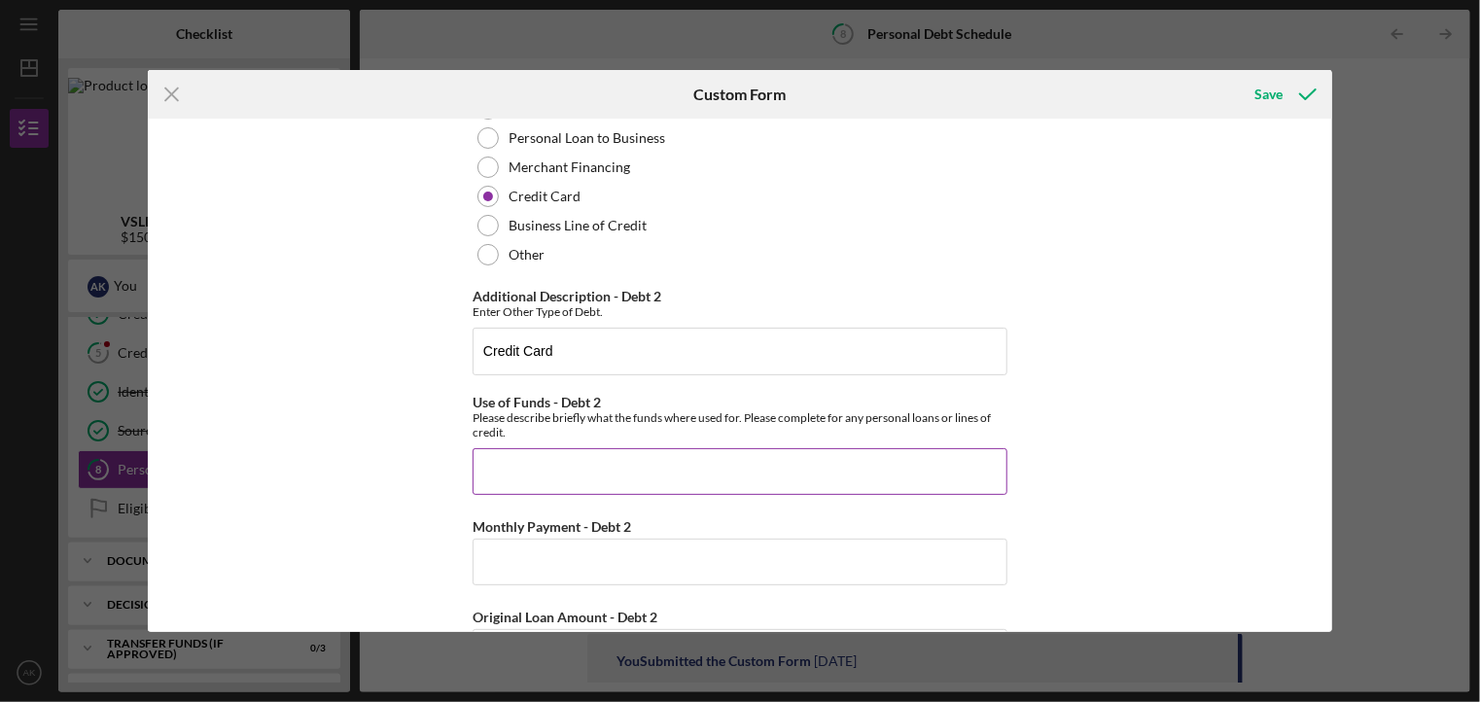
click at [725, 472] on input "Use of Funds - Debt 2" at bounding box center [740, 471] width 535 height 47
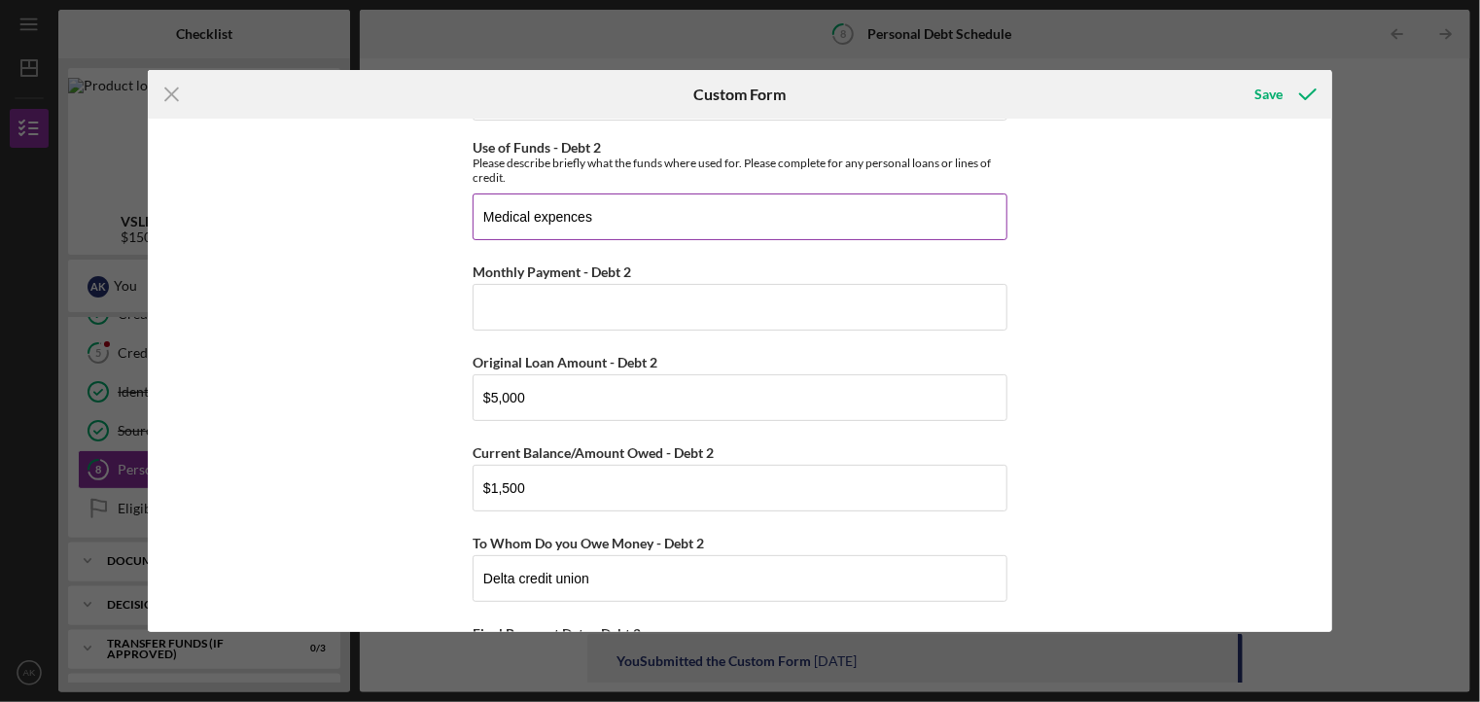
scroll to position [1721, 0]
type input "Medical expences"
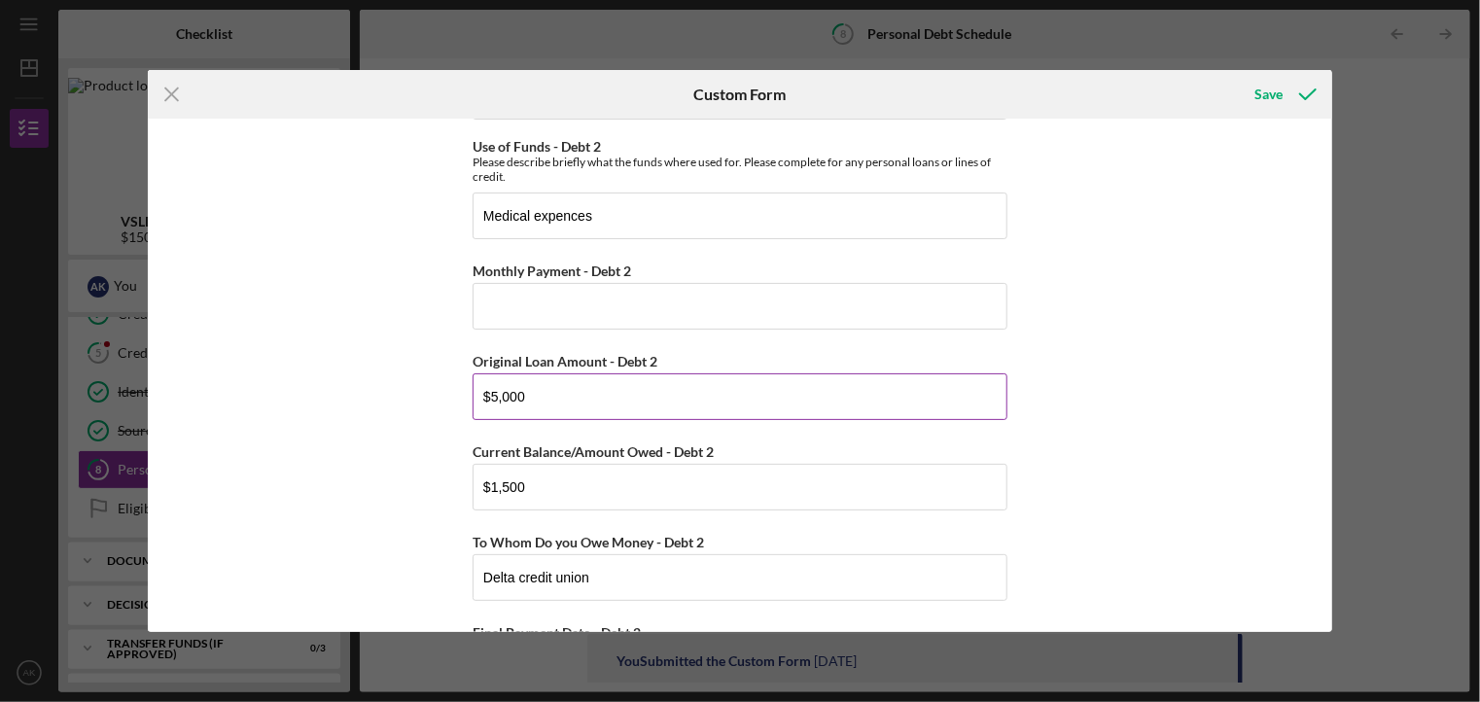
click at [716, 397] on input "$5,000" at bounding box center [740, 396] width 535 height 47
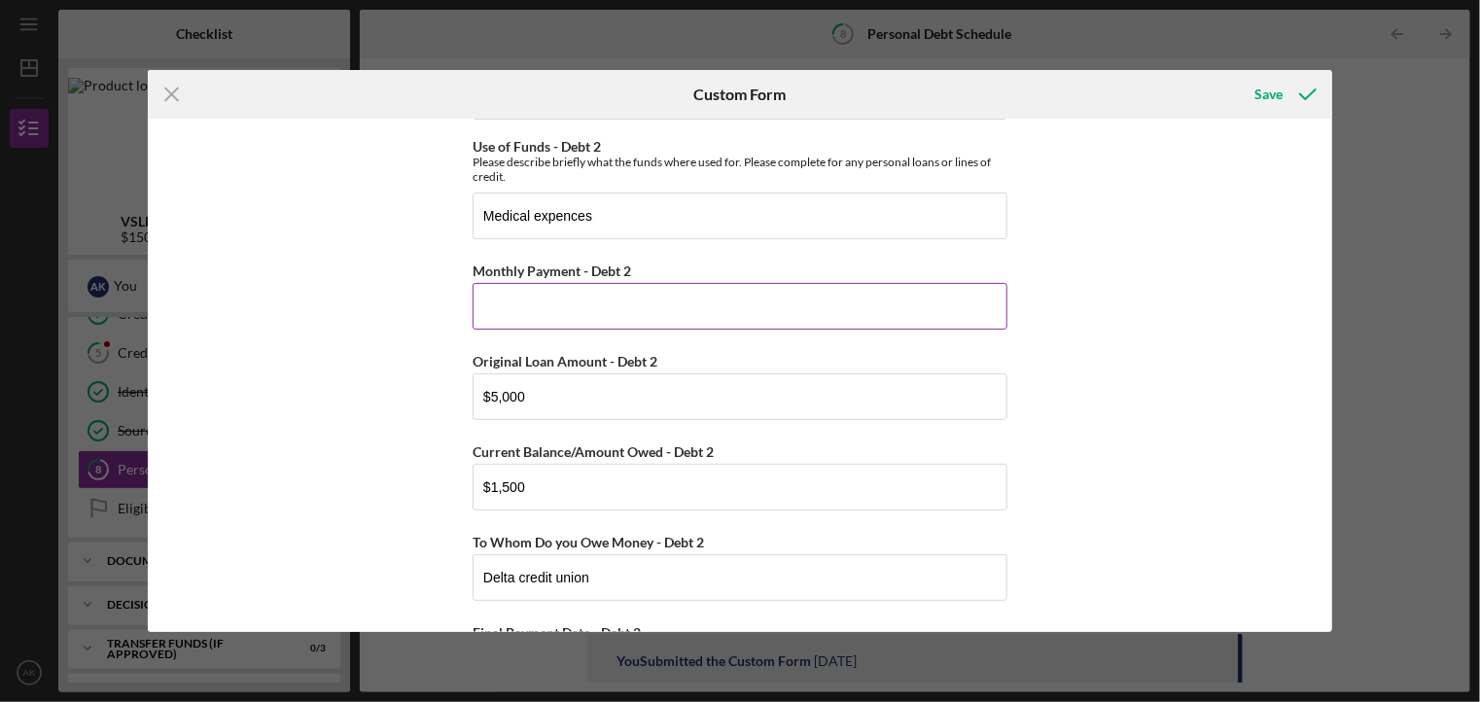
click at [810, 322] on input "Monthly Payment - Debt 2" at bounding box center [740, 306] width 535 height 47
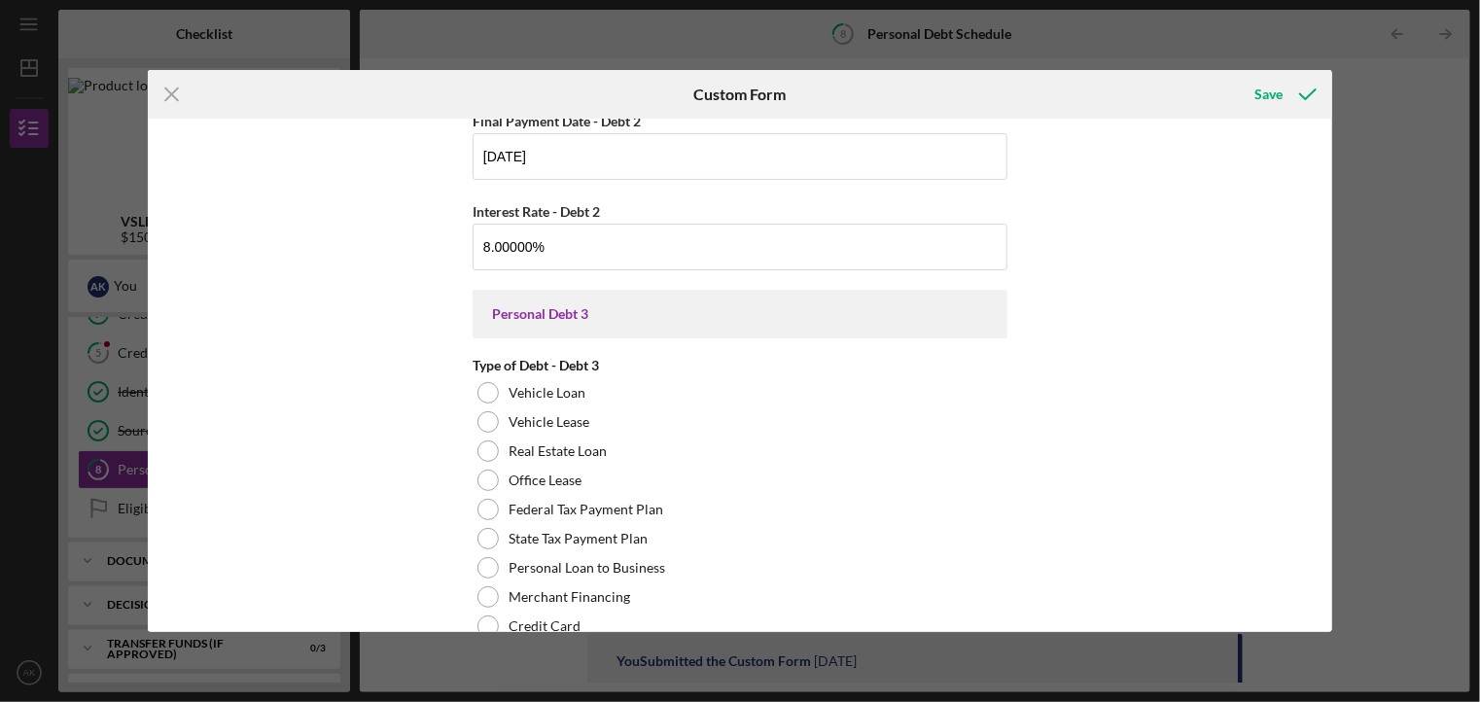
scroll to position [2234, 0]
type input "$220"
click at [1287, 99] on icon "submit" at bounding box center [1307, 94] width 49 height 49
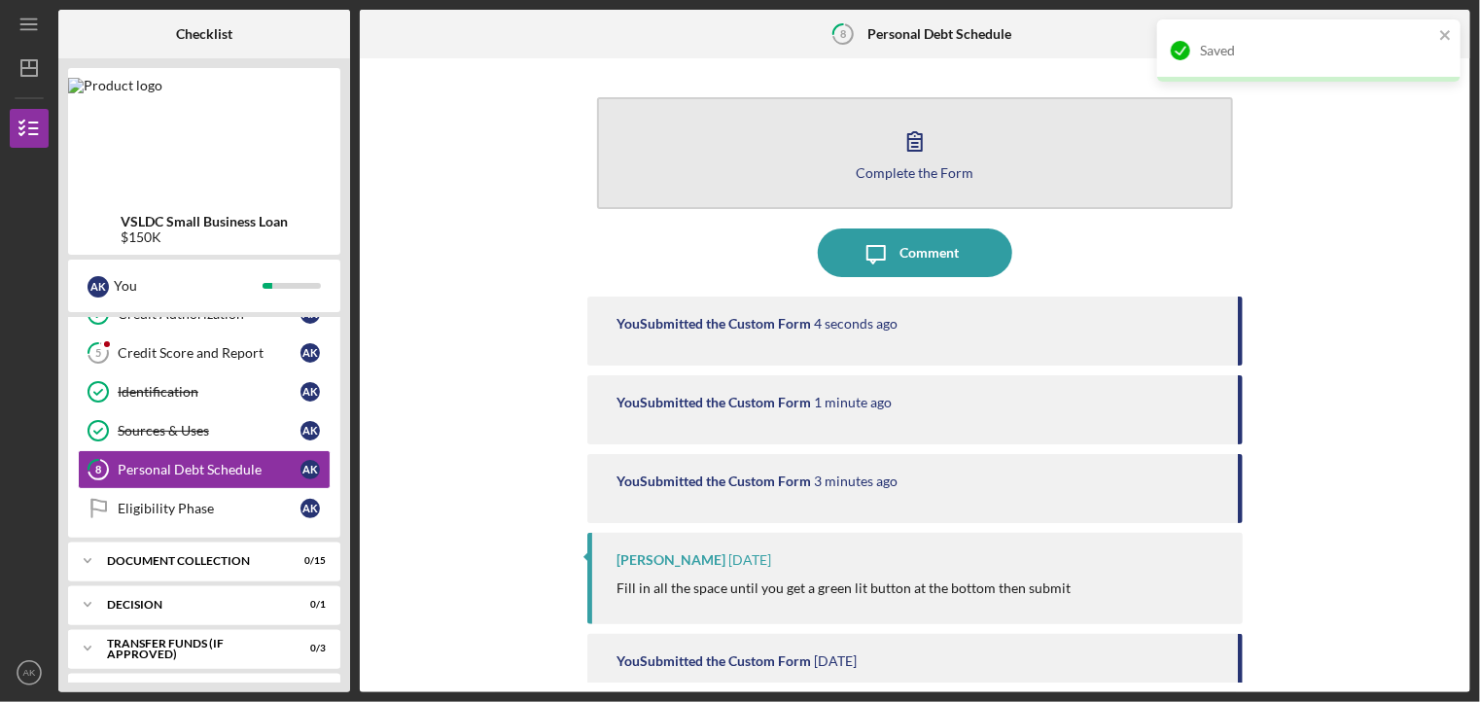
click at [1023, 167] on button "Complete the Form Form" at bounding box center [914, 153] width 635 height 112
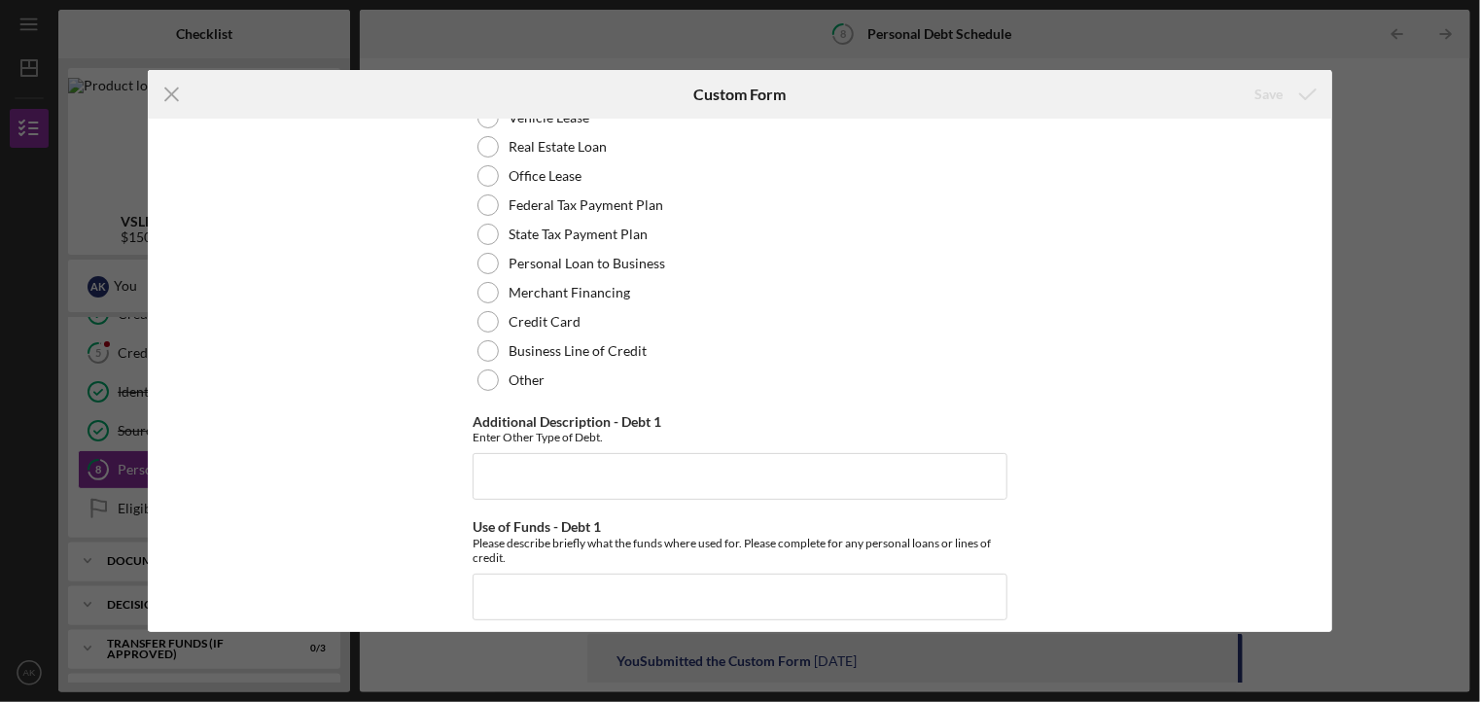
scroll to position [145, 0]
click at [733, 478] on input "Additional Description - Debt 1" at bounding box center [740, 474] width 535 height 47
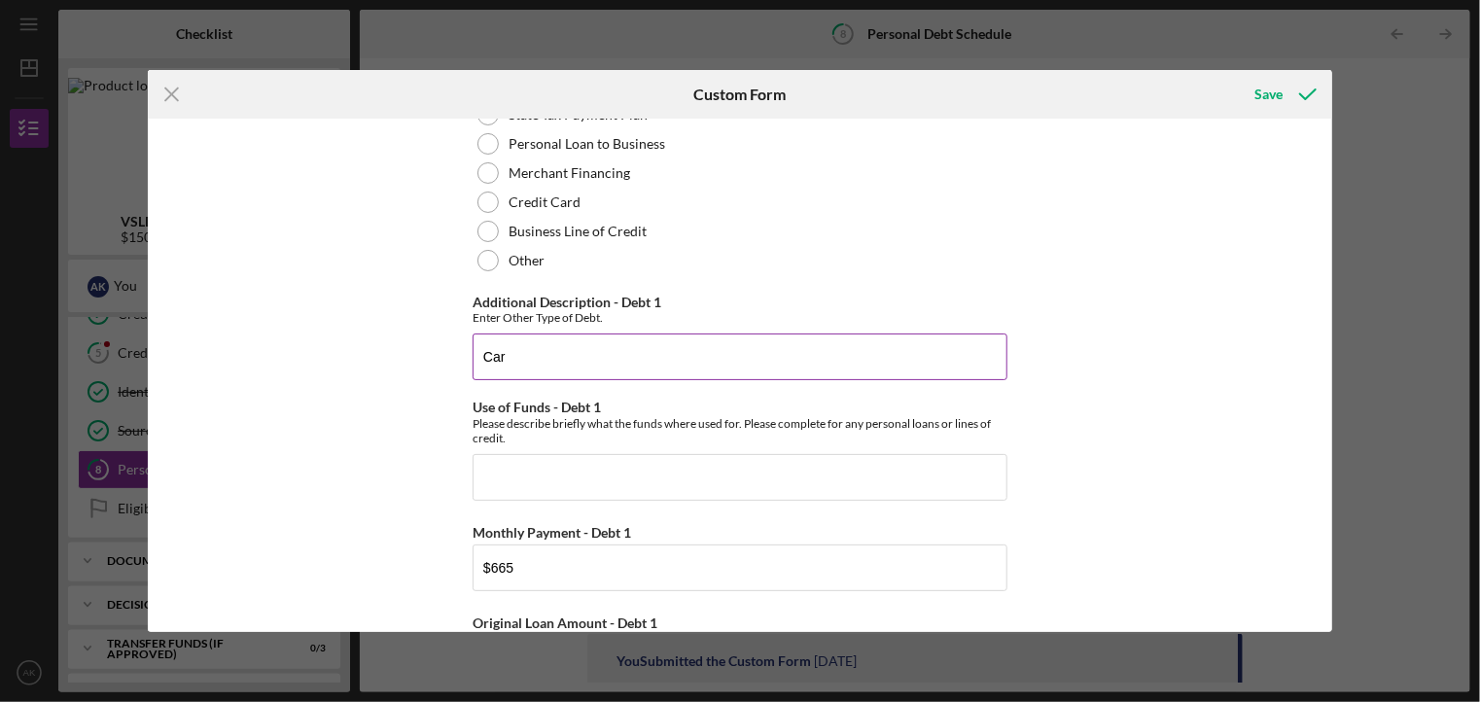
scroll to position [263, 0]
type input "Car"
click at [761, 474] on input "Use of Funds - Debt 1" at bounding box center [740, 476] width 535 height 47
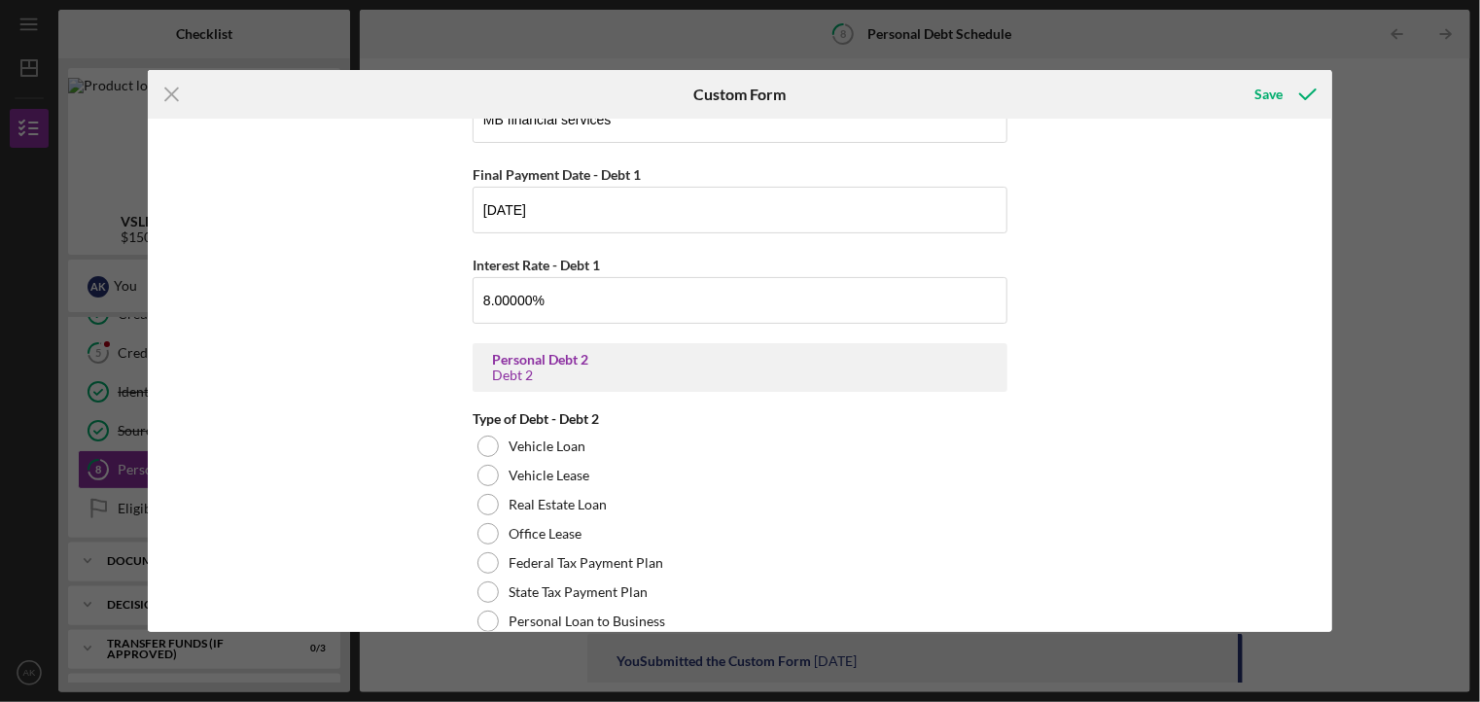
scroll to position [999, 0]
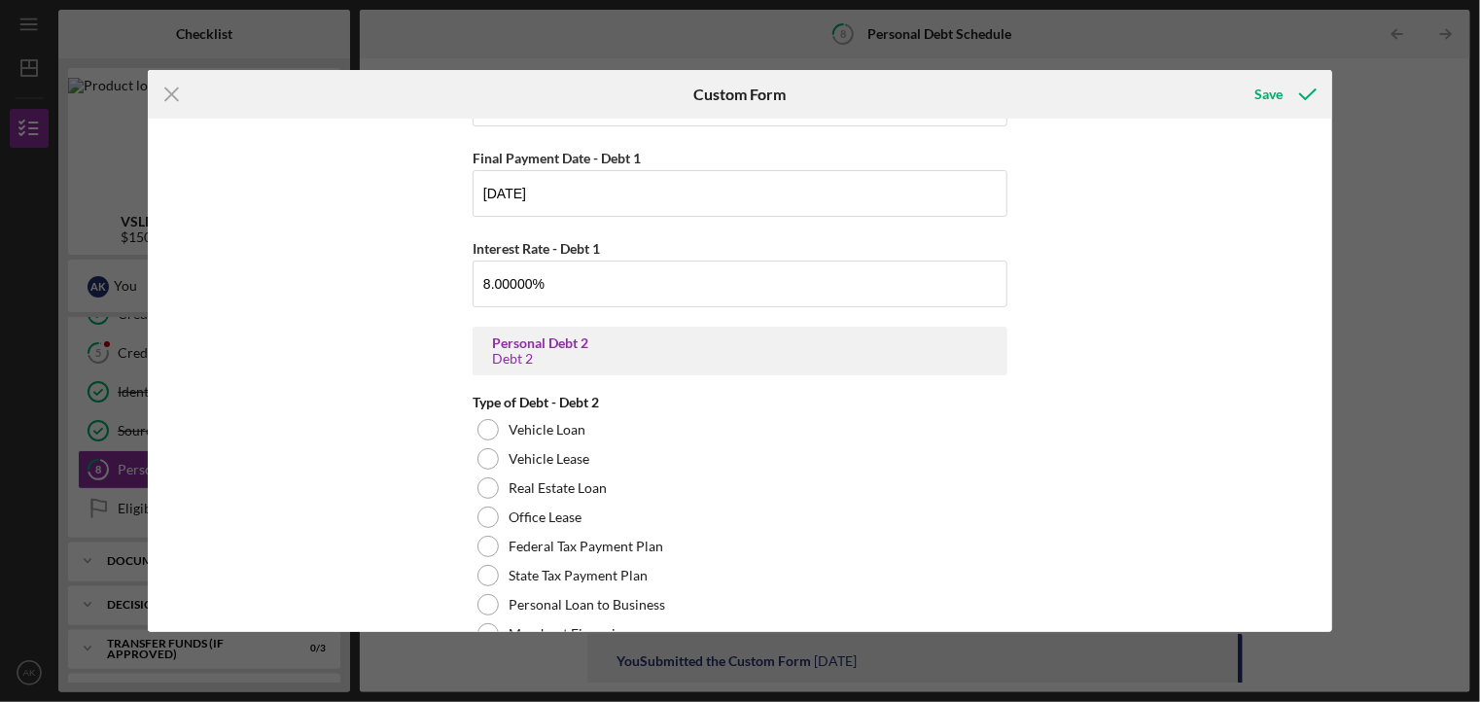
type input "Transportation"
click at [1271, 96] on div "Save" at bounding box center [1269, 94] width 28 height 39
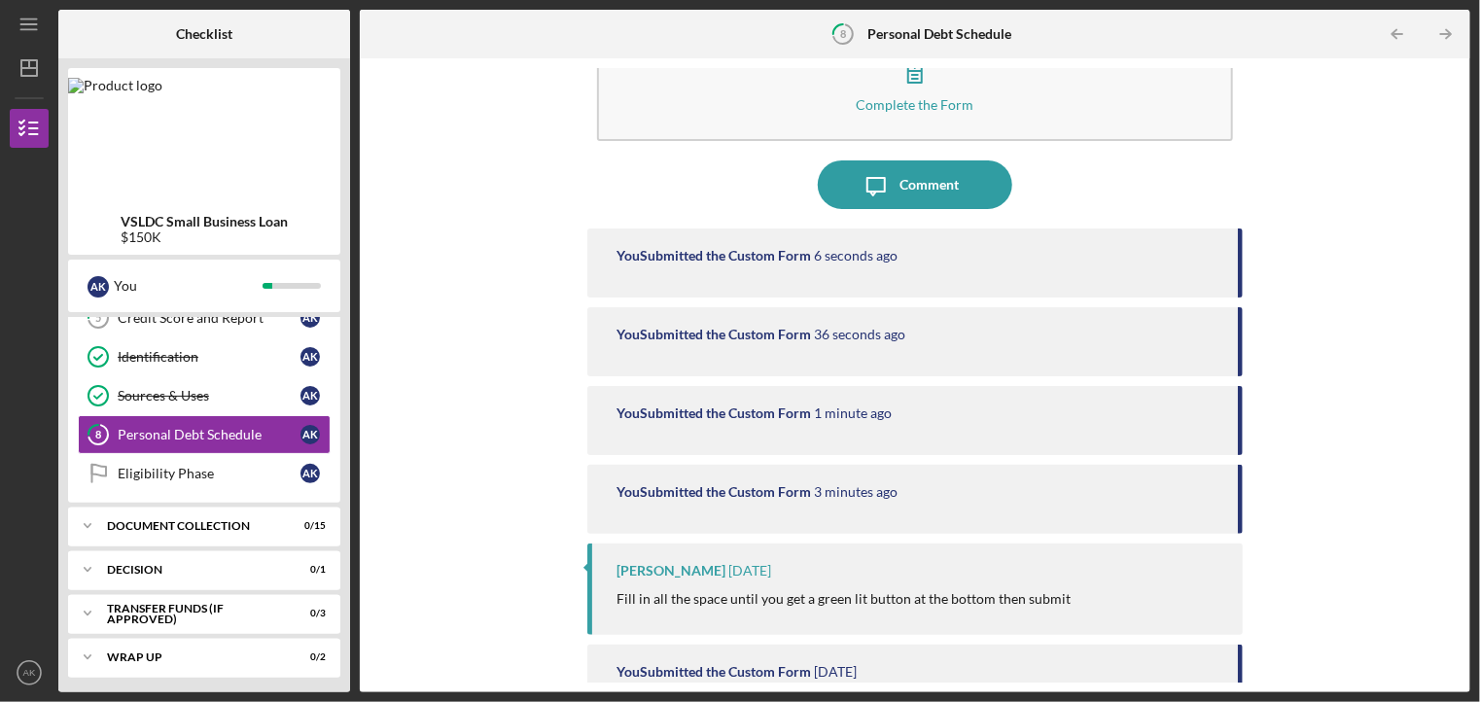
scroll to position [105, 0]
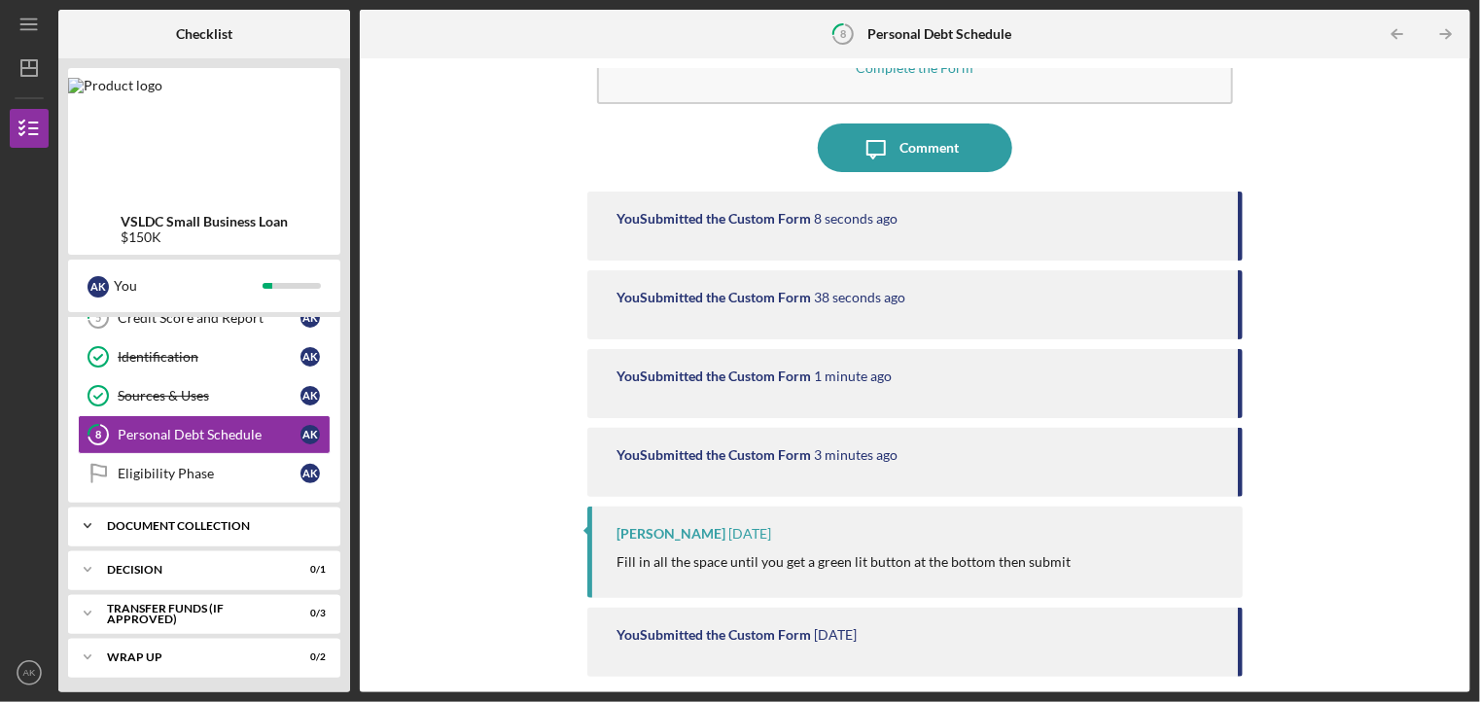
click at [252, 529] on div "Icon/Expander Document Collection 0 / 15" at bounding box center [204, 526] width 272 height 39
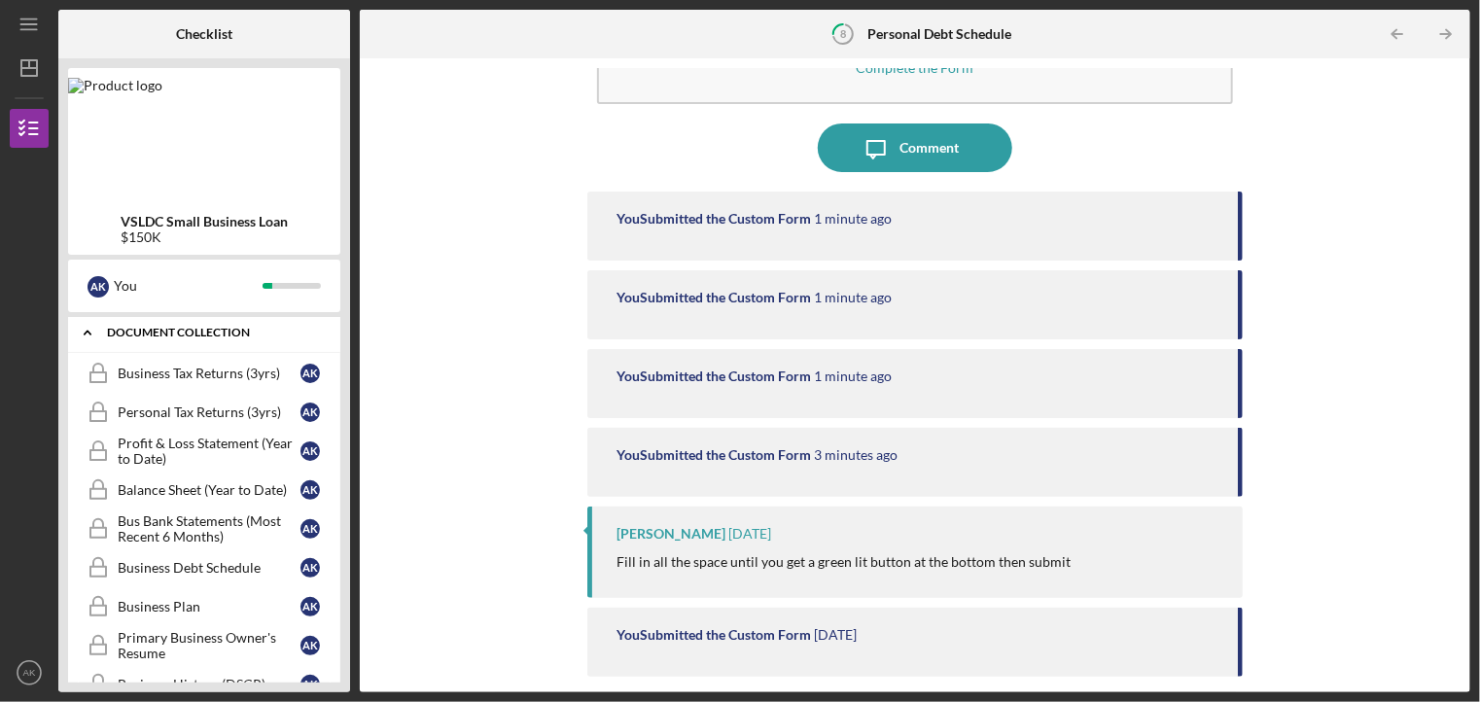
scroll to position [408, 0]
click at [214, 441] on div "Profit & Loss Statement (Year to Date)" at bounding box center [209, 450] width 183 height 31
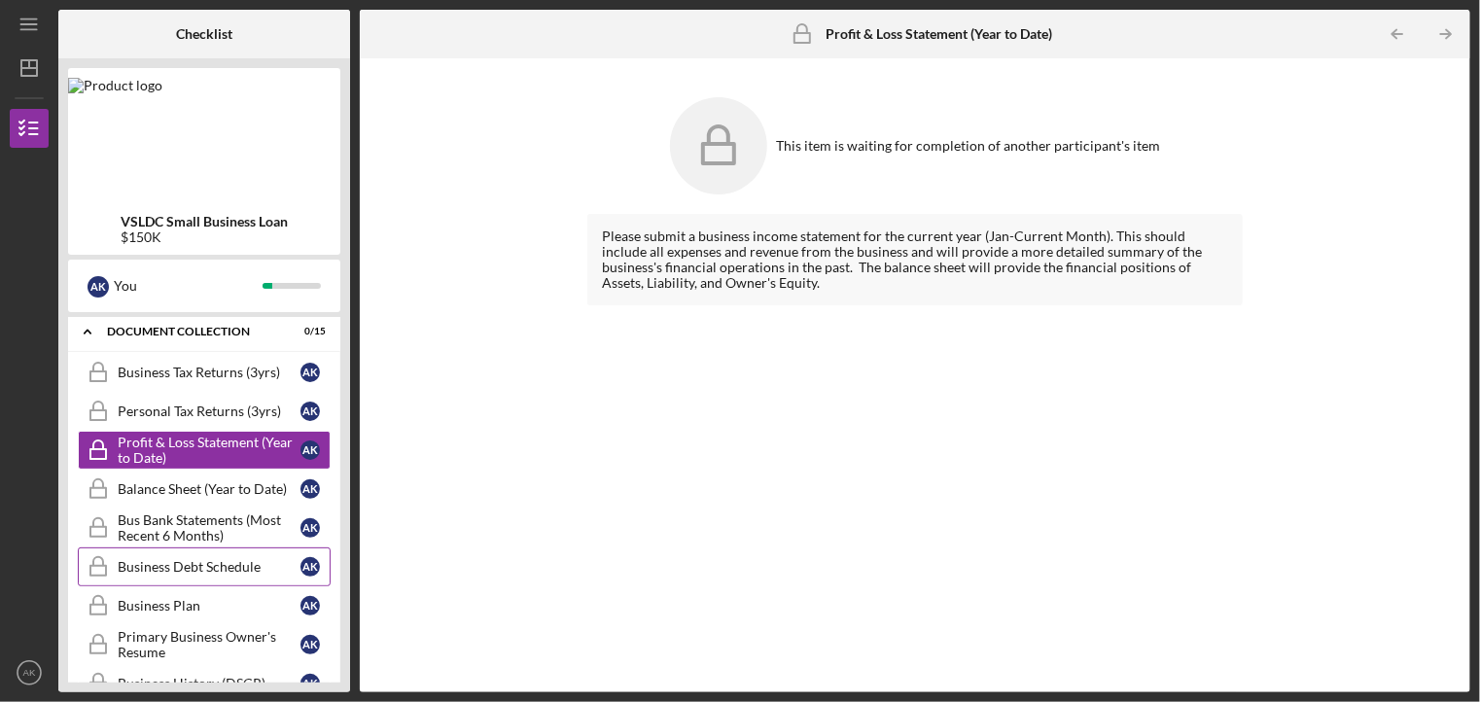
click at [236, 573] on link "Business Debt Schedule Business Debt Schedule A K" at bounding box center [204, 566] width 253 height 39
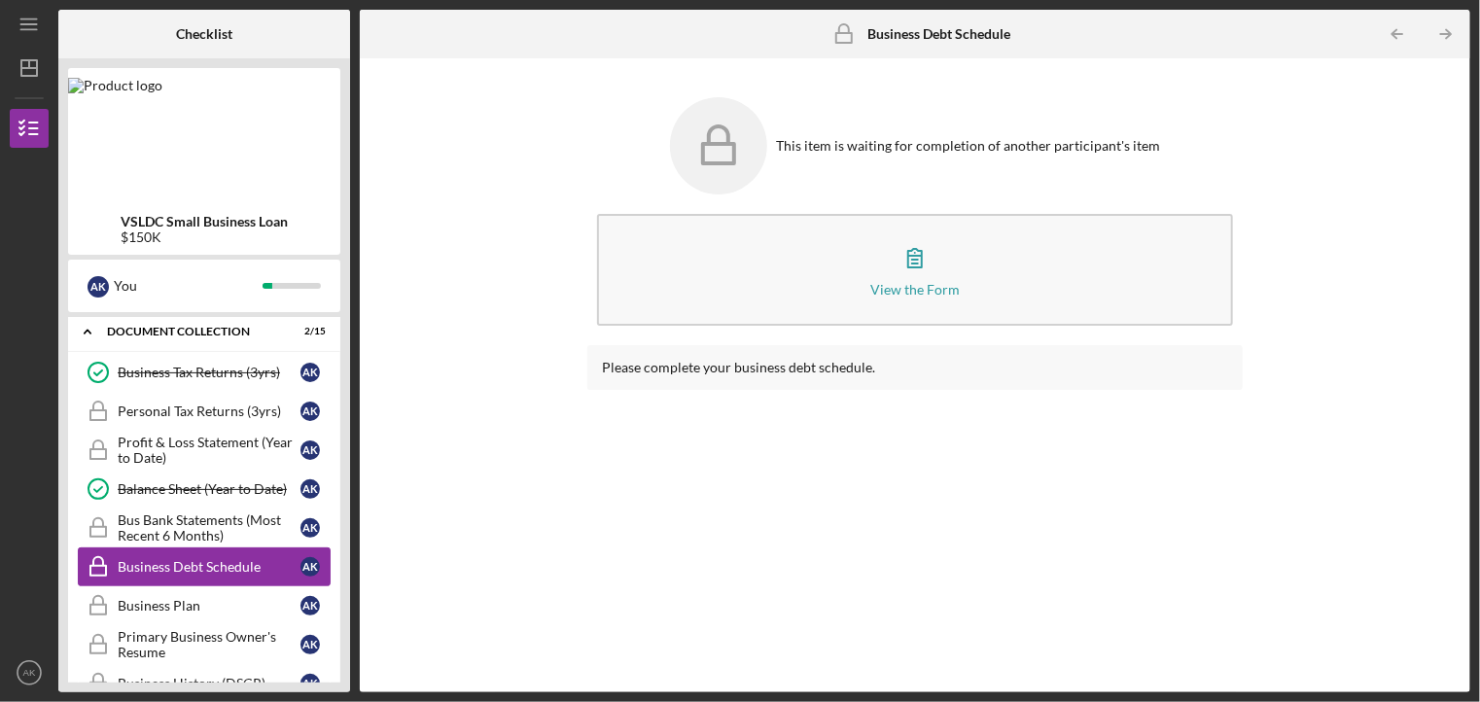
click at [912, 288] on div "View the Form" at bounding box center [914, 289] width 89 height 15
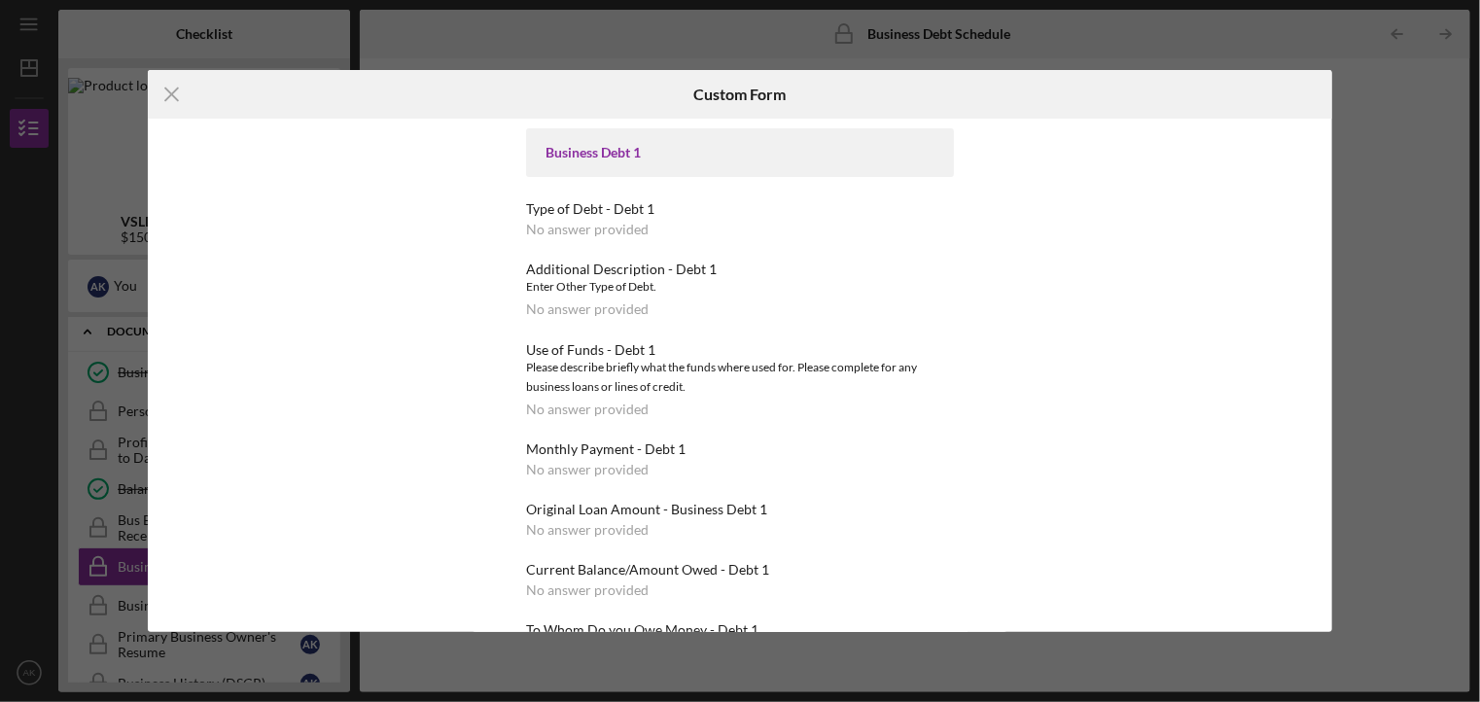
click at [743, 233] on div "Type of Debt - Debt 1 No answer provided" at bounding box center [740, 219] width 428 height 36
click at [666, 220] on div "Type of Debt - Debt 1 No answer provided" at bounding box center [740, 219] width 428 height 36
click at [739, 155] on div "Business Debt 1" at bounding box center [739, 153] width 389 height 16
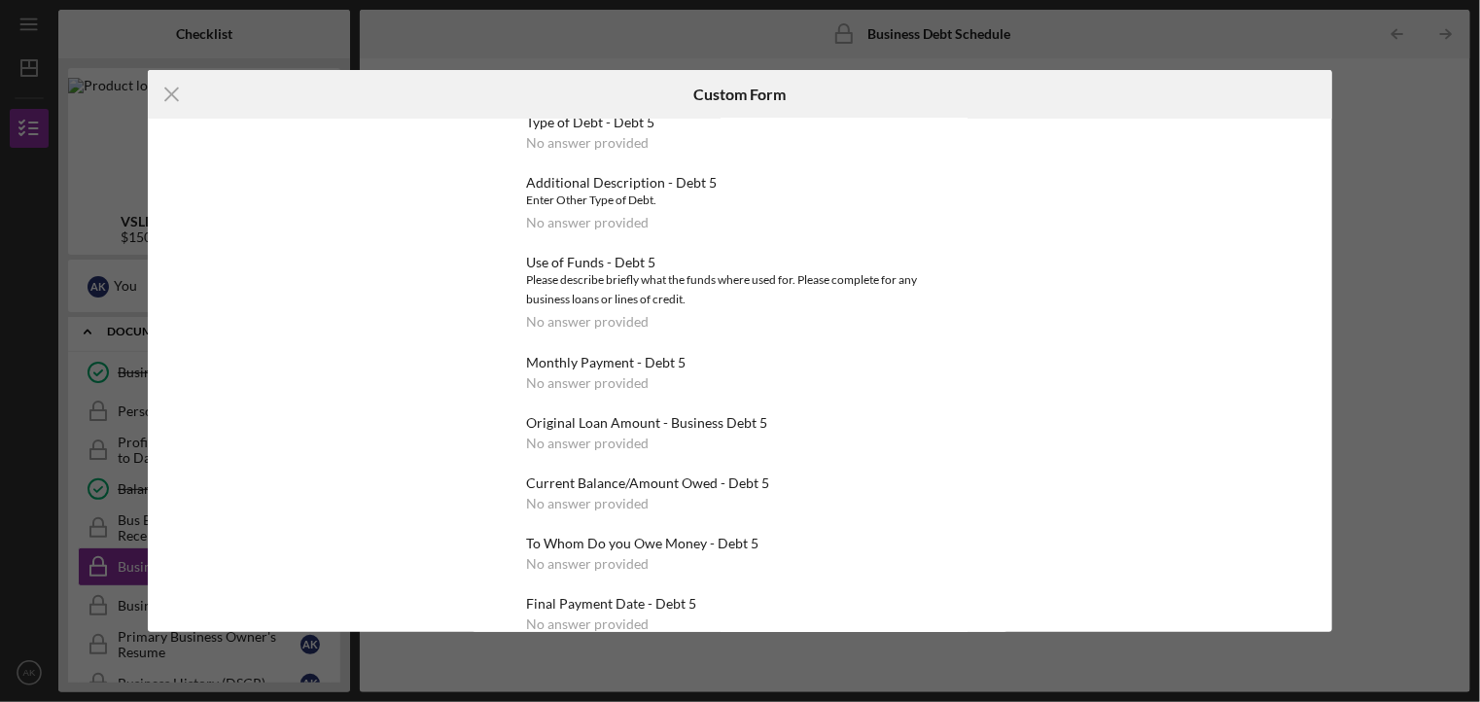
scroll to position [2897, 0]
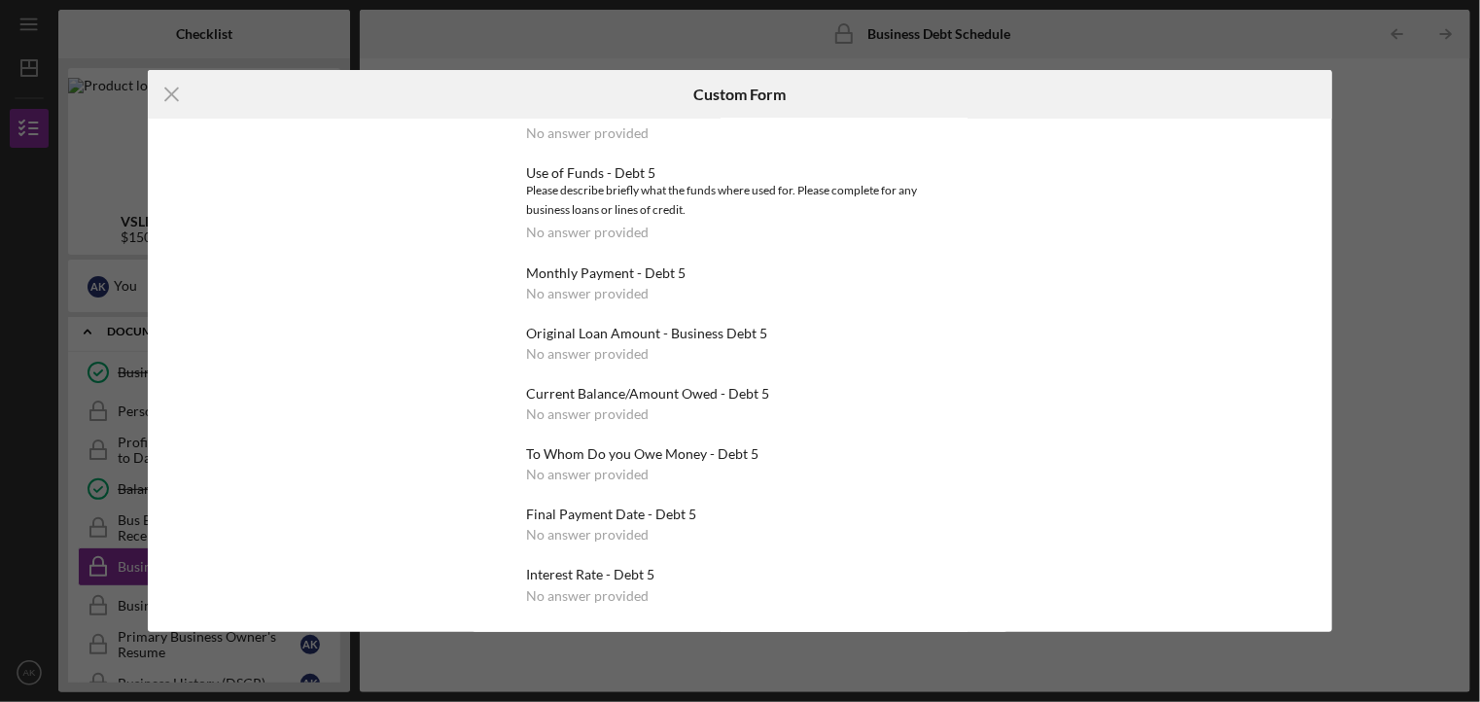
click at [706, 409] on div "Current Balance/Amount Owed - Debt 5 No answer provided" at bounding box center [740, 404] width 428 height 36
click at [708, 333] on div "Original Loan Amount - Business Debt 5" at bounding box center [740, 334] width 428 height 16
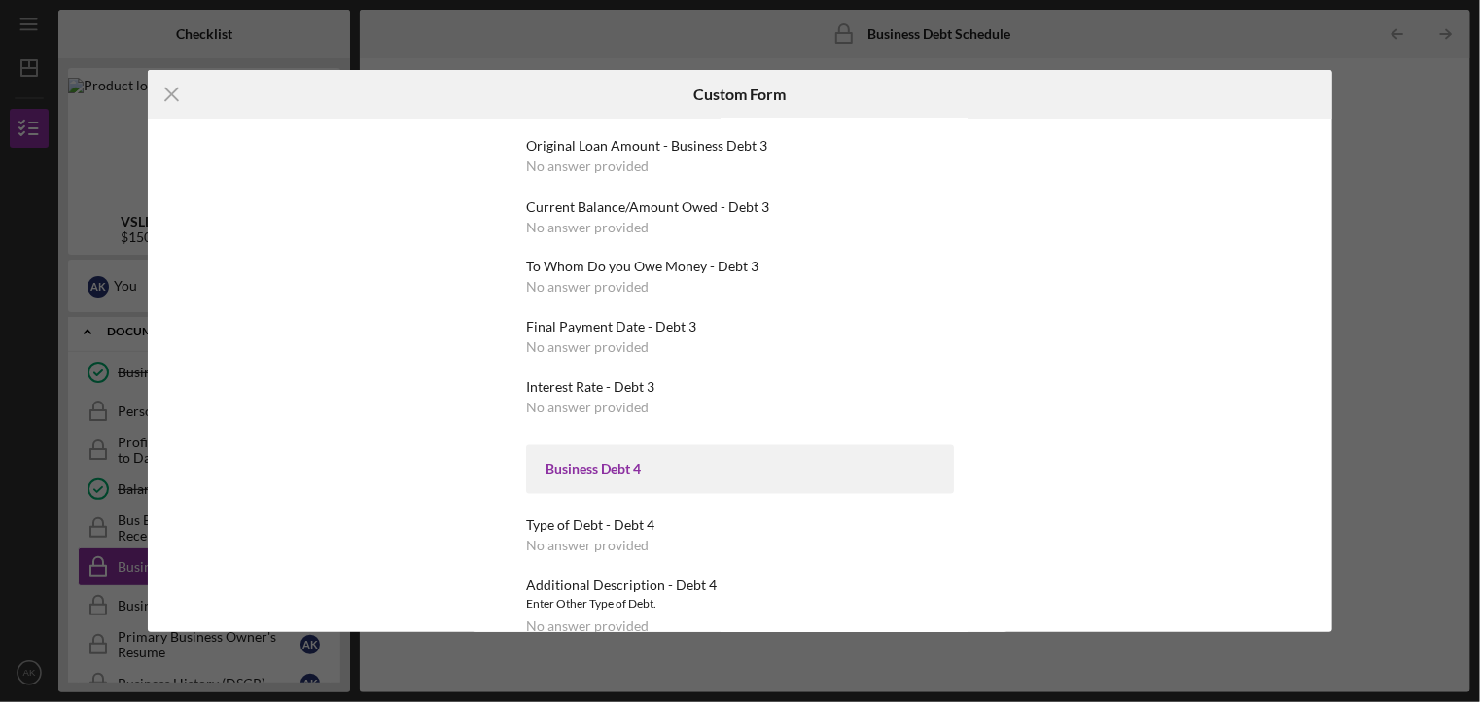
scroll to position [1701, 0]
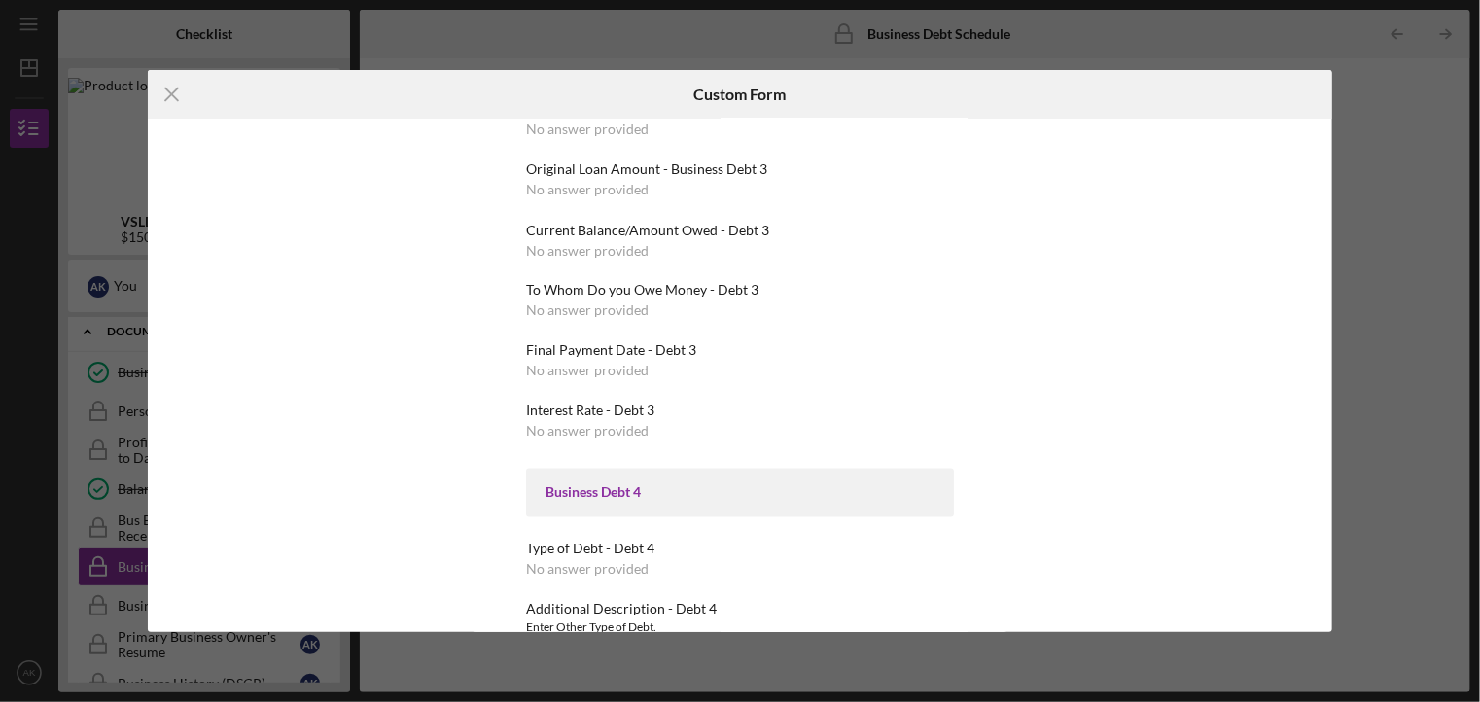
click at [171, 105] on icon "Icon/Menu Close" at bounding box center [172, 94] width 49 height 49
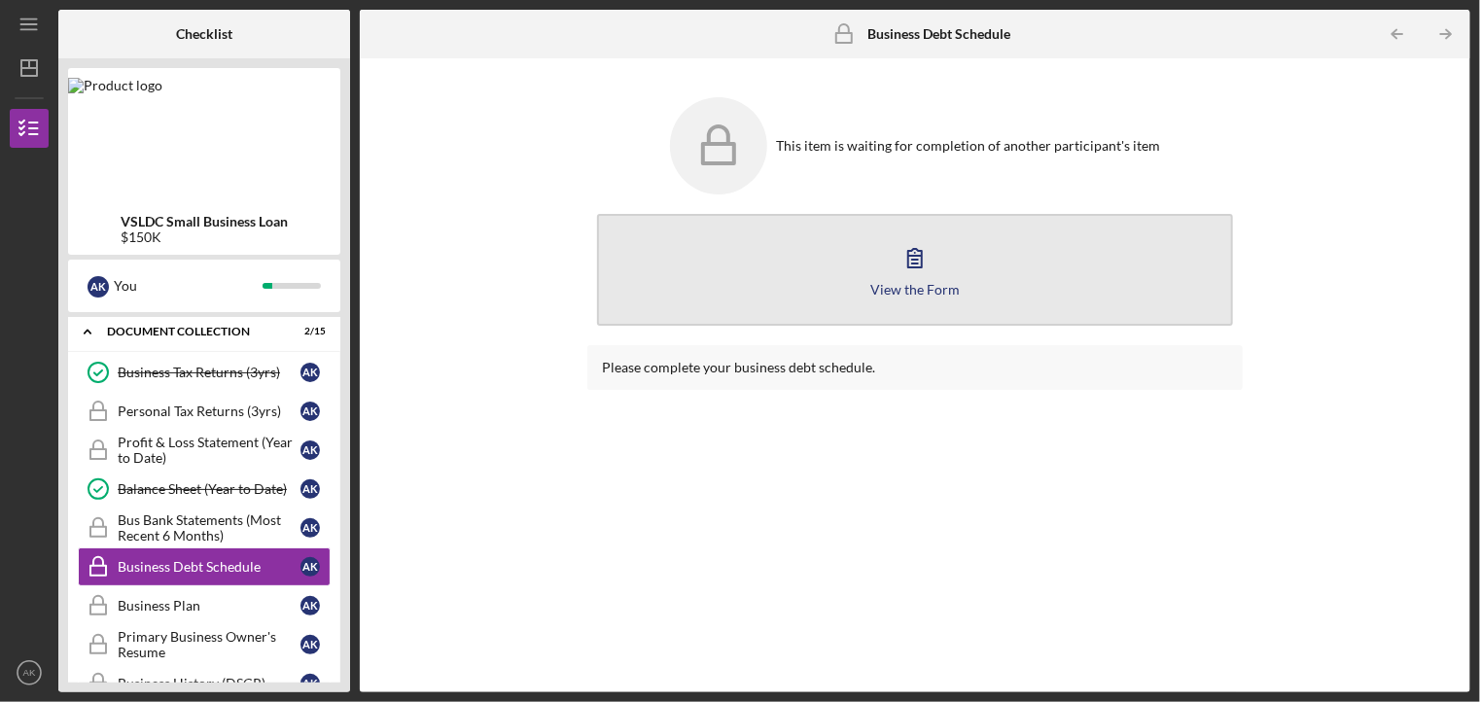
click at [920, 274] on icon "button" at bounding box center [915, 257] width 49 height 49
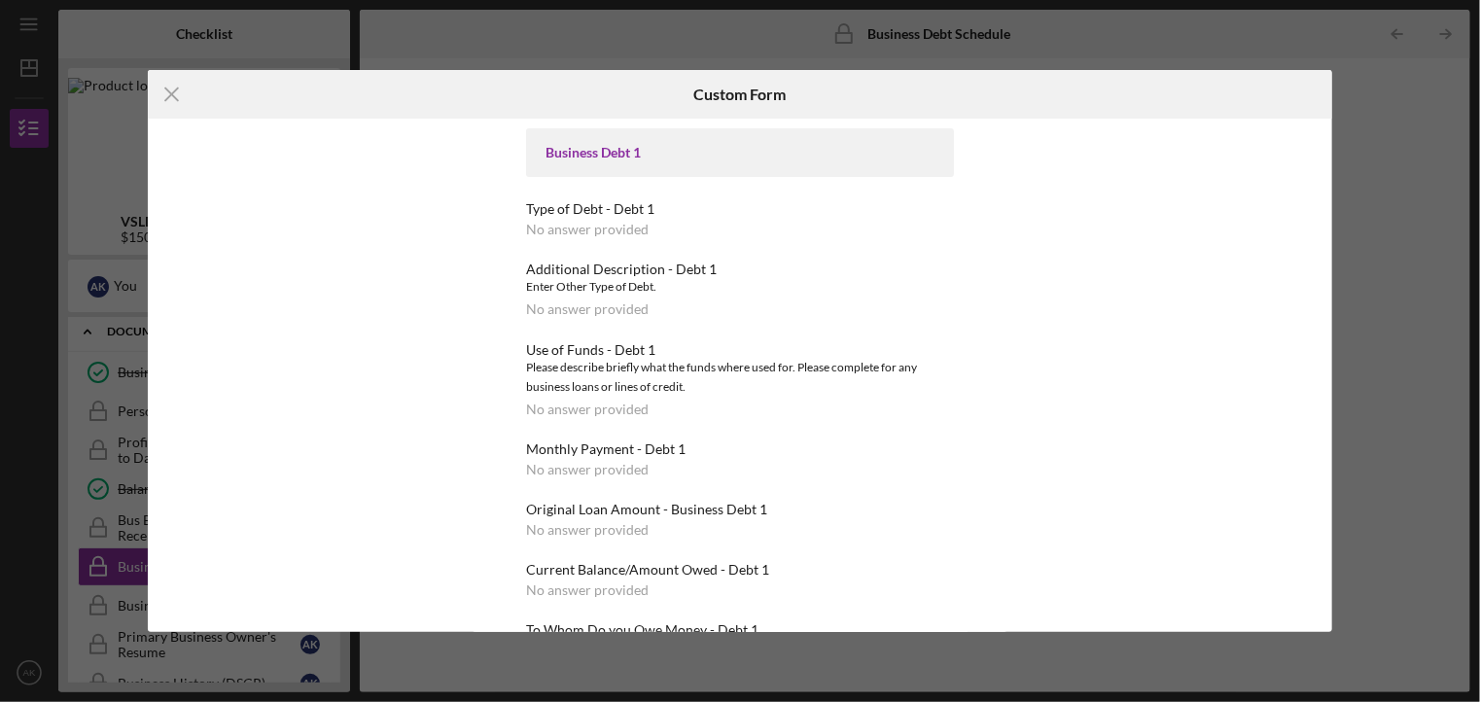
click at [840, 164] on div "Business Debt 1" at bounding box center [740, 152] width 428 height 49
click at [852, 164] on div "Business Debt 1" at bounding box center [740, 152] width 428 height 49
click at [679, 267] on div "Additional Description - Debt 1" at bounding box center [740, 270] width 428 height 16
click at [593, 283] on div "Enter Other Type of Debt." at bounding box center [740, 286] width 428 height 19
click at [1362, 303] on div "Icon/Menu Close Custom Form Business Debt 1 Type of Debt - Debt 1 No answer pro…" at bounding box center [740, 351] width 1480 height 702
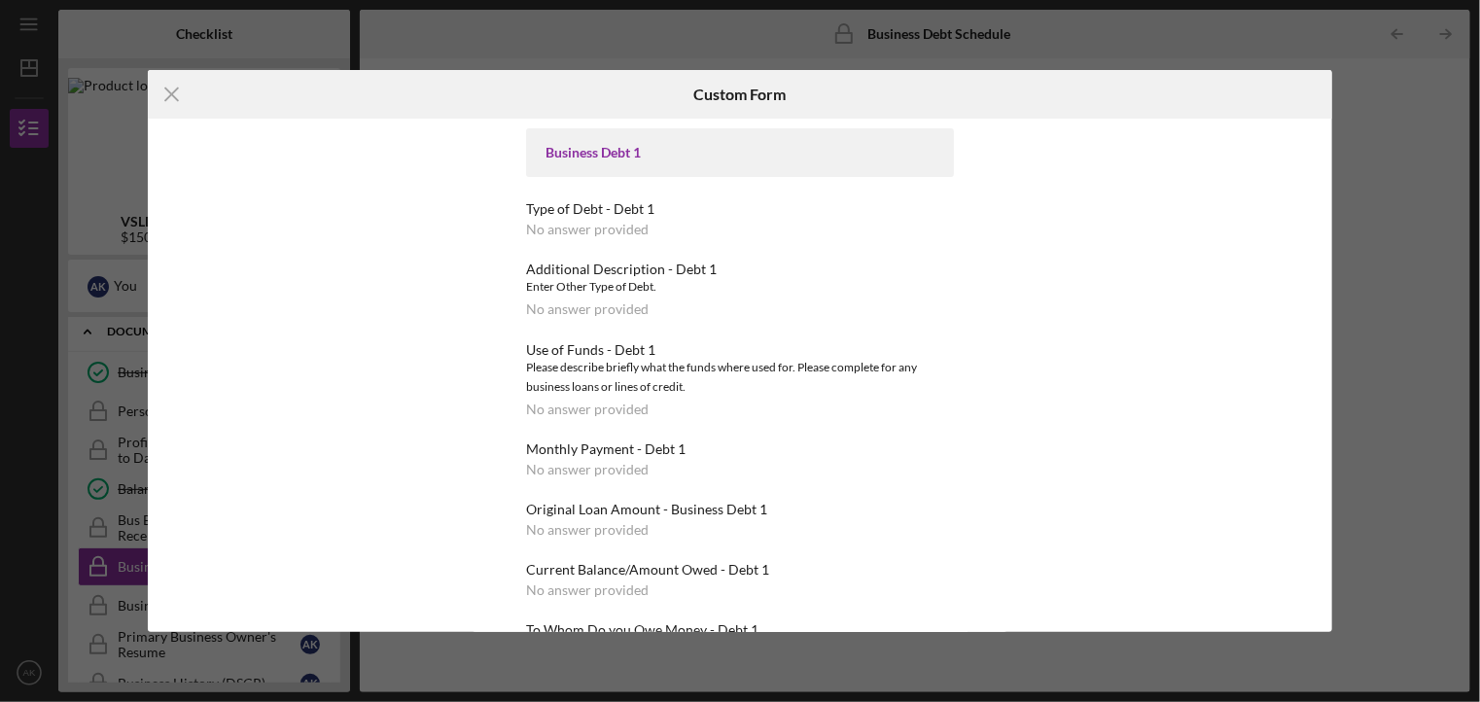
click at [1357, 311] on div "Icon/Menu Close Custom Form Business Debt 1 Type of Debt - Debt 1 No answer pro…" at bounding box center [740, 351] width 1480 height 702
click at [182, 113] on icon "Icon/Menu Close" at bounding box center [172, 94] width 49 height 49
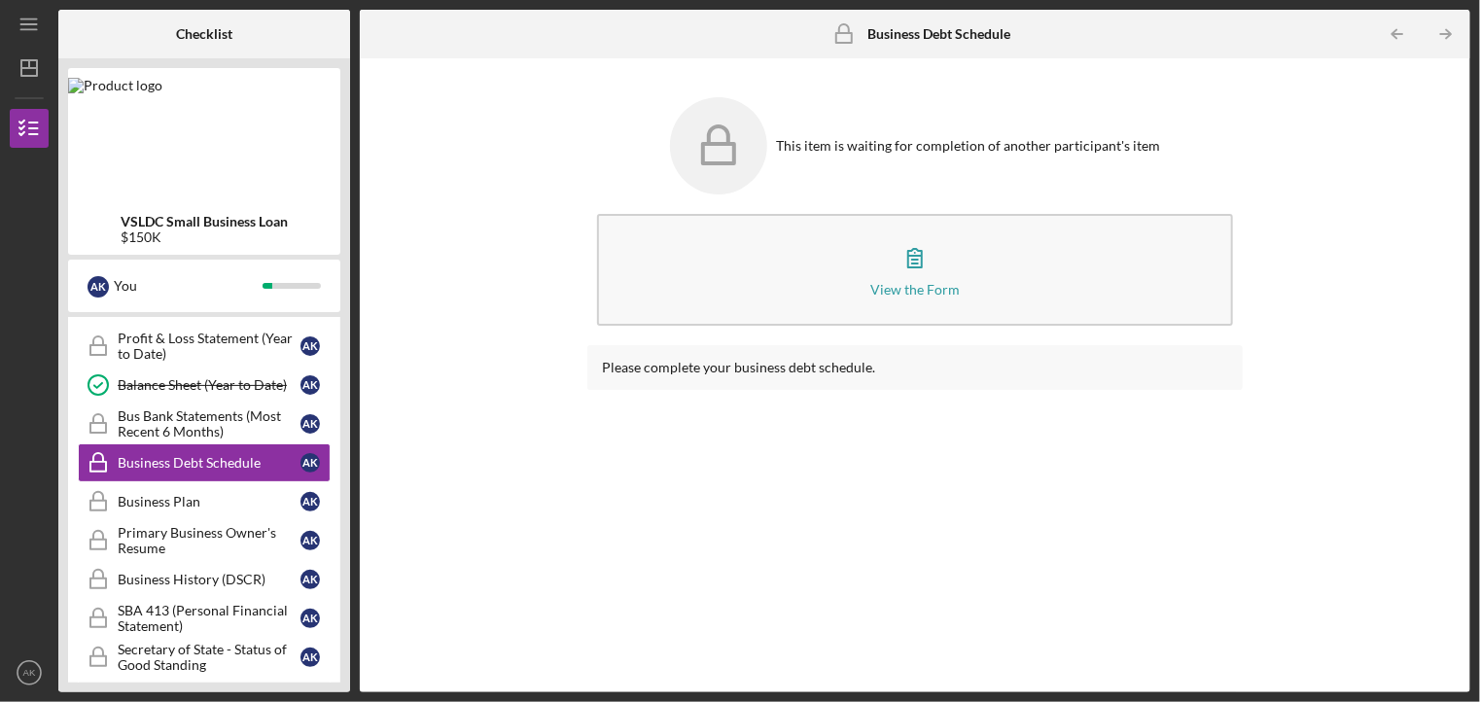
scroll to position [514, 0]
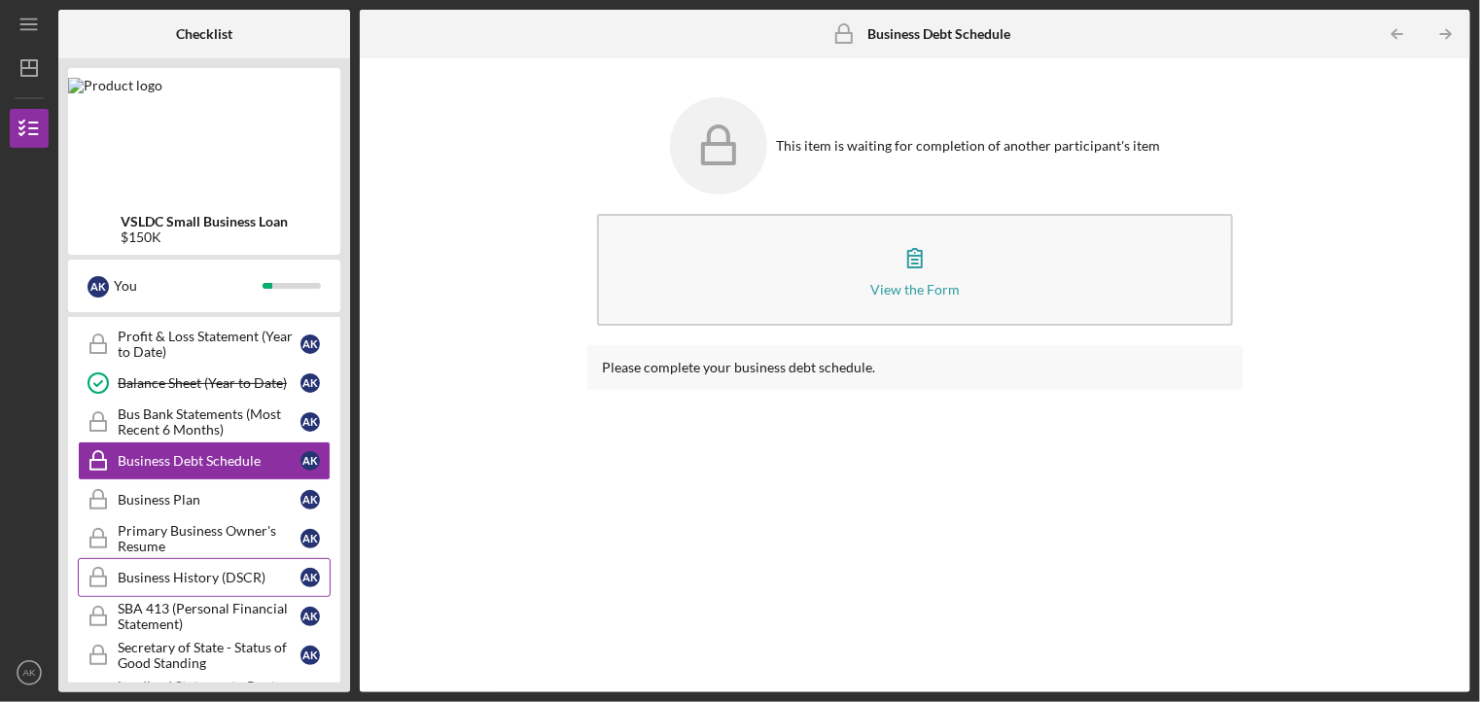
click at [240, 571] on div "Business History (DSCR)" at bounding box center [209, 578] width 183 height 16
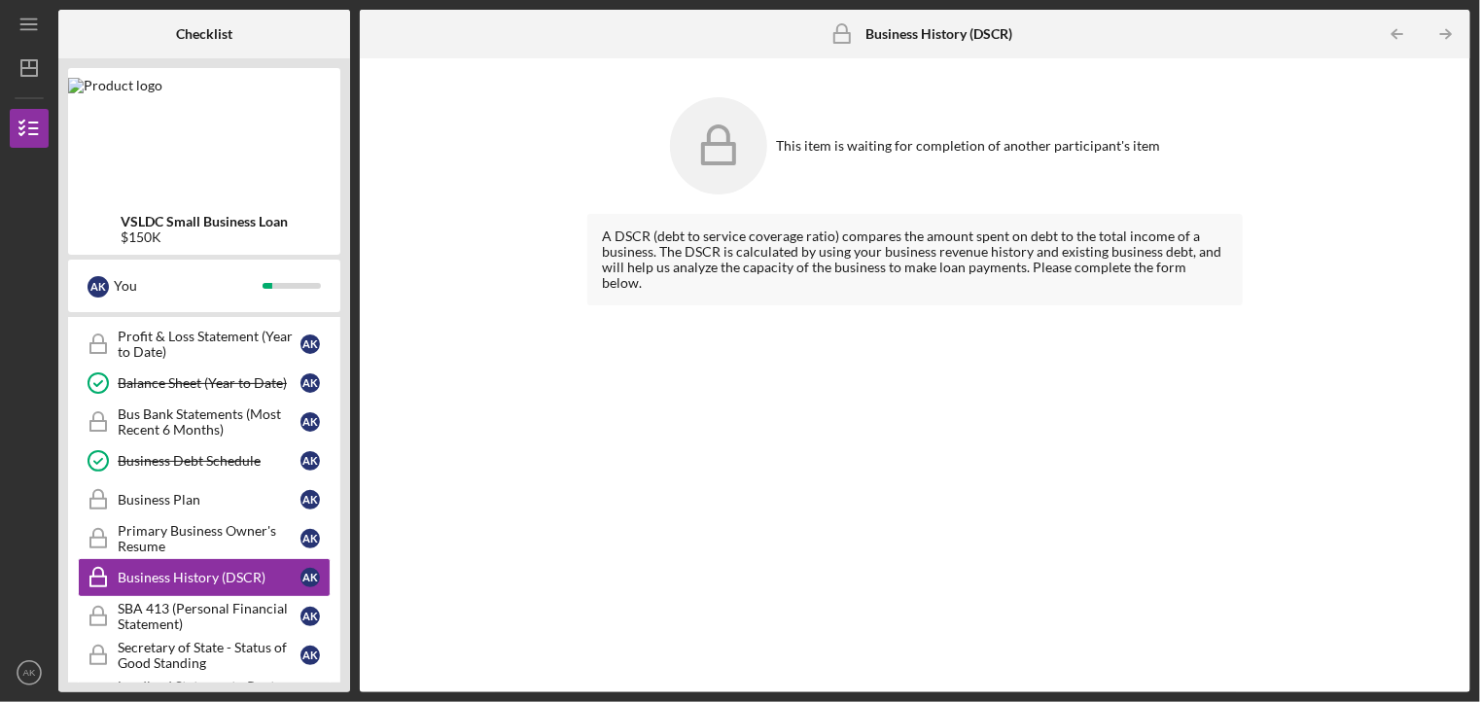
click at [908, 249] on div "A DSCR (debt to service coverage ratio) compares the amount spent on debt to th…" at bounding box center [914, 259] width 625 height 62
click at [902, 156] on div "This item is waiting for completion of another participant's item" at bounding box center [914, 146] width 654 height 117
click at [980, 44] on div "Business History (DSCR) Business History (DSCR)" at bounding box center [915, 34] width 195 height 49
click at [965, 168] on div "This item is waiting for completion of another participant's item" at bounding box center [914, 146] width 654 height 117
click at [119, 523] on div "Primary Business Owner's Resume" at bounding box center [209, 538] width 183 height 31
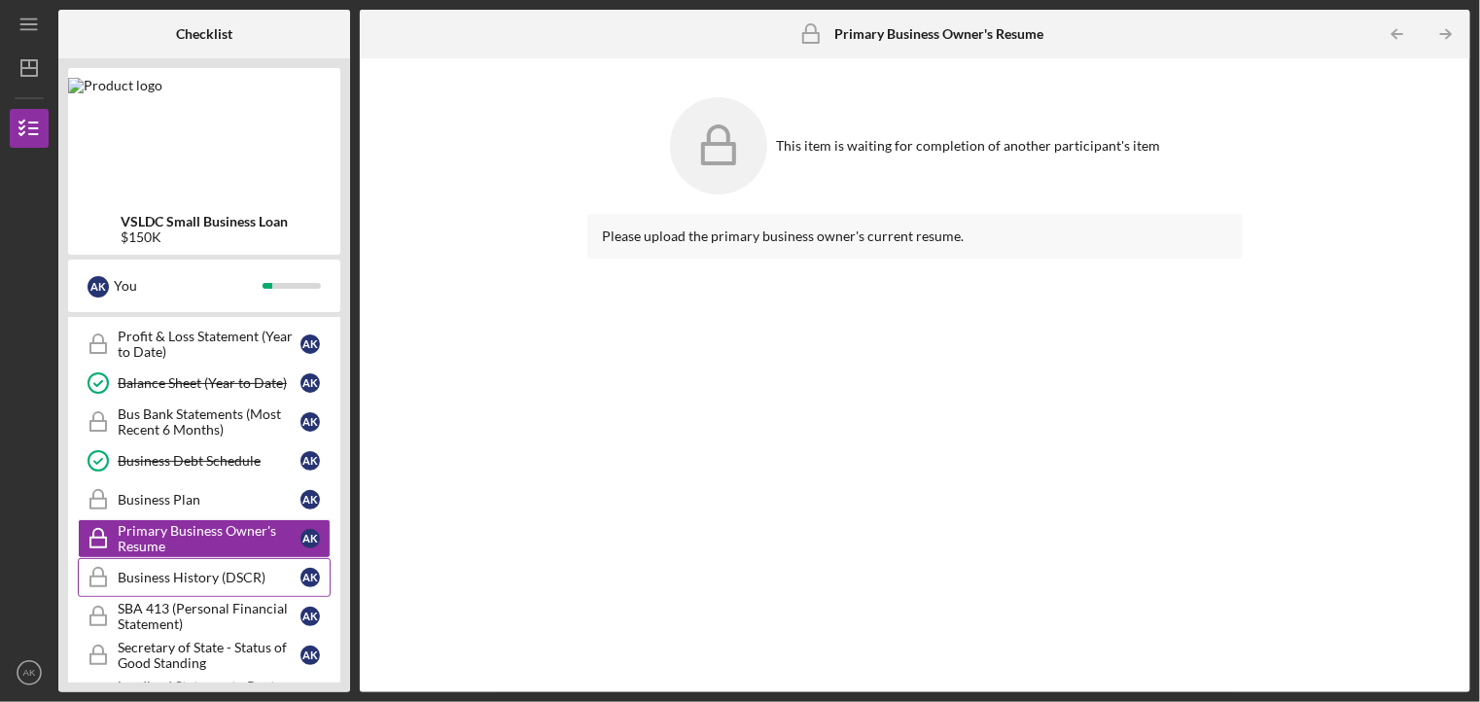
click at [141, 570] on div "Business History (DSCR)" at bounding box center [209, 578] width 183 height 16
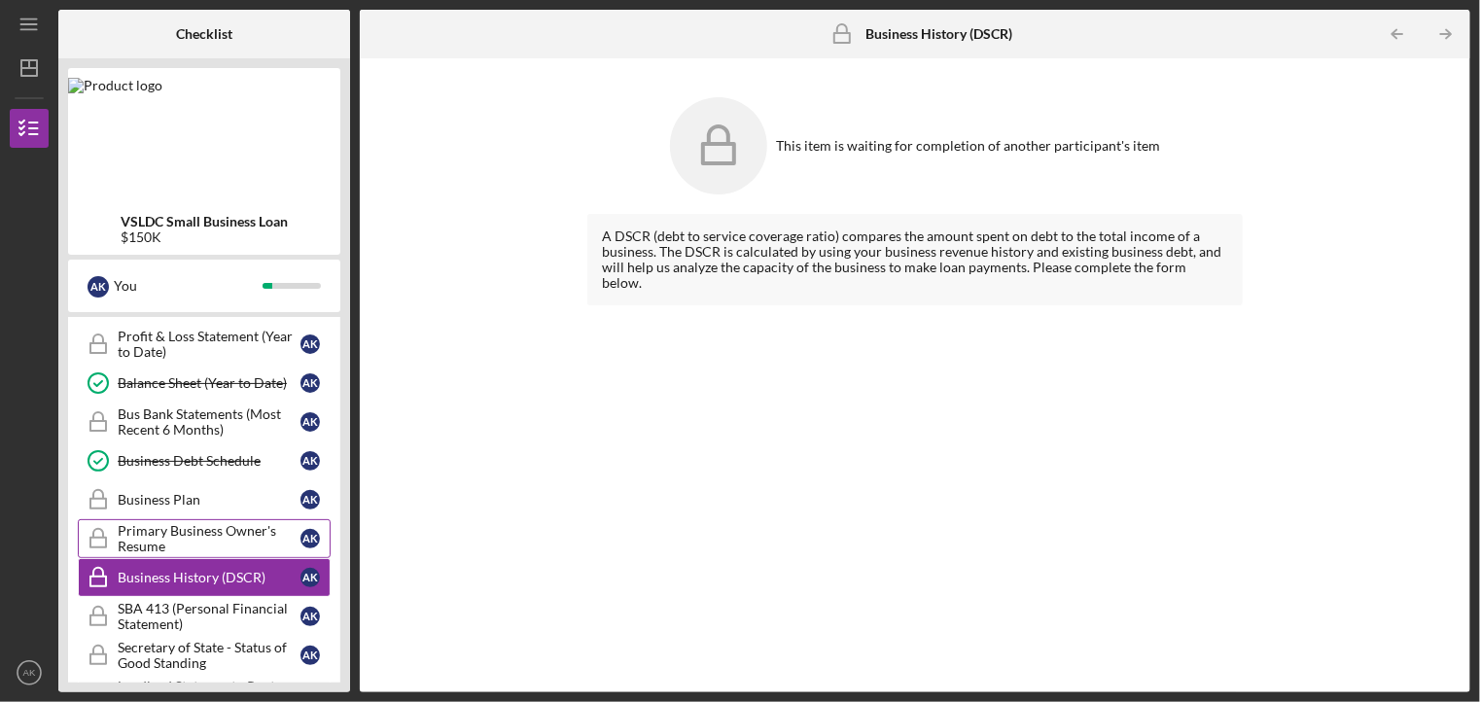
click at [152, 523] on div "Primary Business Owner's Resume" at bounding box center [209, 538] width 183 height 31
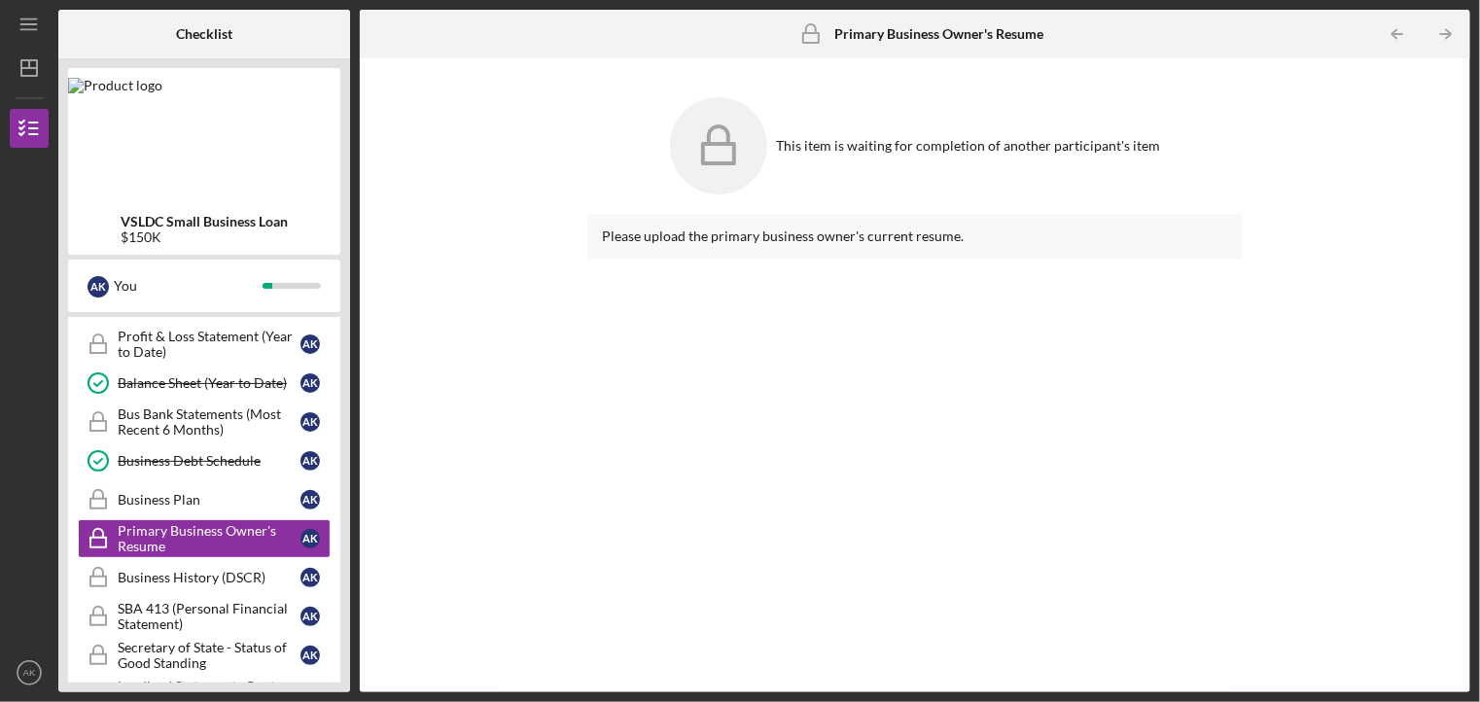
click at [752, 236] on div "Please upload the primary business owner's current resume." at bounding box center [914, 236] width 625 height 16
click at [727, 153] on icon at bounding box center [718, 145] width 97 height 97
click at [860, 149] on div "This item is waiting for completion of another participant's item" at bounding box center [969, 146] width 384 height 16
click at [220, 570] on div "Business History (DSCR)" at bounding box center [209, 578] width 183 height 16
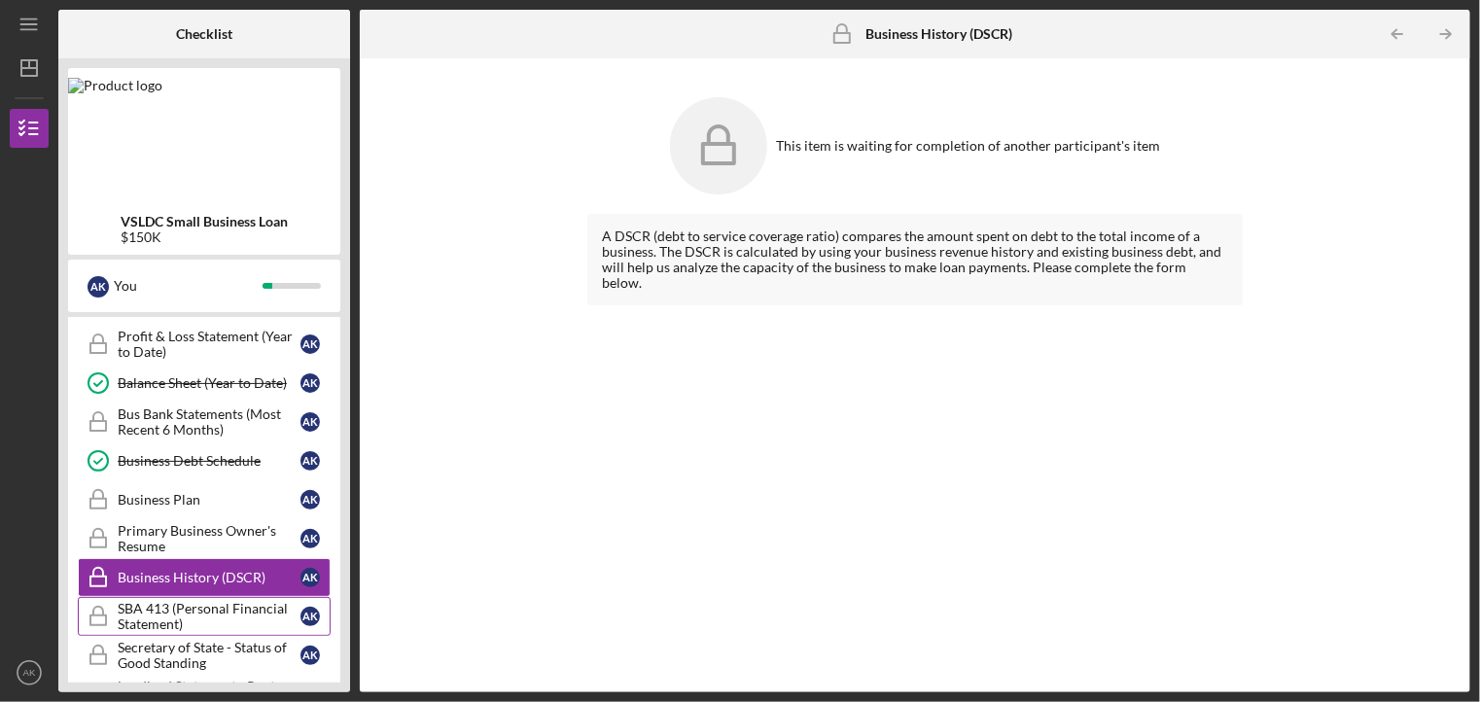
click at [257, 597] on link "SBA 413 (Personal Financial Statement) SBA 413 (Personal Financial Statement) A…" at bounding box center [204, 616] width 253 height 39
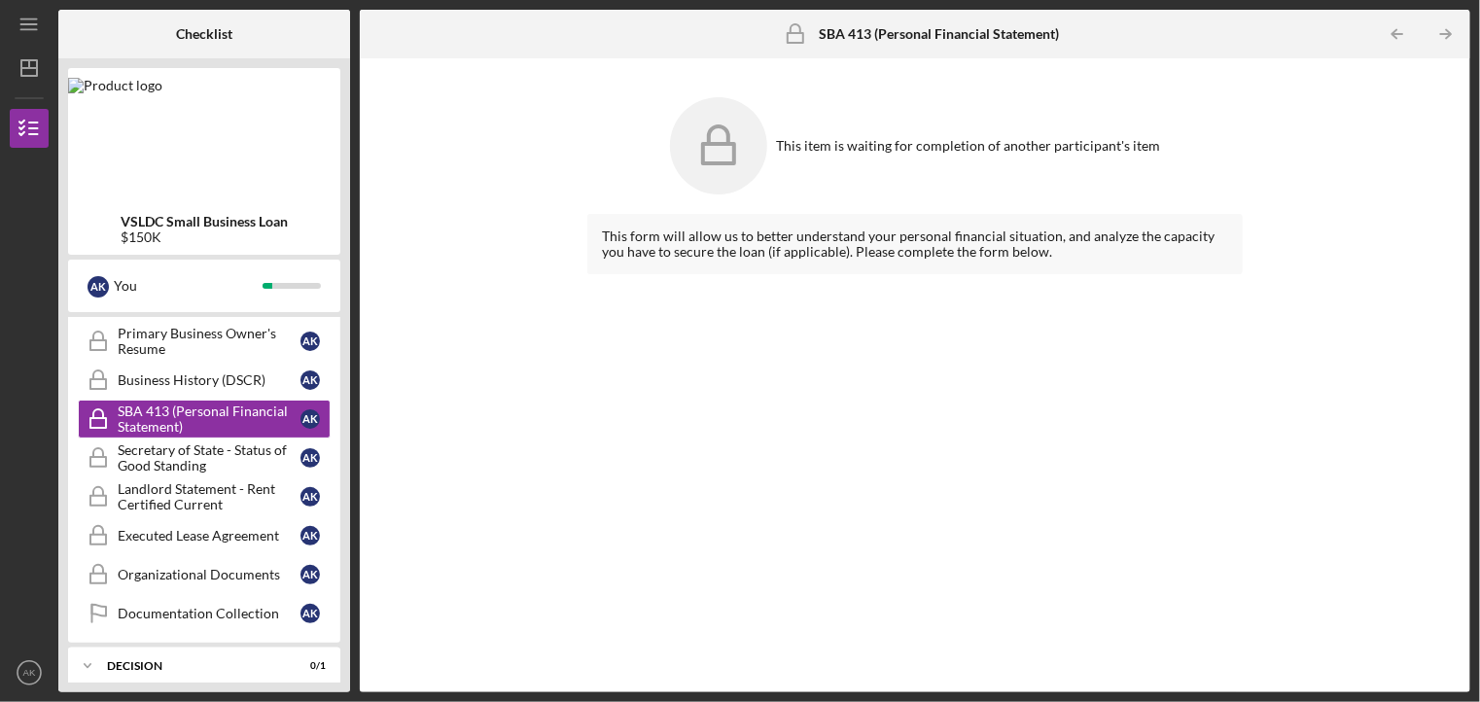
scroll to position [723, 0]
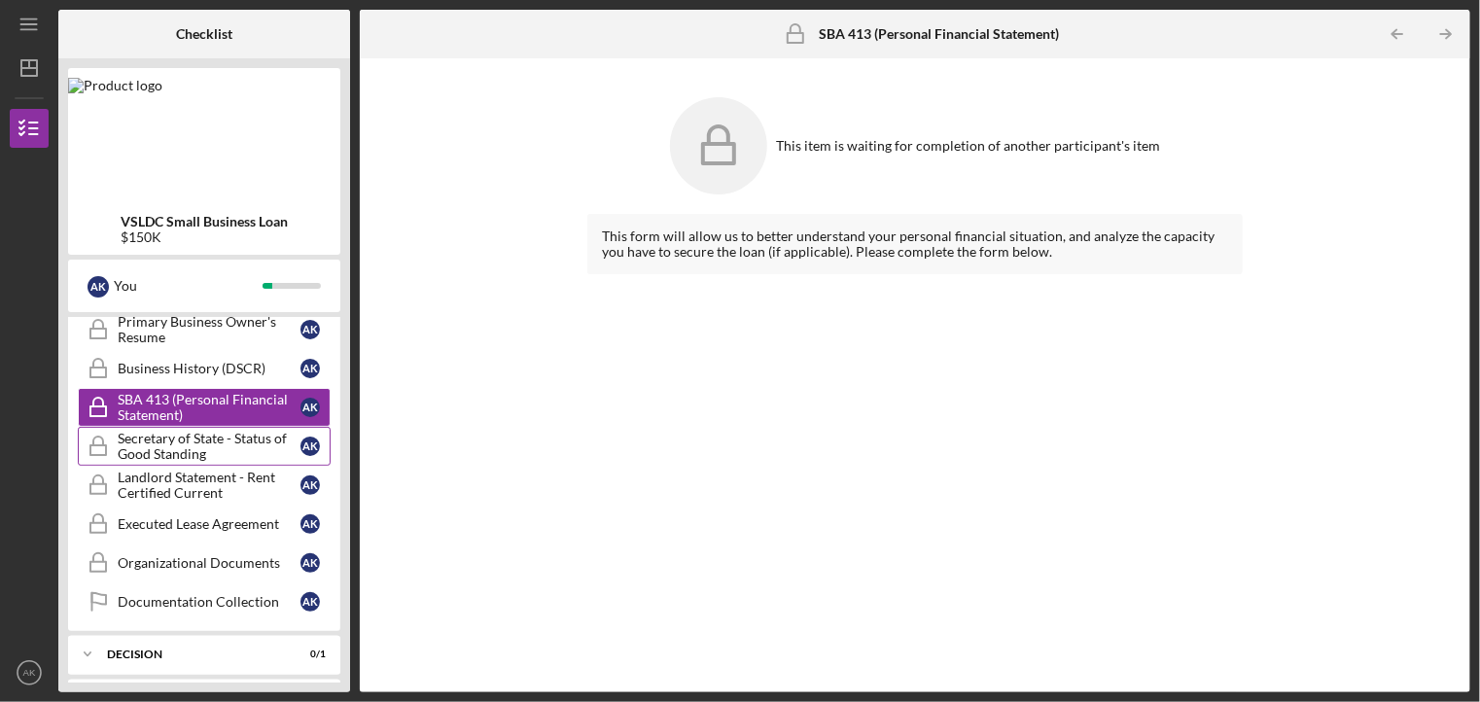
click at [209, 431] on div "Secretary of State - Status of Good Standing" at bounding box center [209, 446] width 183 height 31
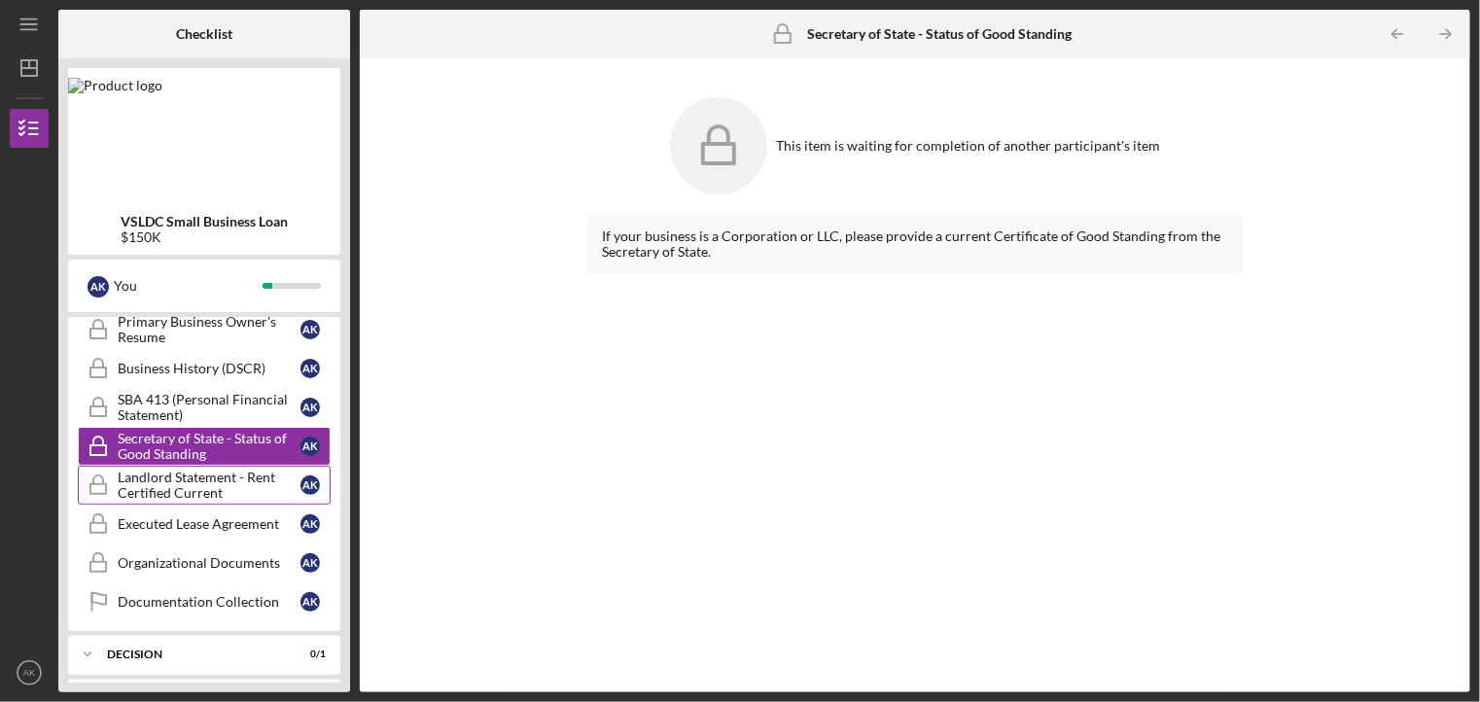
click at [249, 472] on div "Landlord Statement - Rent Certified Current" at bounding box center [209, 485] width 183 height 31
